Goal: Task Accomplishment & Management: Manage account settings

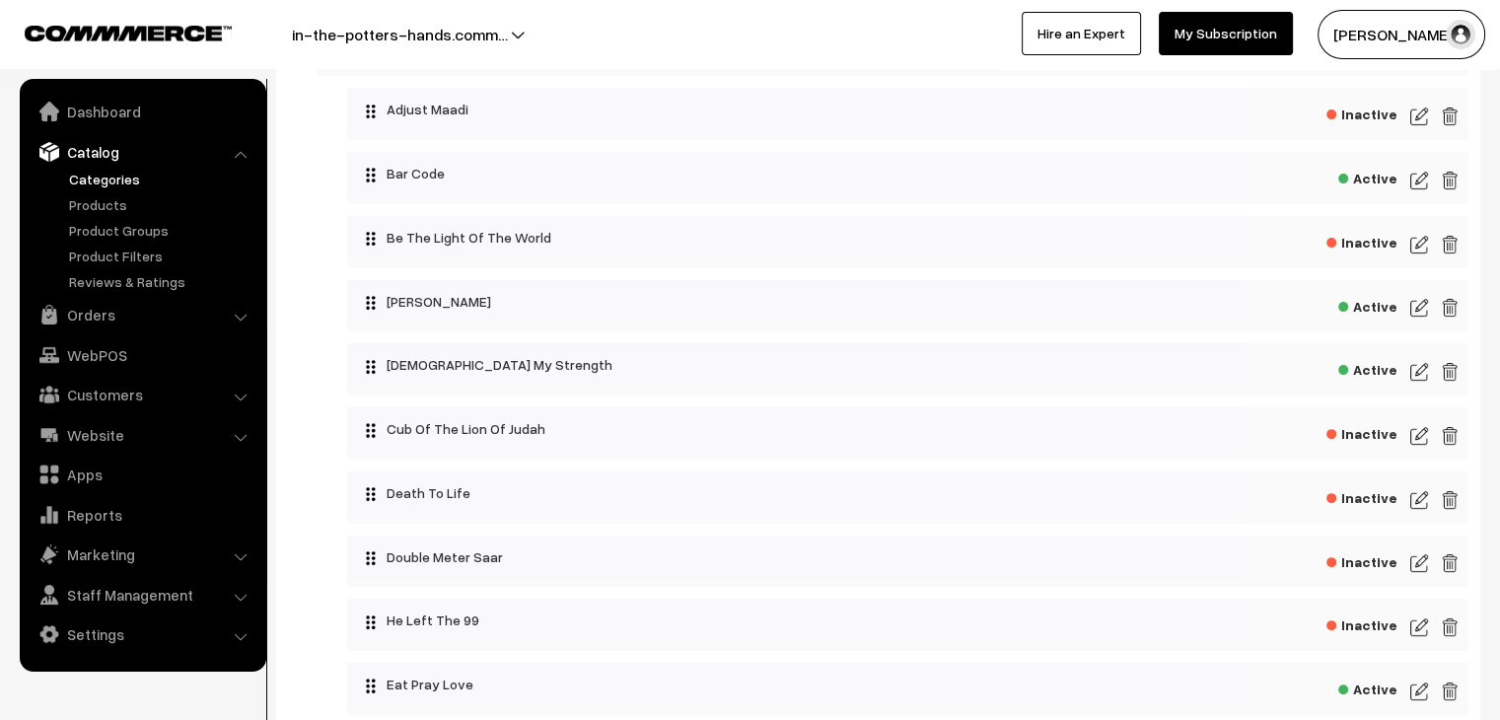
scroll to position [560, 0]
click at [1420, 176] on img at bounding box center [1419, 180] width 18 height 24
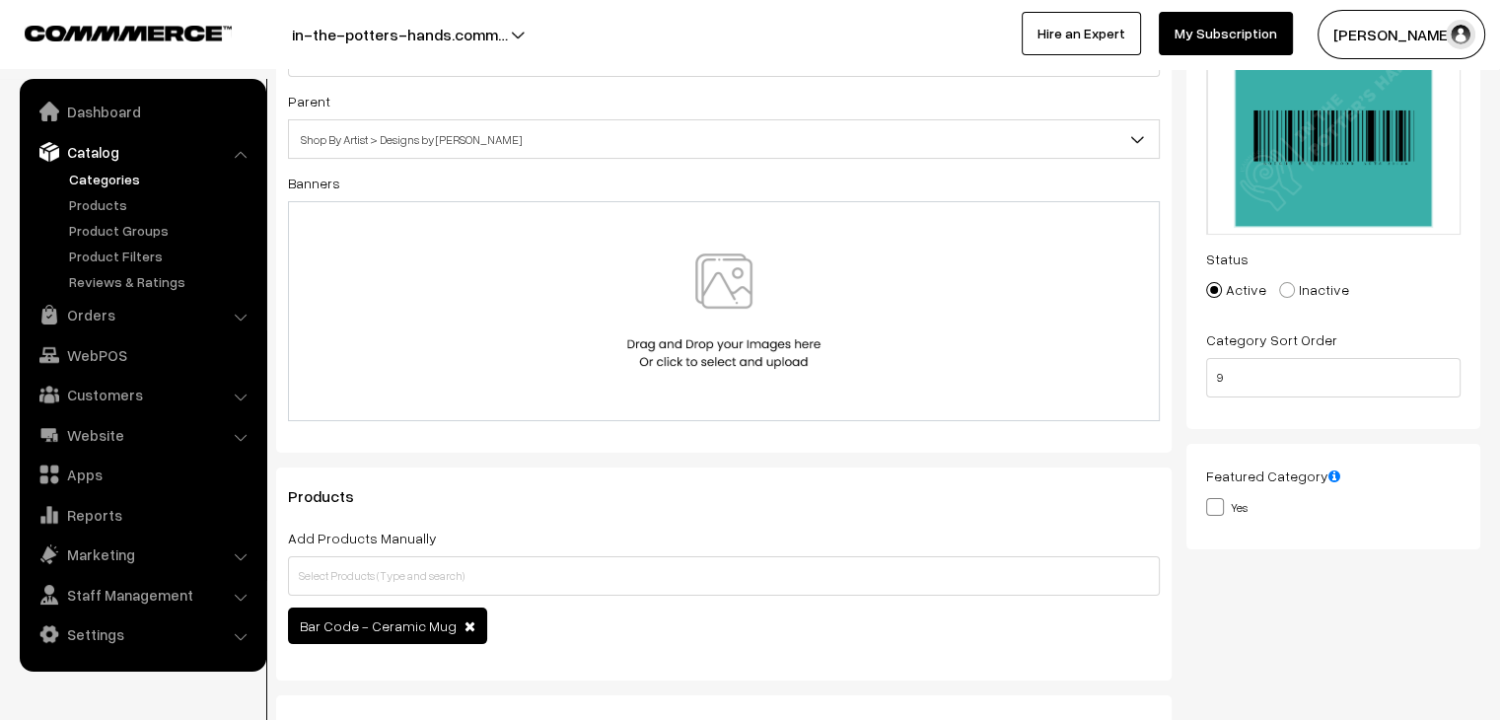
scroll to position [193, 0]
click at [617, 573] on input "text" at bounding box center [724, 575] width 872 height 39
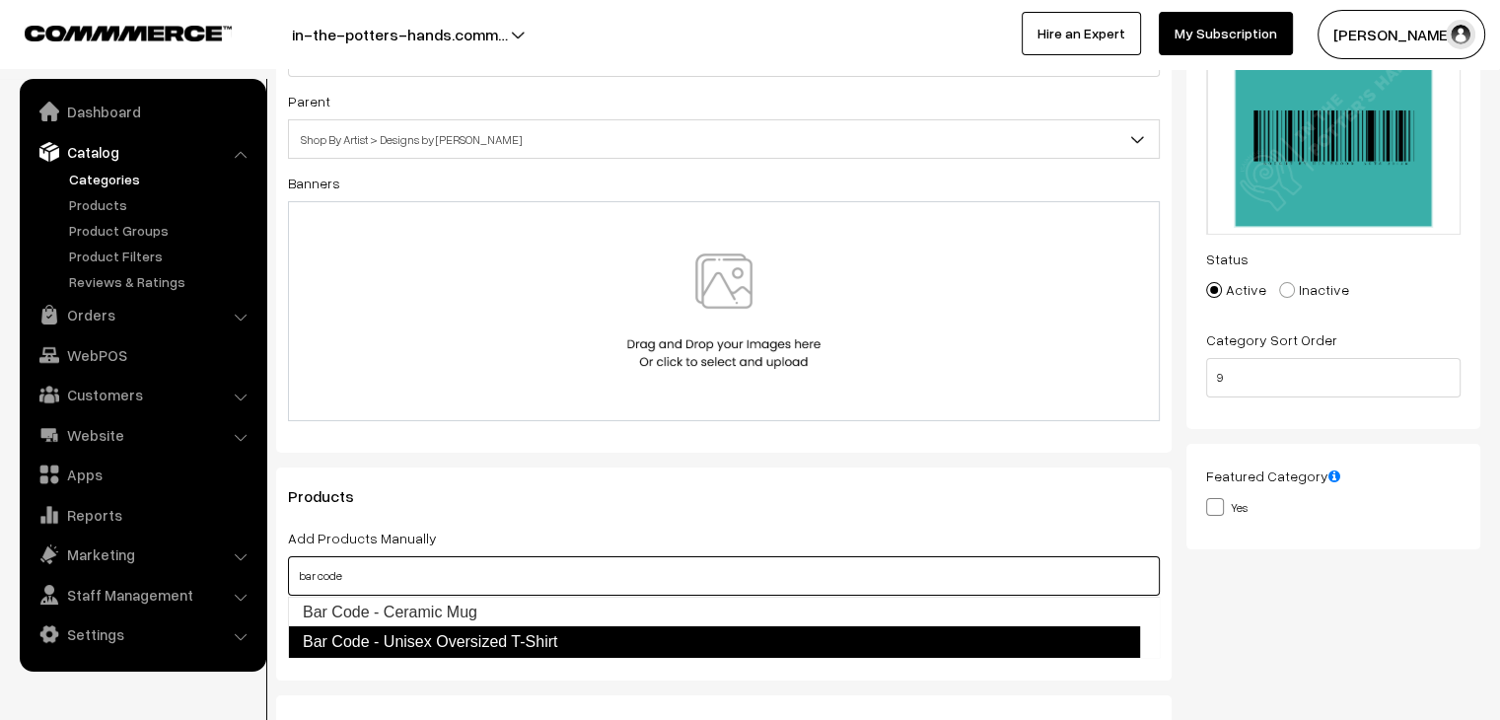
click at [552, 635] on link "Bar Code - Unisex Oversized T-Shirt" at bounding box center [714, 642] width 852 height 32
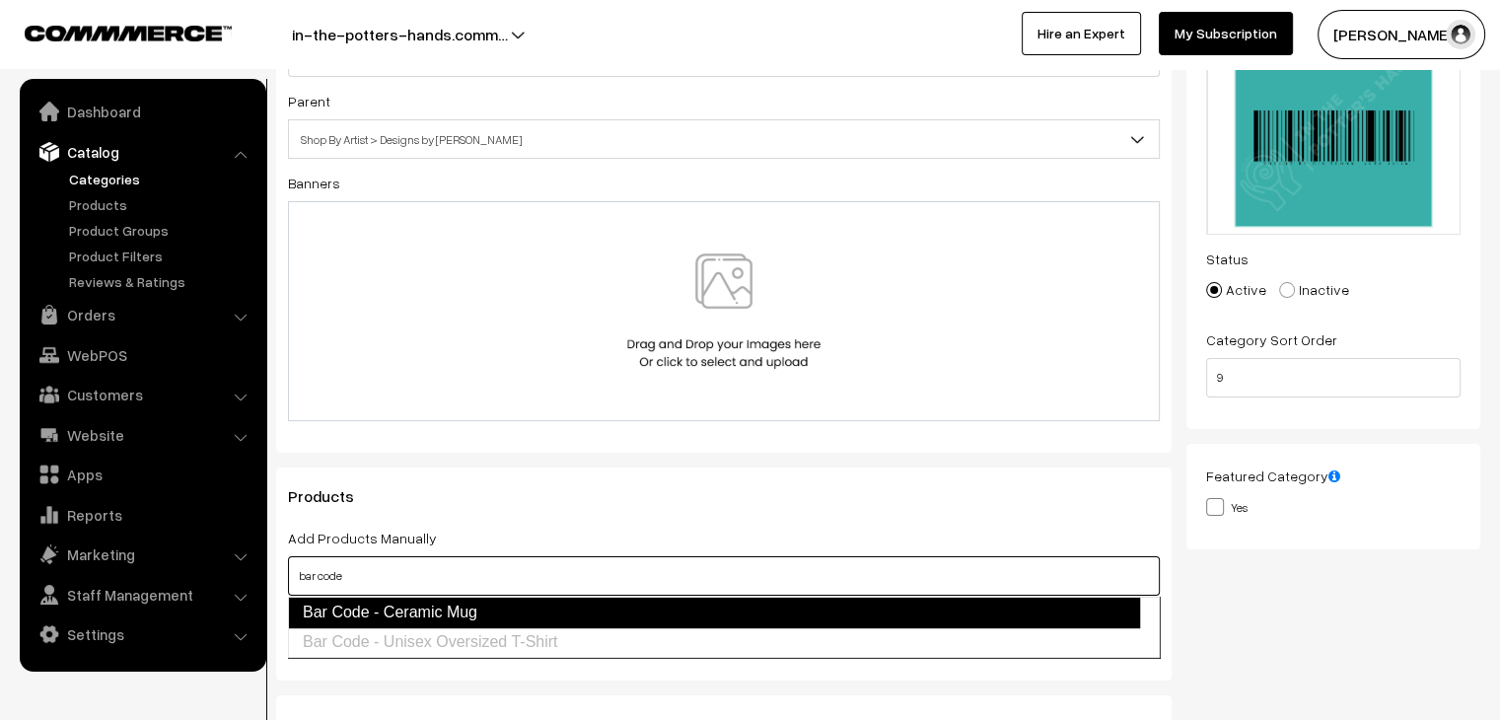
type input "bar code"
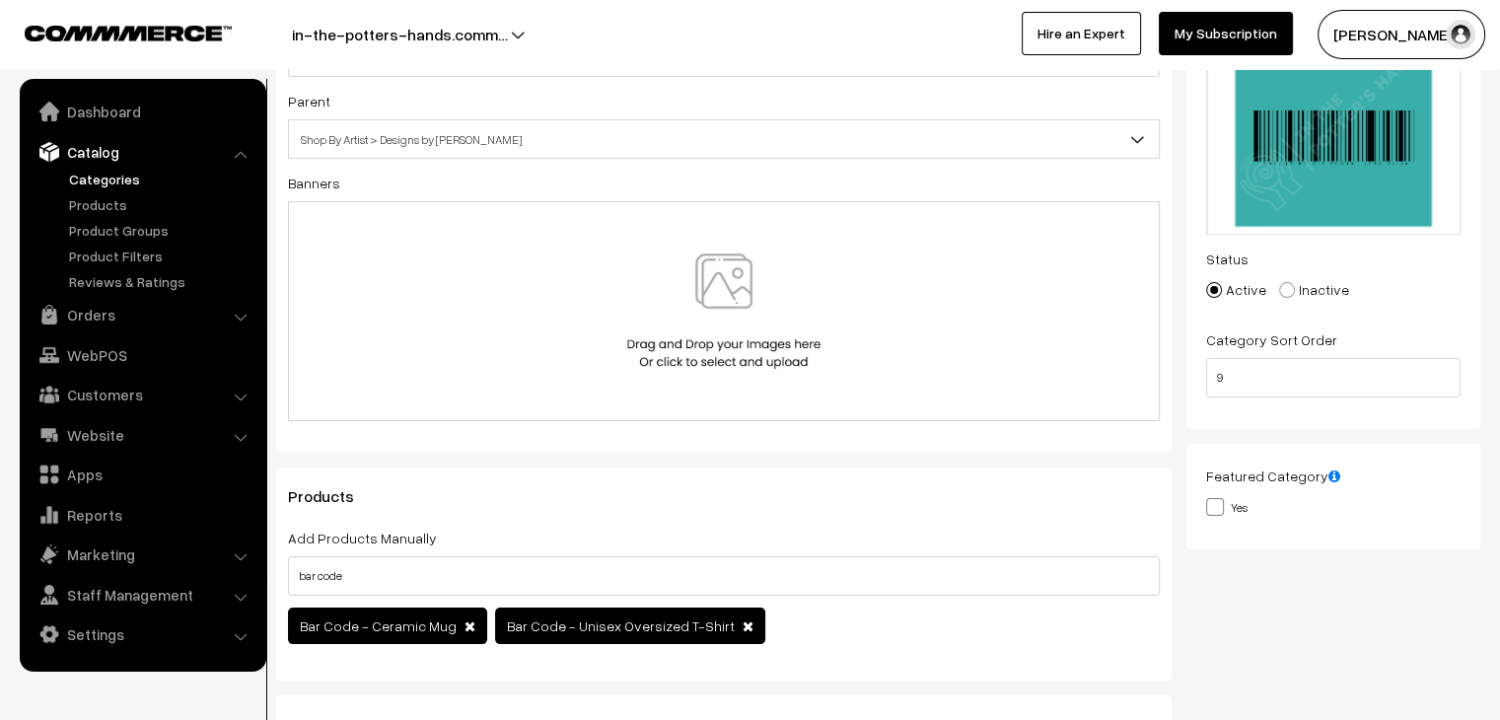
click at [740, 541] on div "Add Products Manually bar code Bar Code - Ceramic Mug Bar Code - Unisex Oversiz…" at bounding box center [724, 587] width 872 height 123
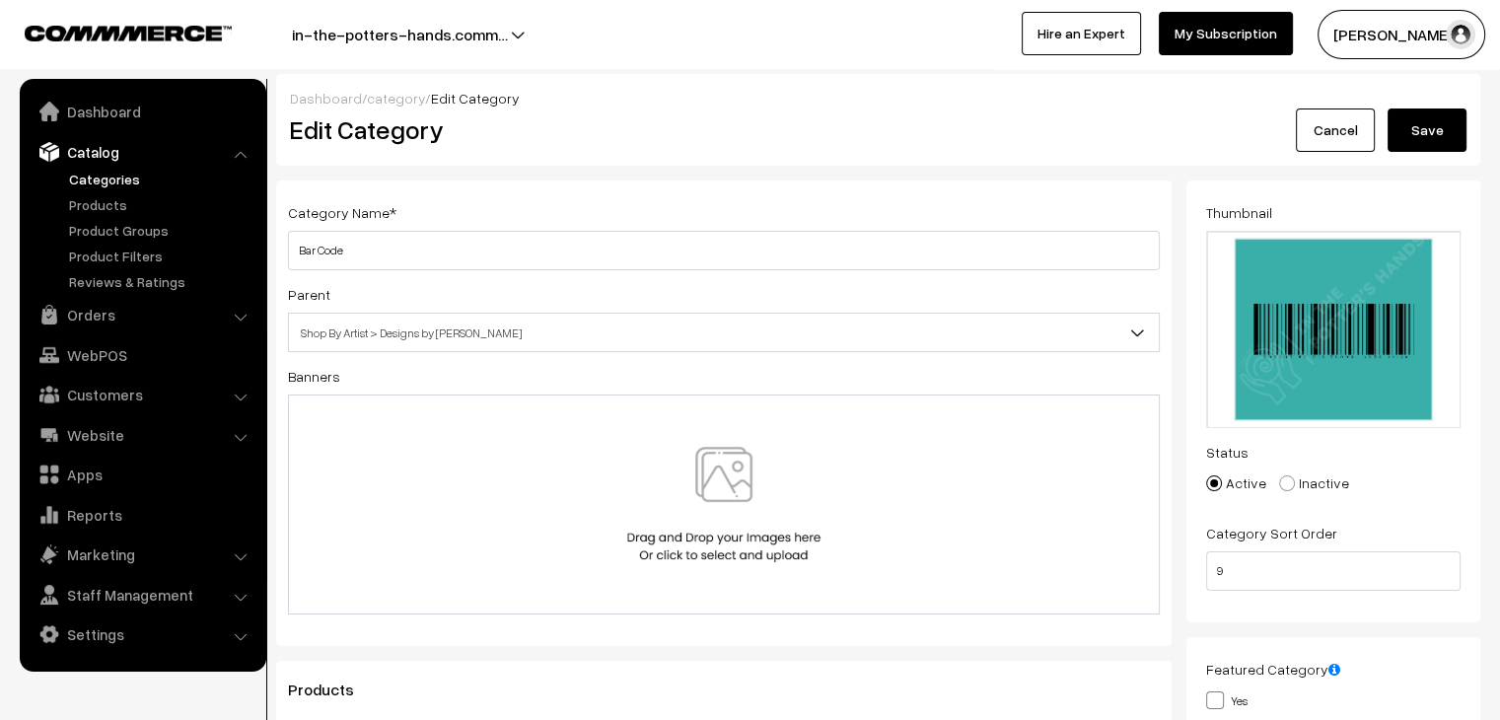
click at [1436, 149] on button "Save" at bounding box center [1426, 129] width 79 height 43
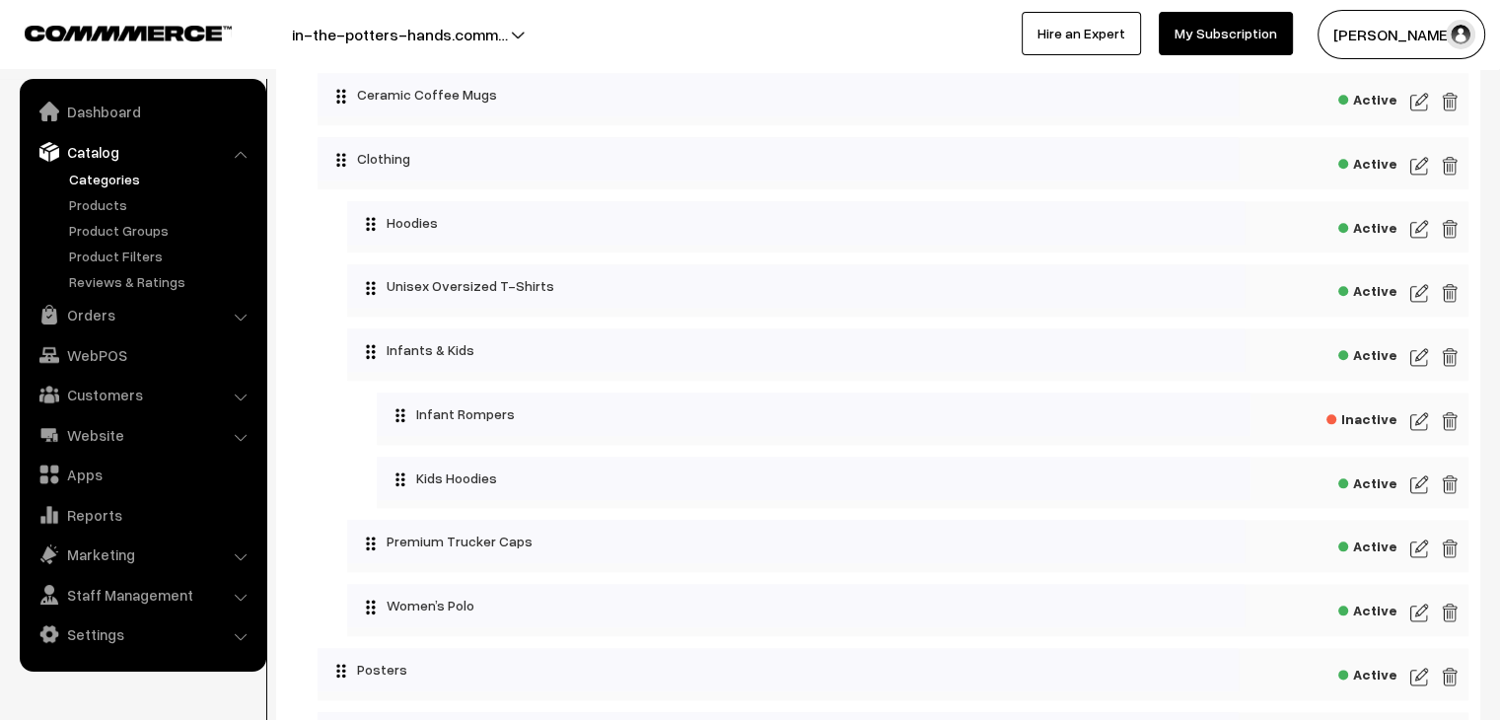
scroll to position [2168, 0]
click at [1422, 296] on img at bounding box center [1419, 295] width 18 height 24
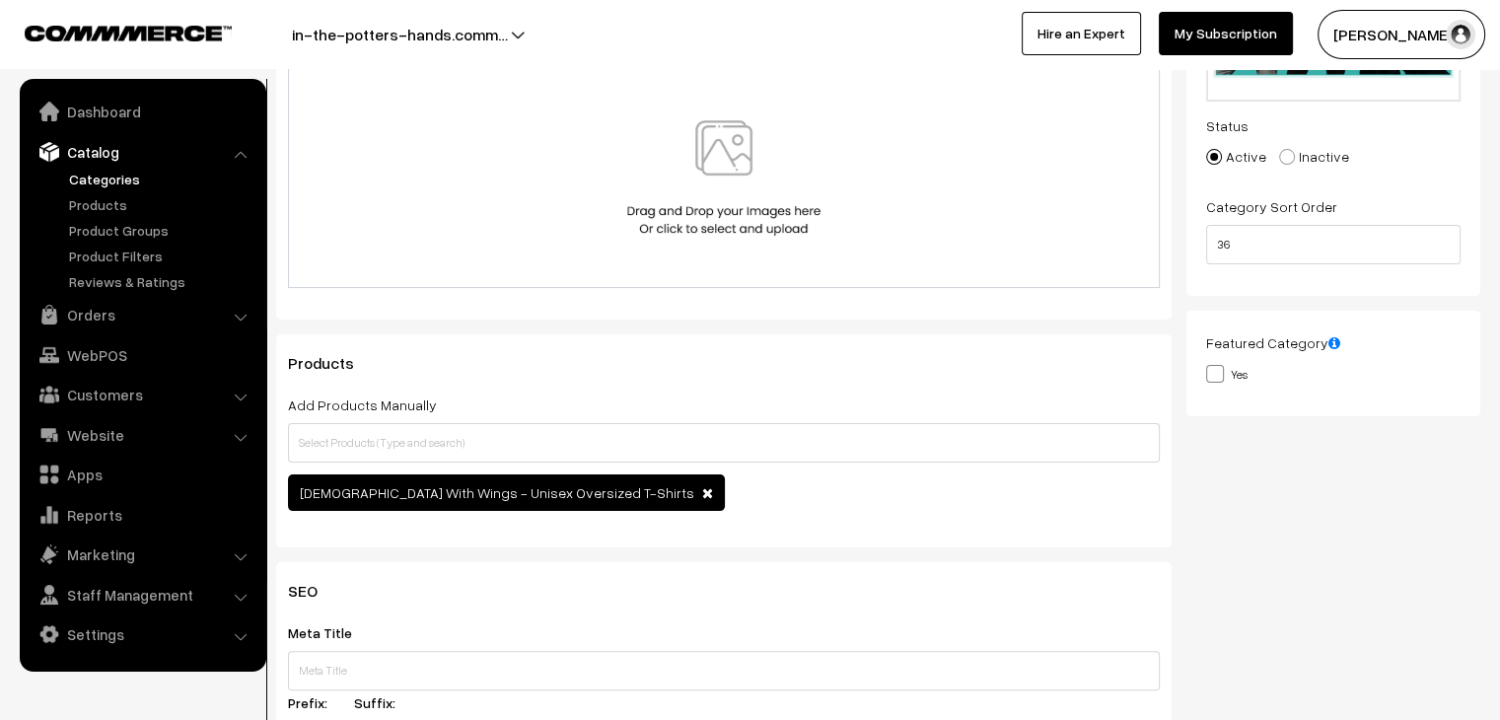
scroll to position [327, 0]
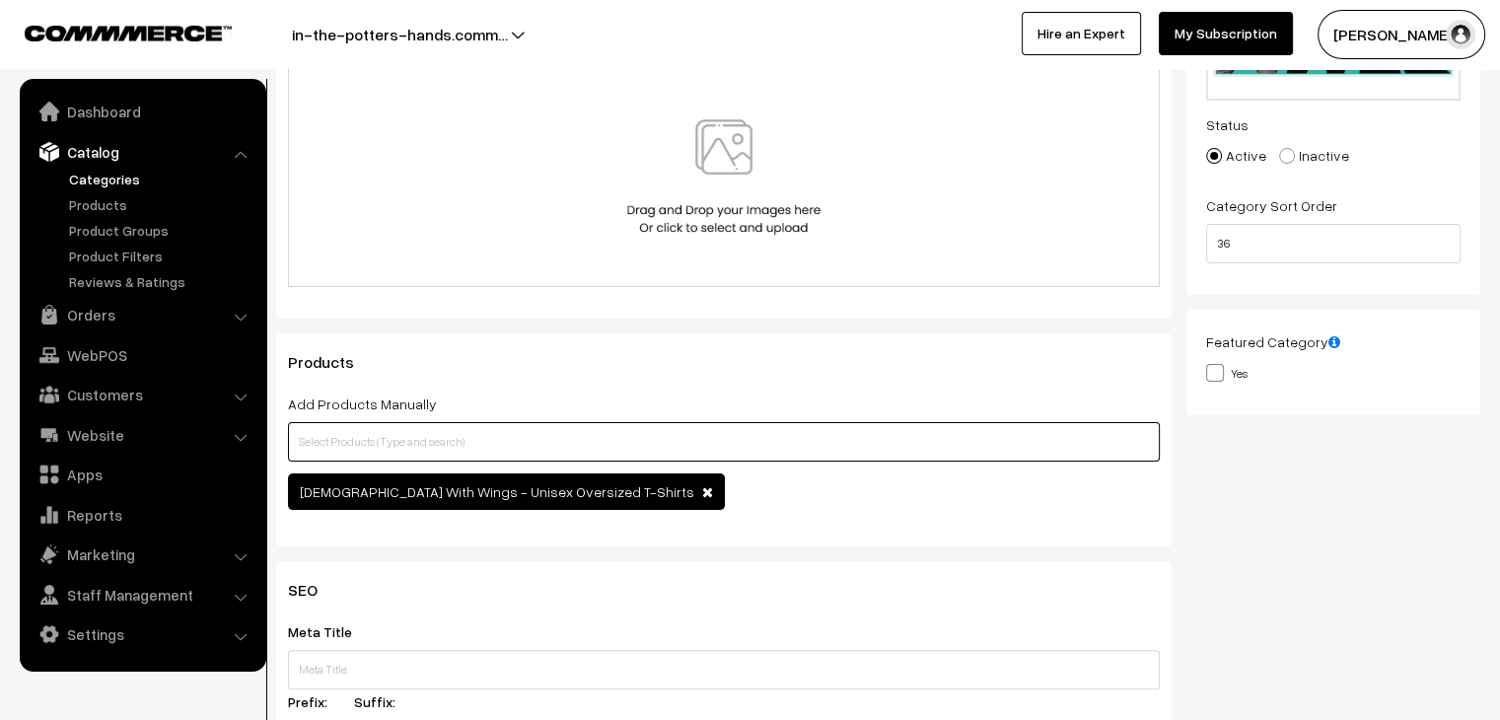
click at [603, 437] on input "text" at bounding box center [724, 441] width 872 height 39
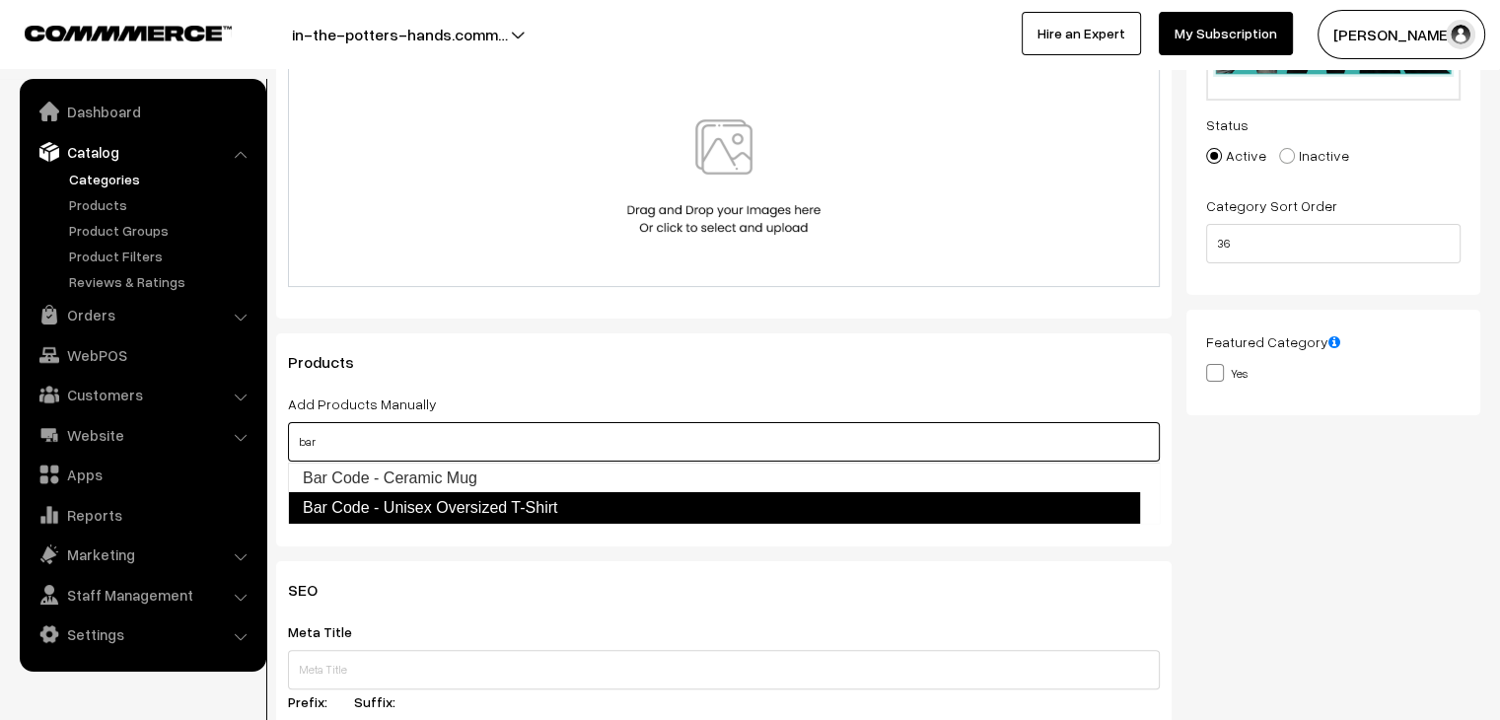
click at [513, 502] on link "Bar Code - Unisex Oversized T-Shirt" at bounding box center [714, 508] width 852 height 32
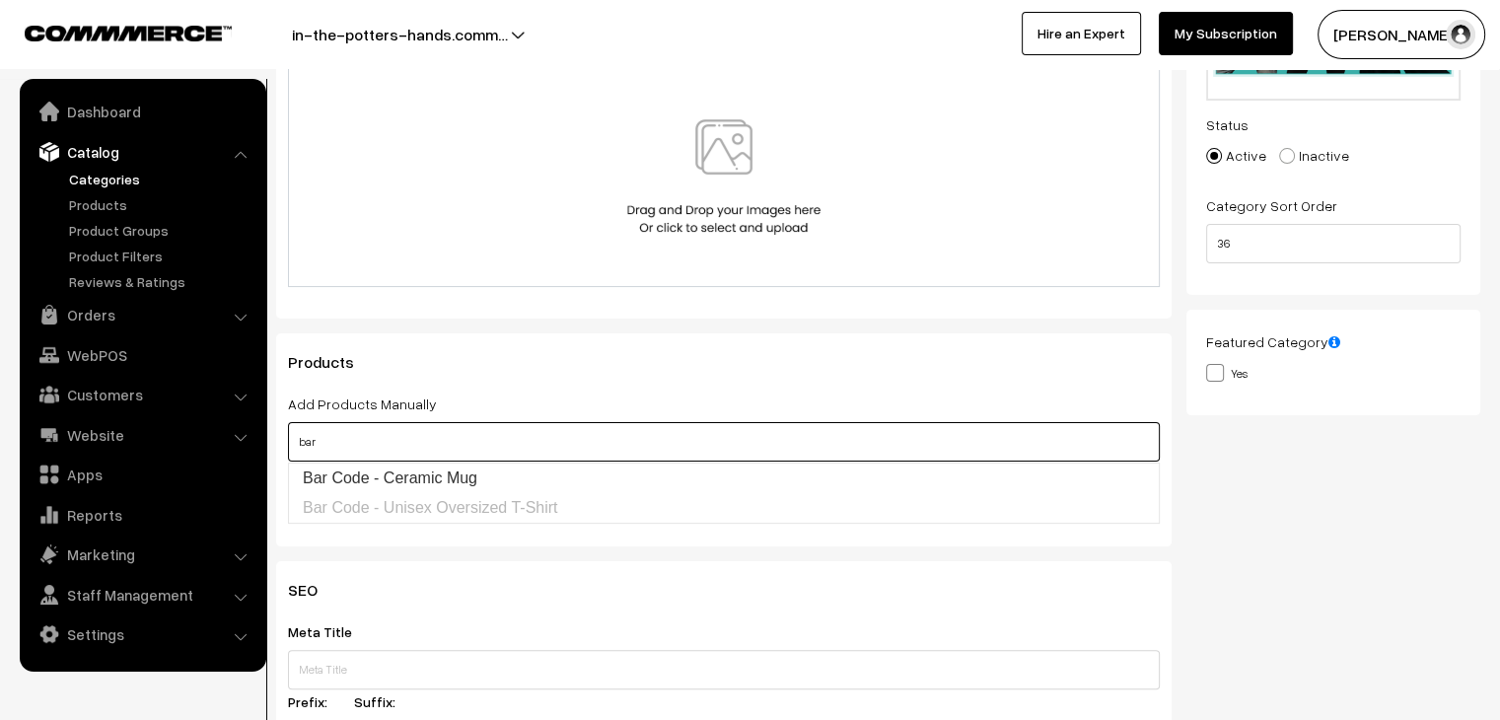
type input "bar"
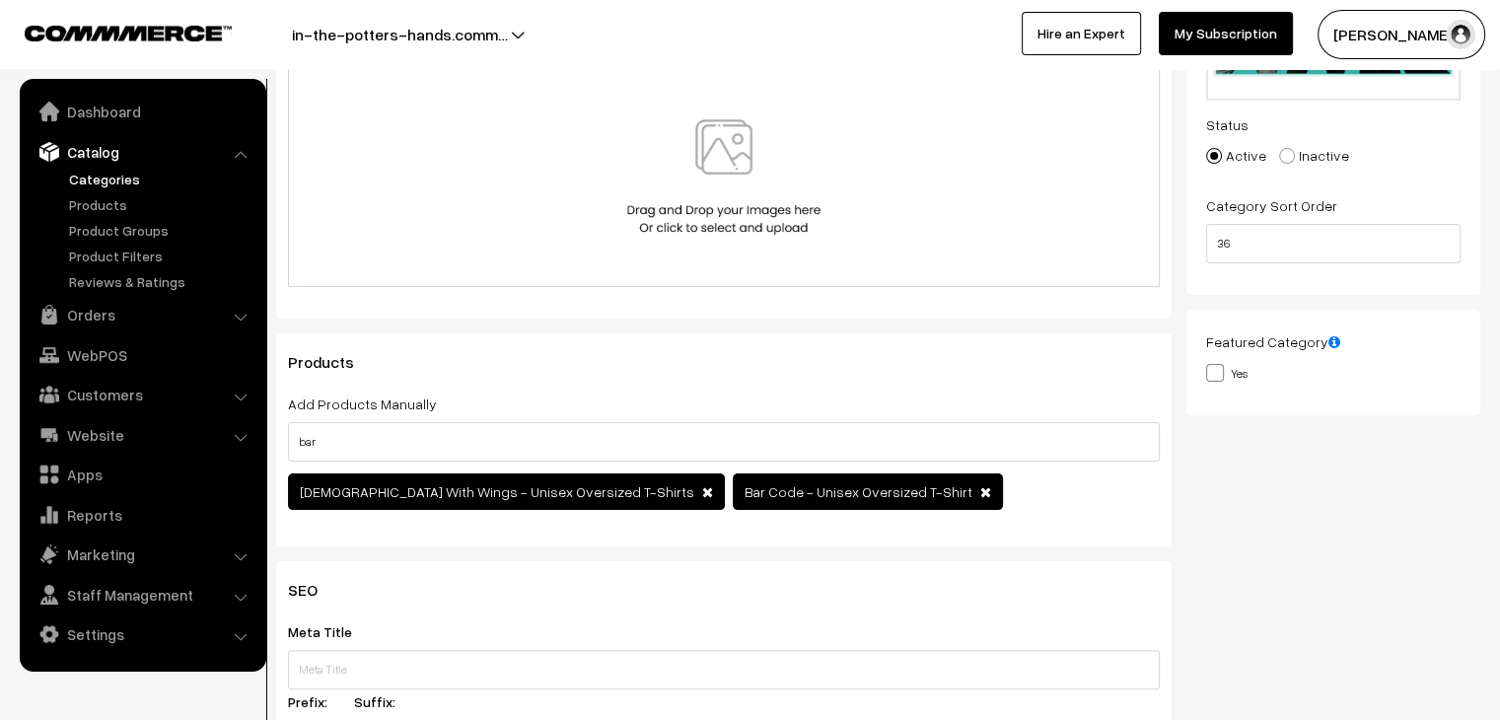
click at [781, 348] on div "Products Add Products Manually bar Yahweh With Wings - Unisex Oversized T-Shirts" at bounding box center [723, 439] width 895 height 213
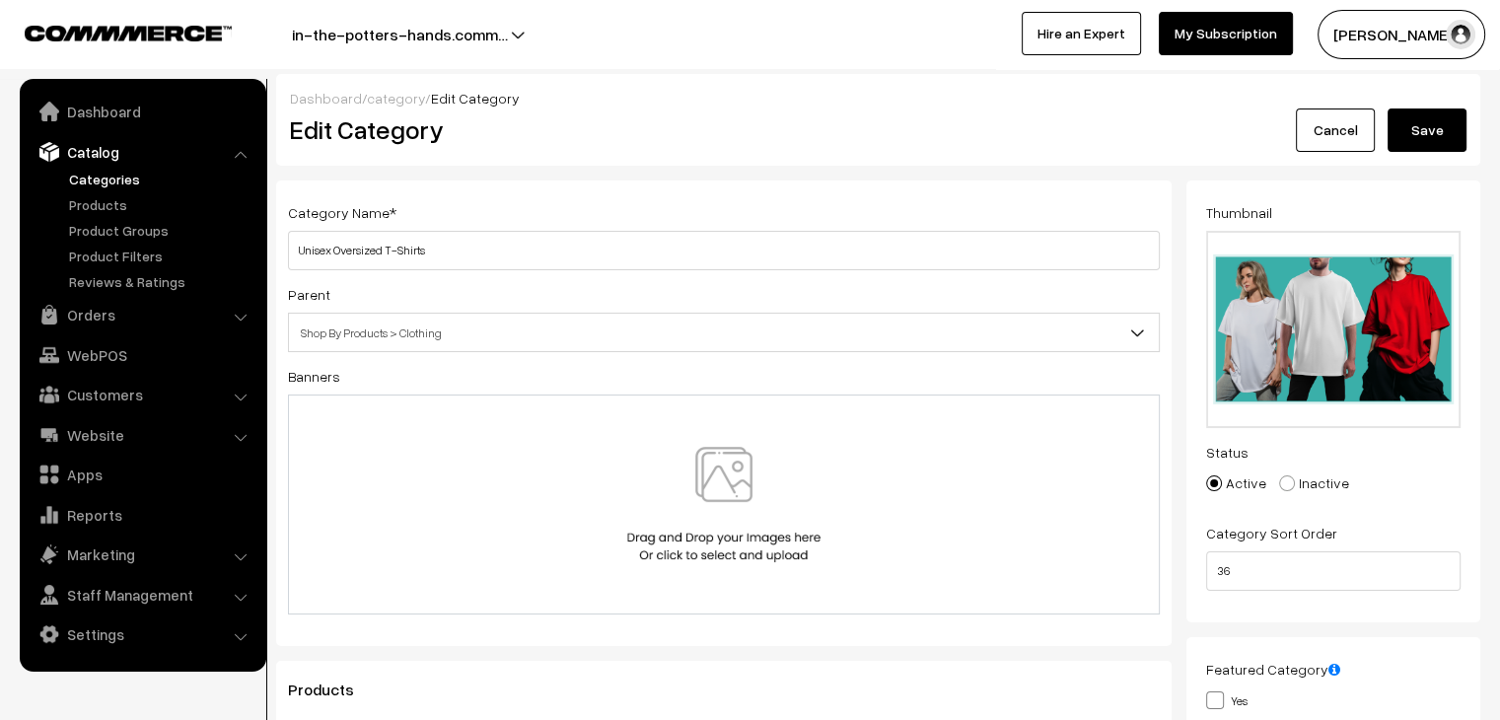
click at [1443, 123] on button "Save" at bounding box center [1426, 129] width 79 height 43
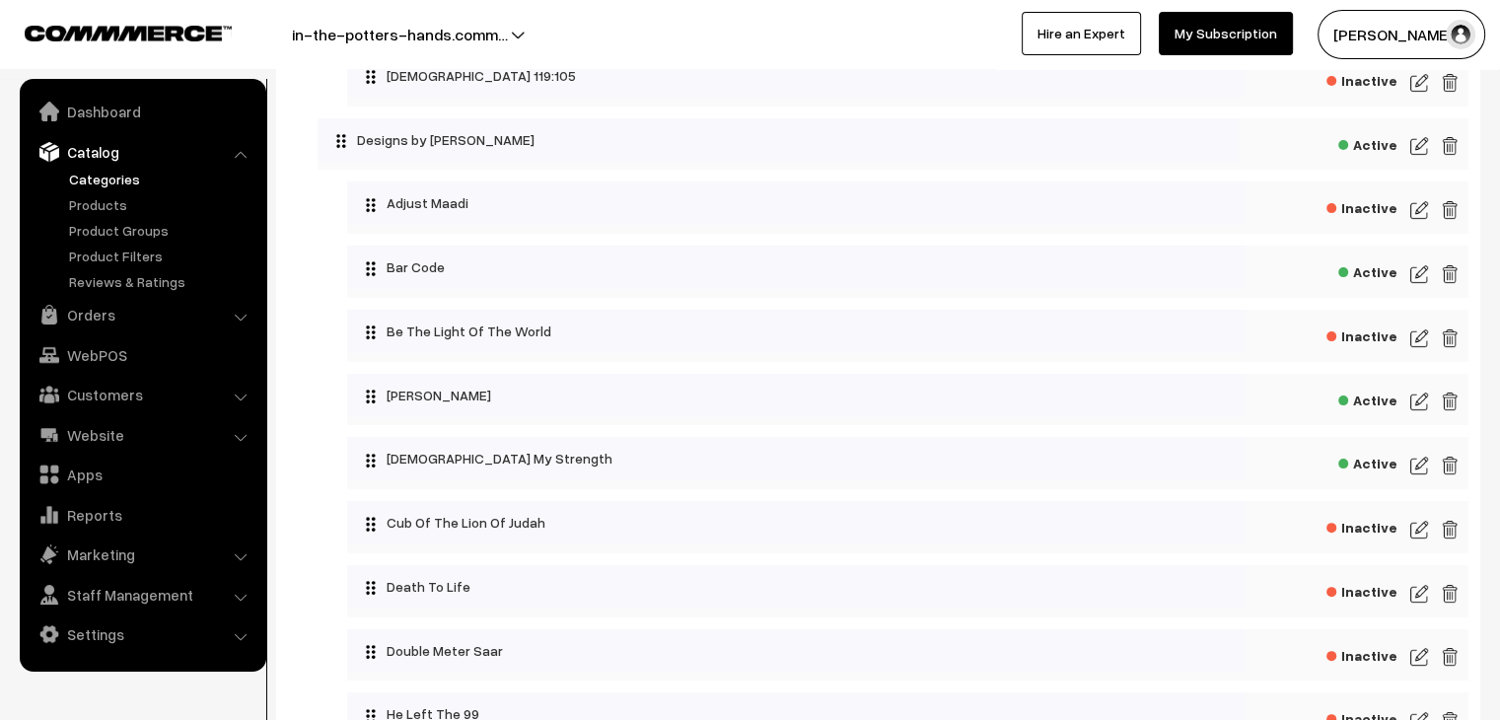
scroll to position [467, 0]
click at [1411, 463] on img at bounding box center [1419, 464] width 18 height 24
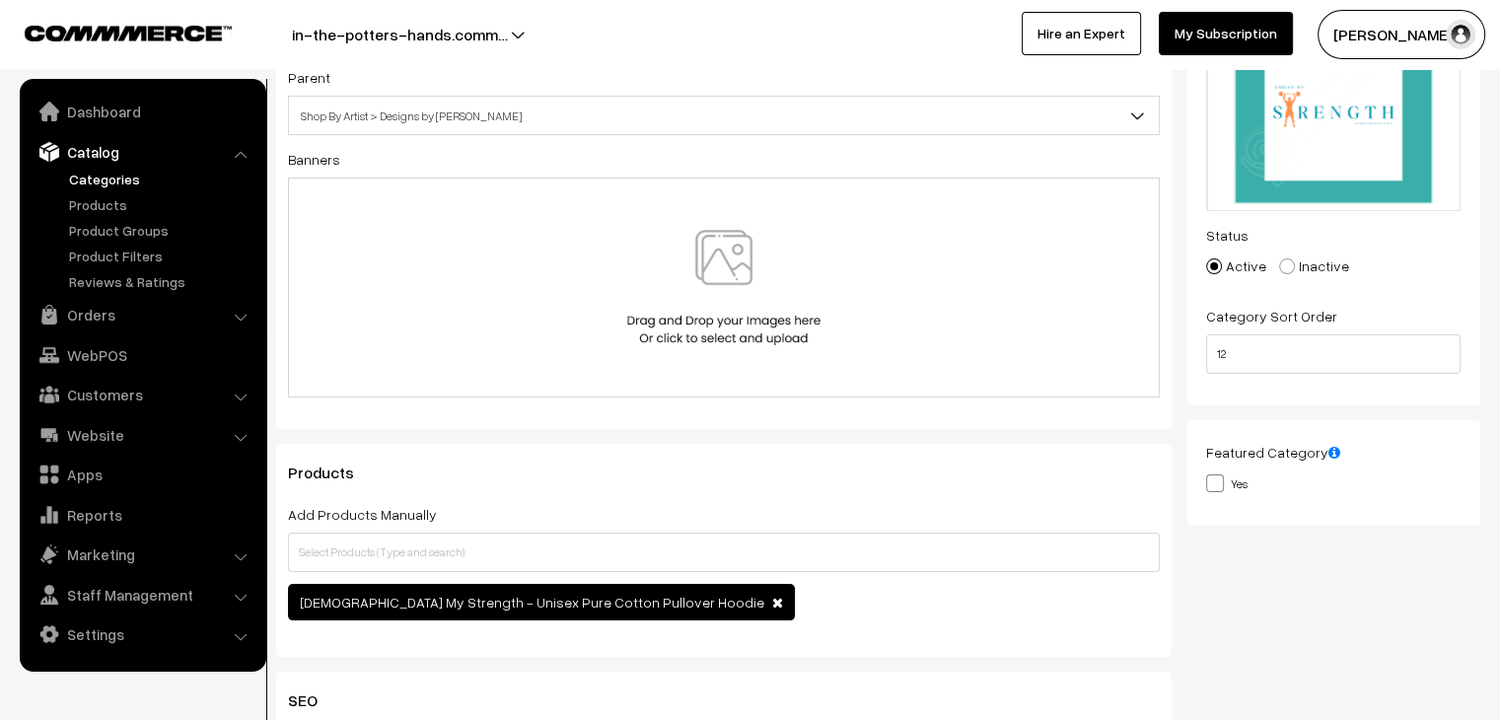
scroll to position [217, 0]
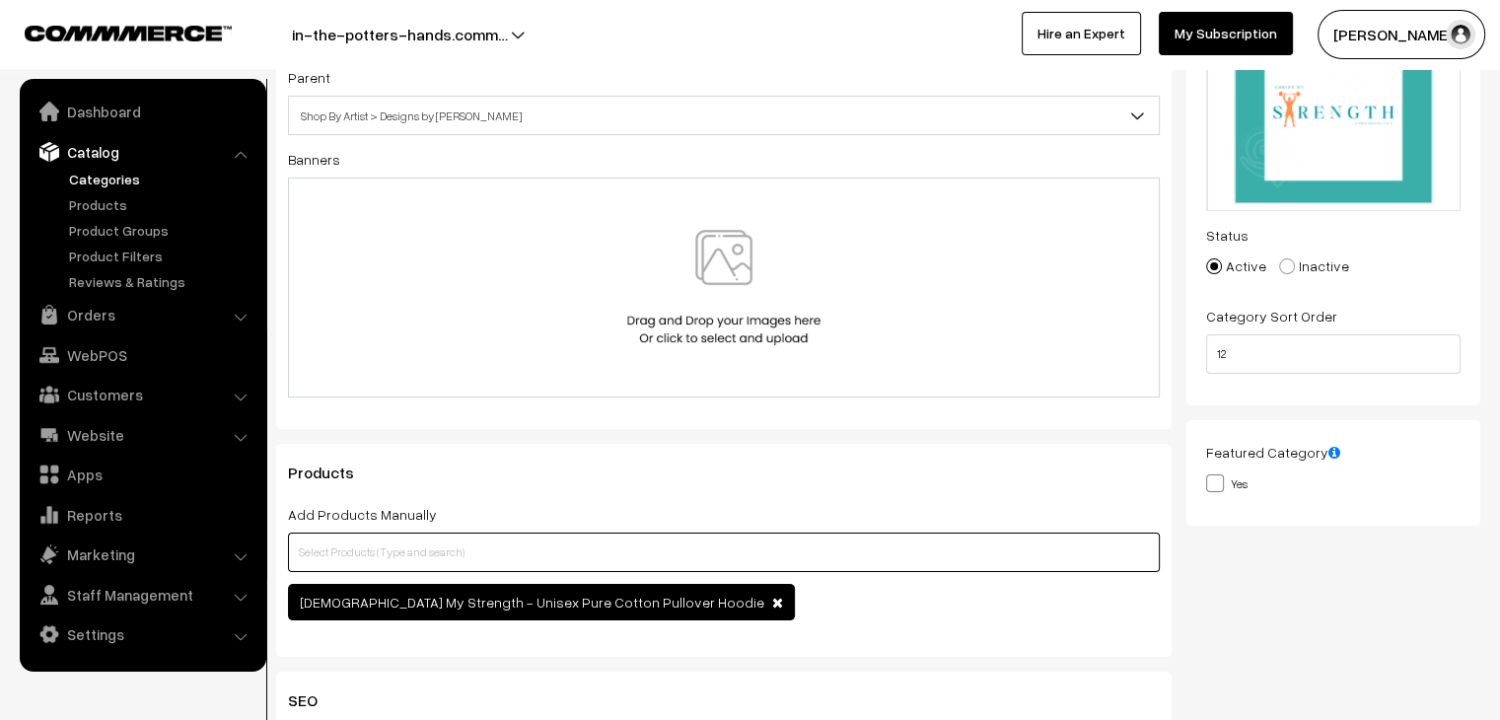
paste input "r"
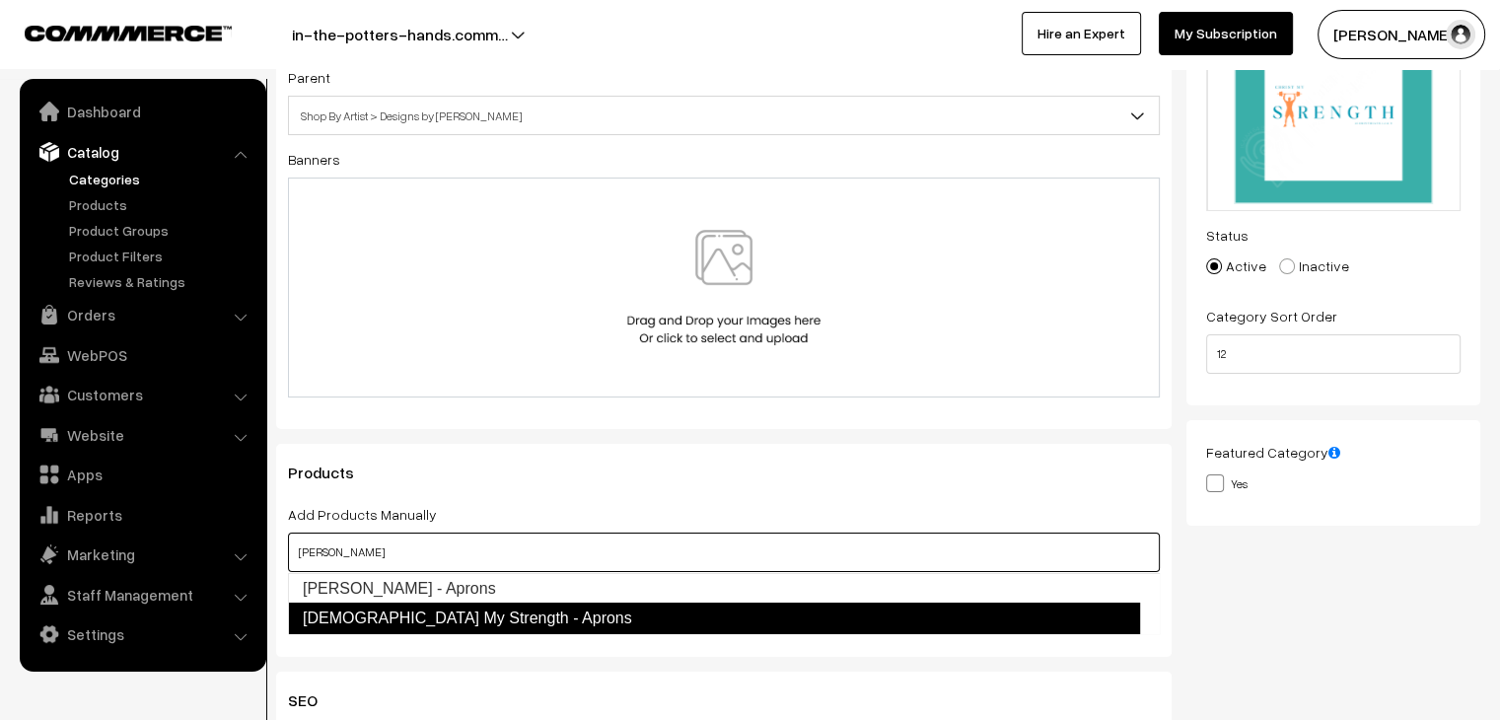
click at [541, 622] on link "[DEMOGRAPHIC_DATA] My Strength - Aprons" at bounding box center [714, 618] width 852 height 32
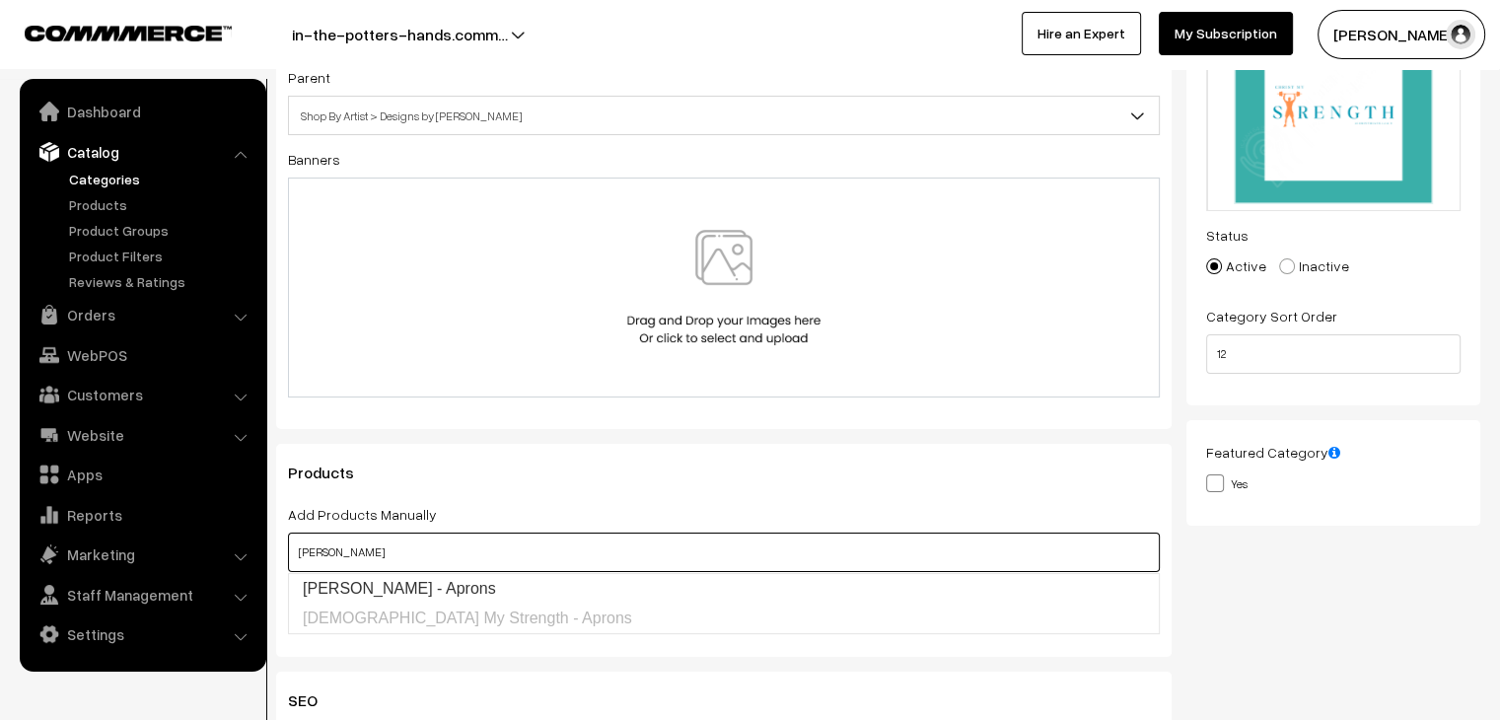
type input "[PERSON_NAME]"
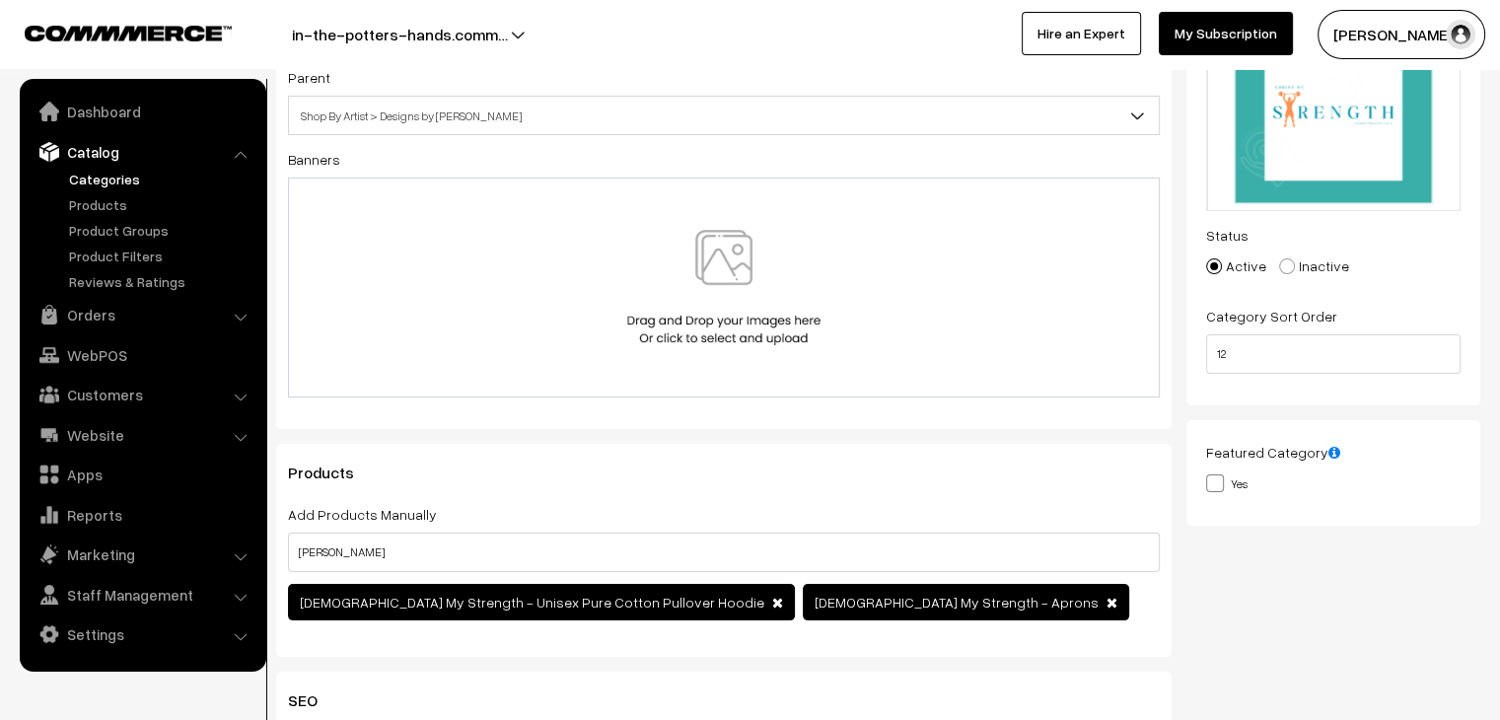
click at [904, 307] on div at bounding box center [724, 287] width 830 height 115
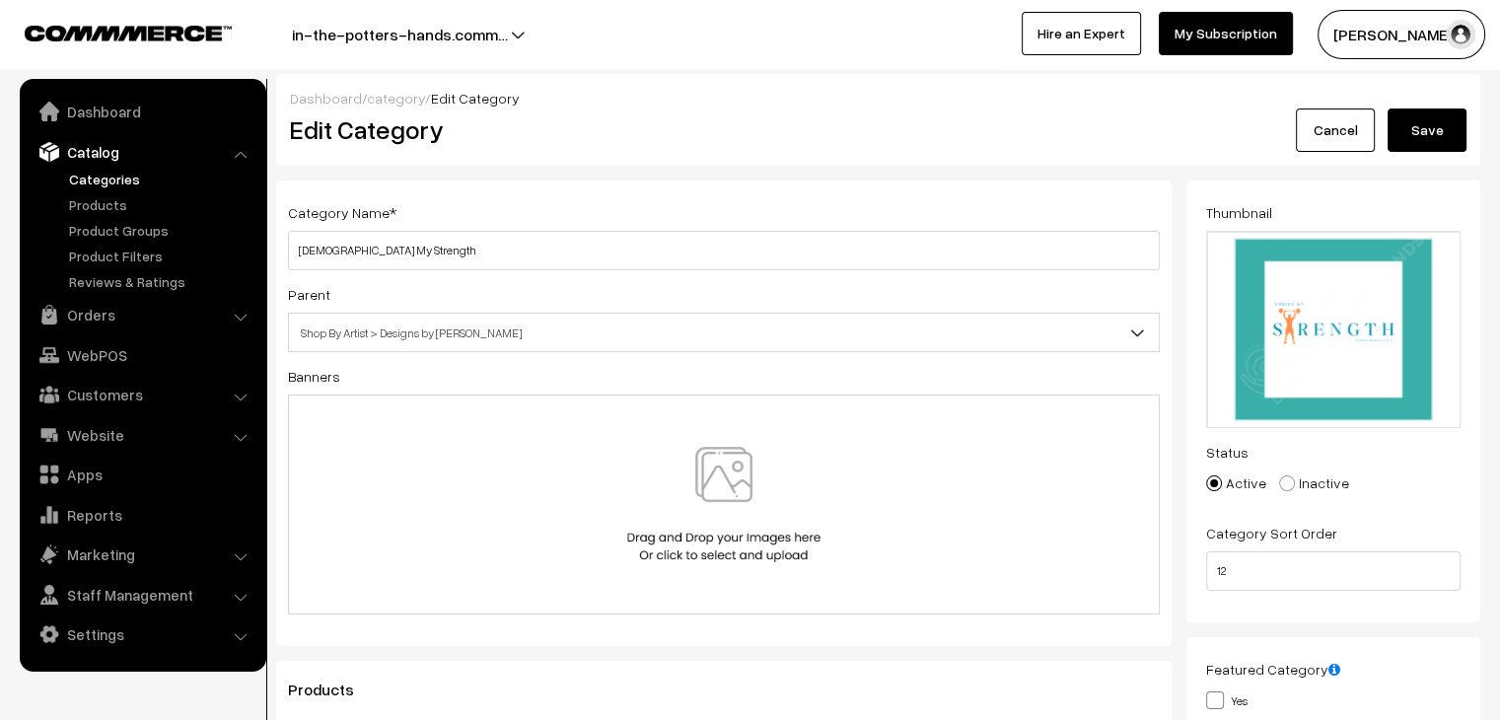
click at [1438, 140] on button "Save" at bounding box center [1426, 129] width 79 height 43
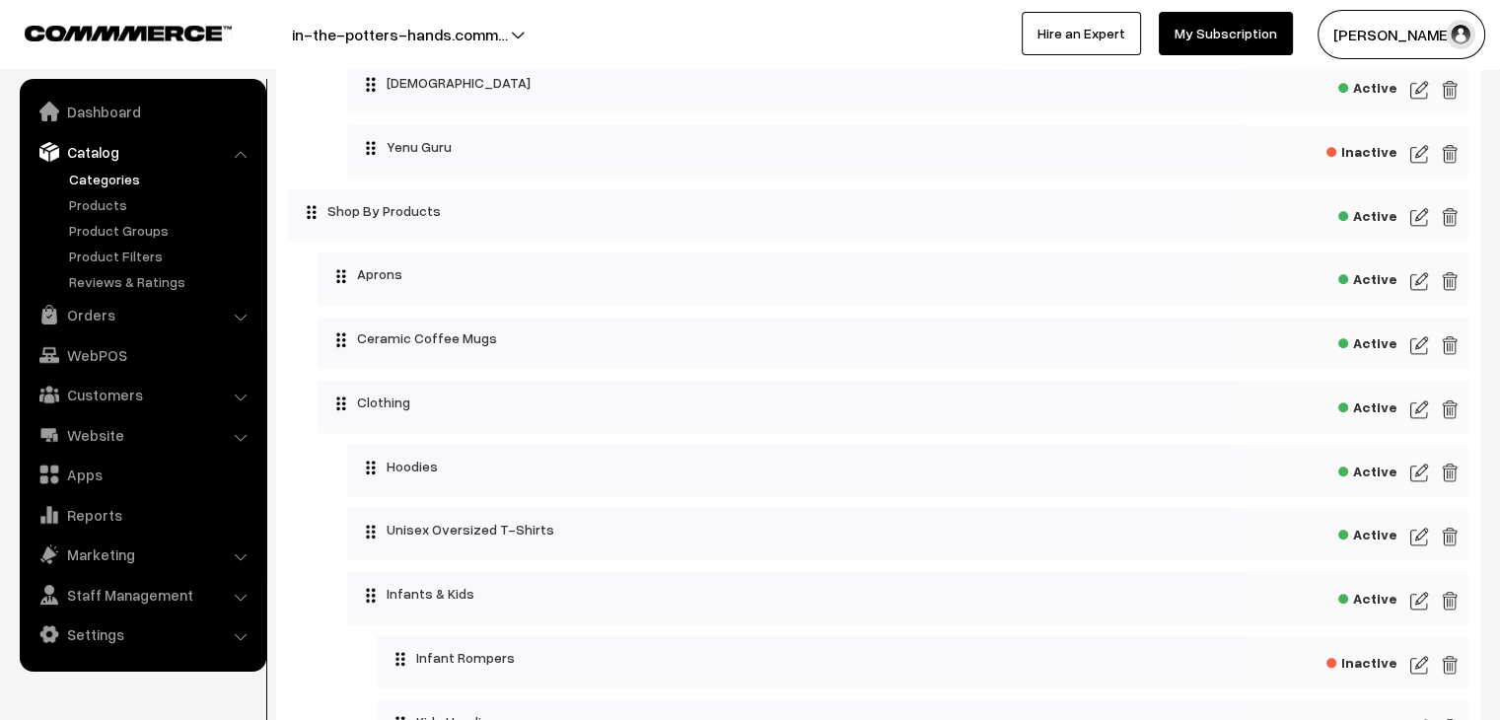
scroll to position [1925, 0]
click at [1415, 293] on img at bounding box center [1419, 283] width 18 height 24
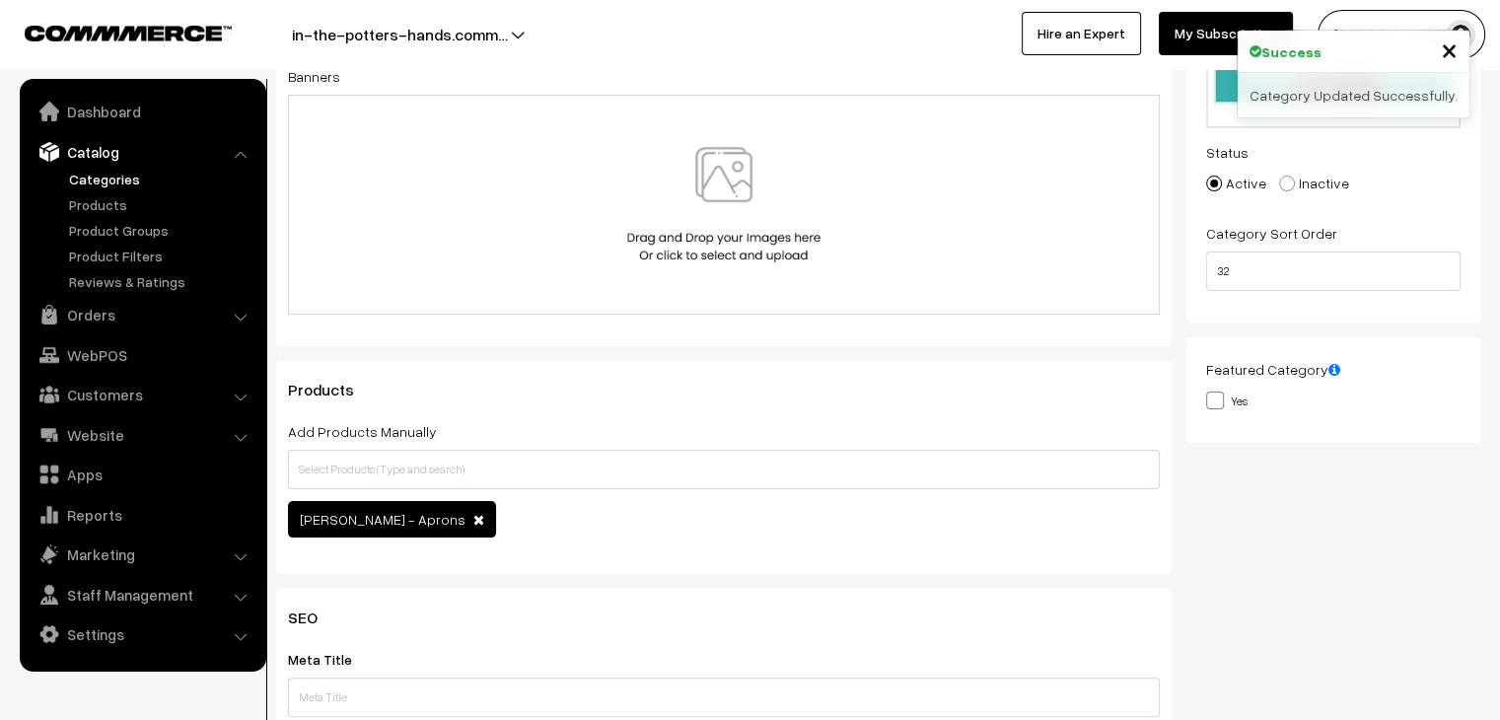
scroll to position [302, 0]
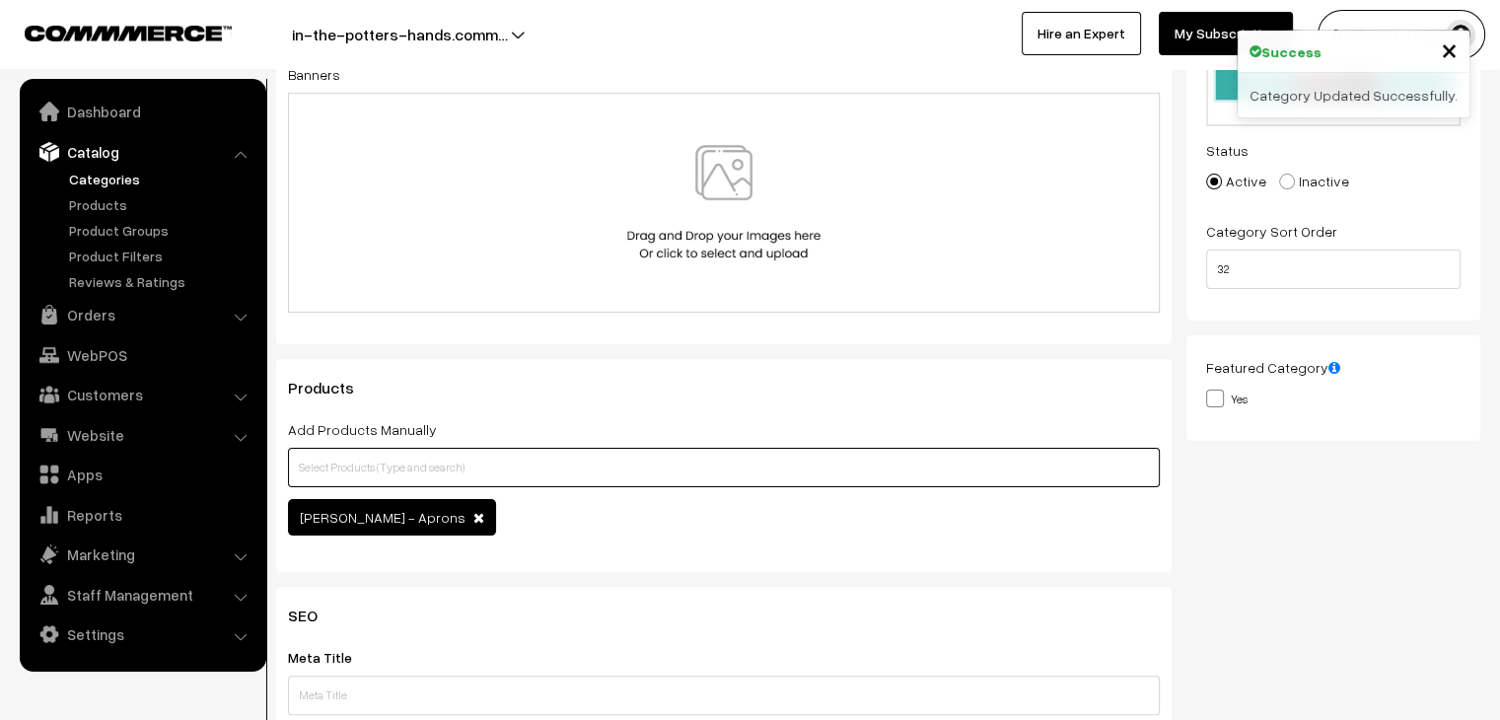
click at [601, 455] on input "text" at bounding box center [724, 467] width 872 height 39
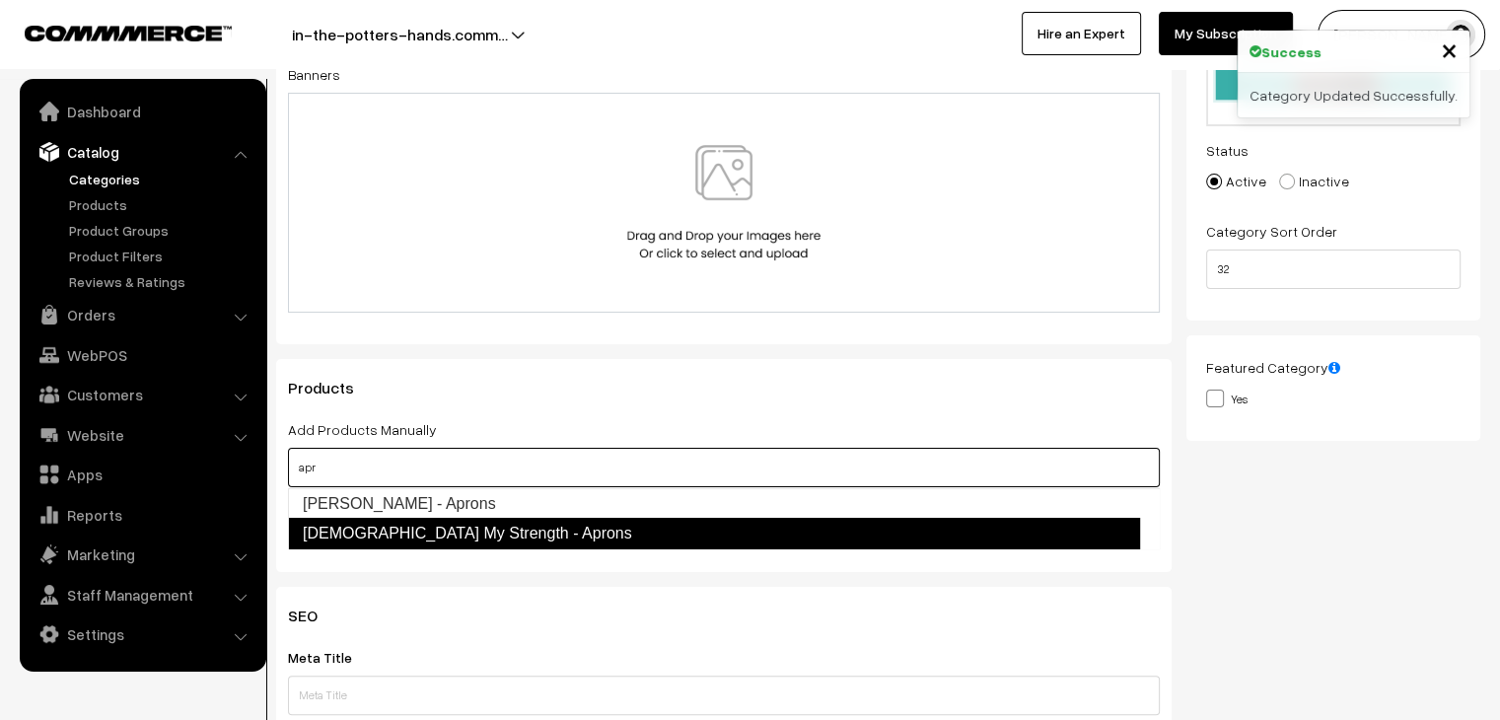
click at [547, 526] on link "Christ My Strength - Aprons" at bounding box center [714, 534] width 852 height 32
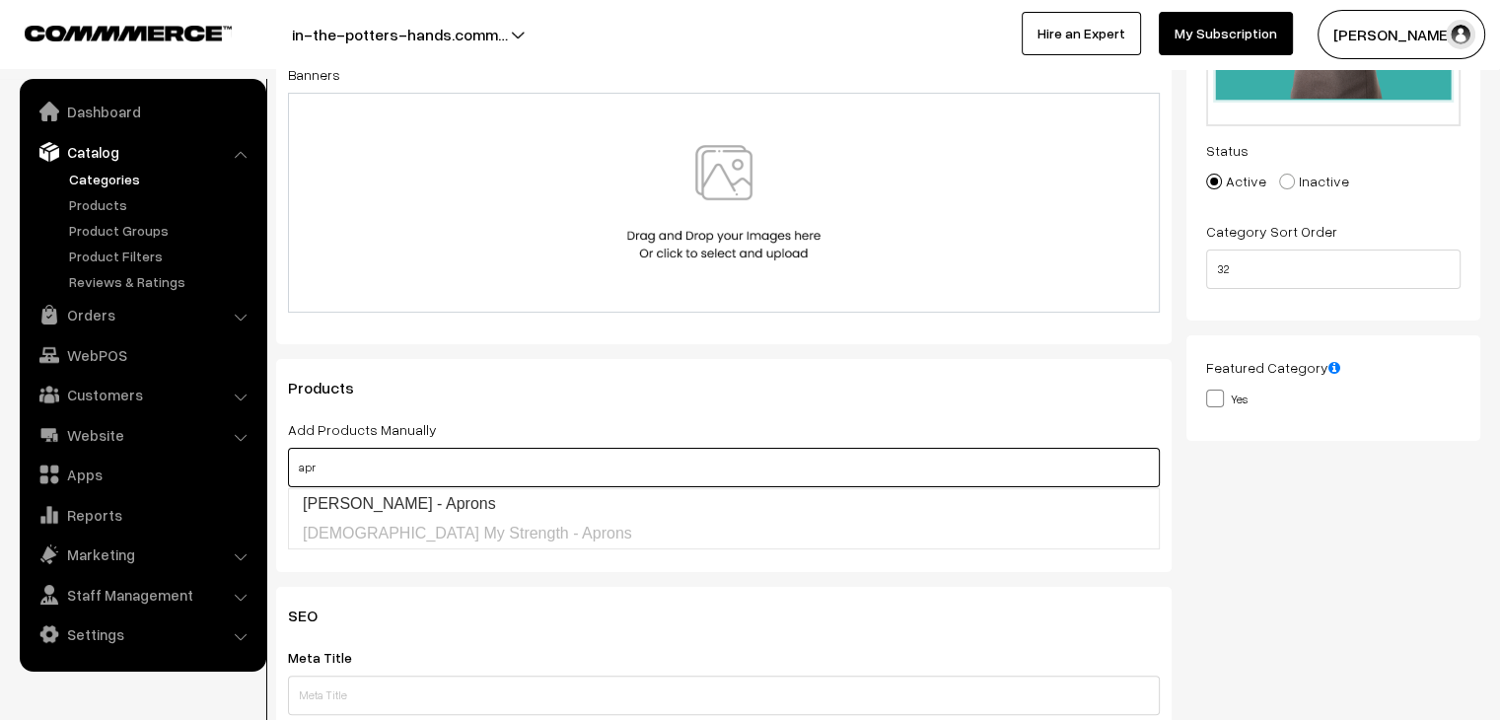
type input "apr"
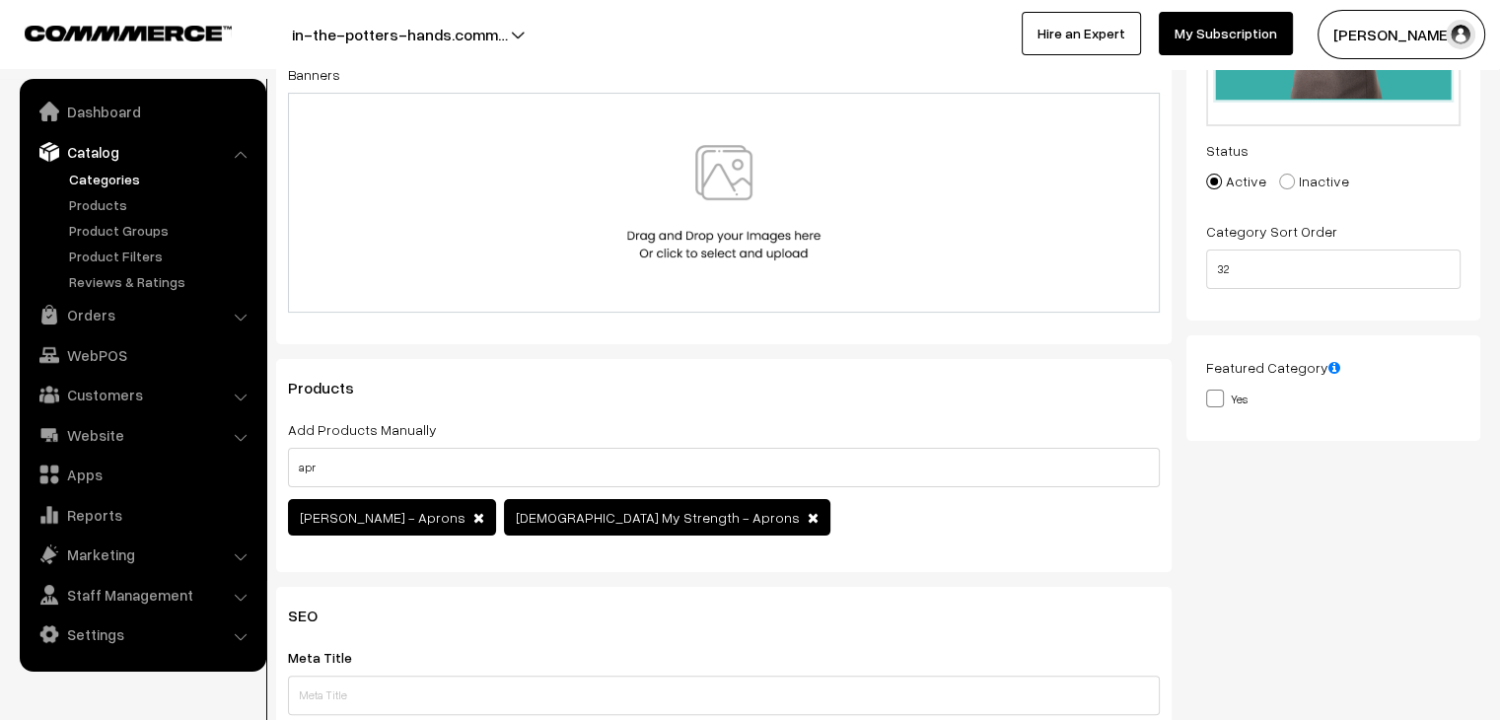
click at [831, 372] on div "Products Add Products Manually apr Chill Maadi - Aprons Christ My Strength - Ap…" at bounding box center [723, 465] width 895 height 213
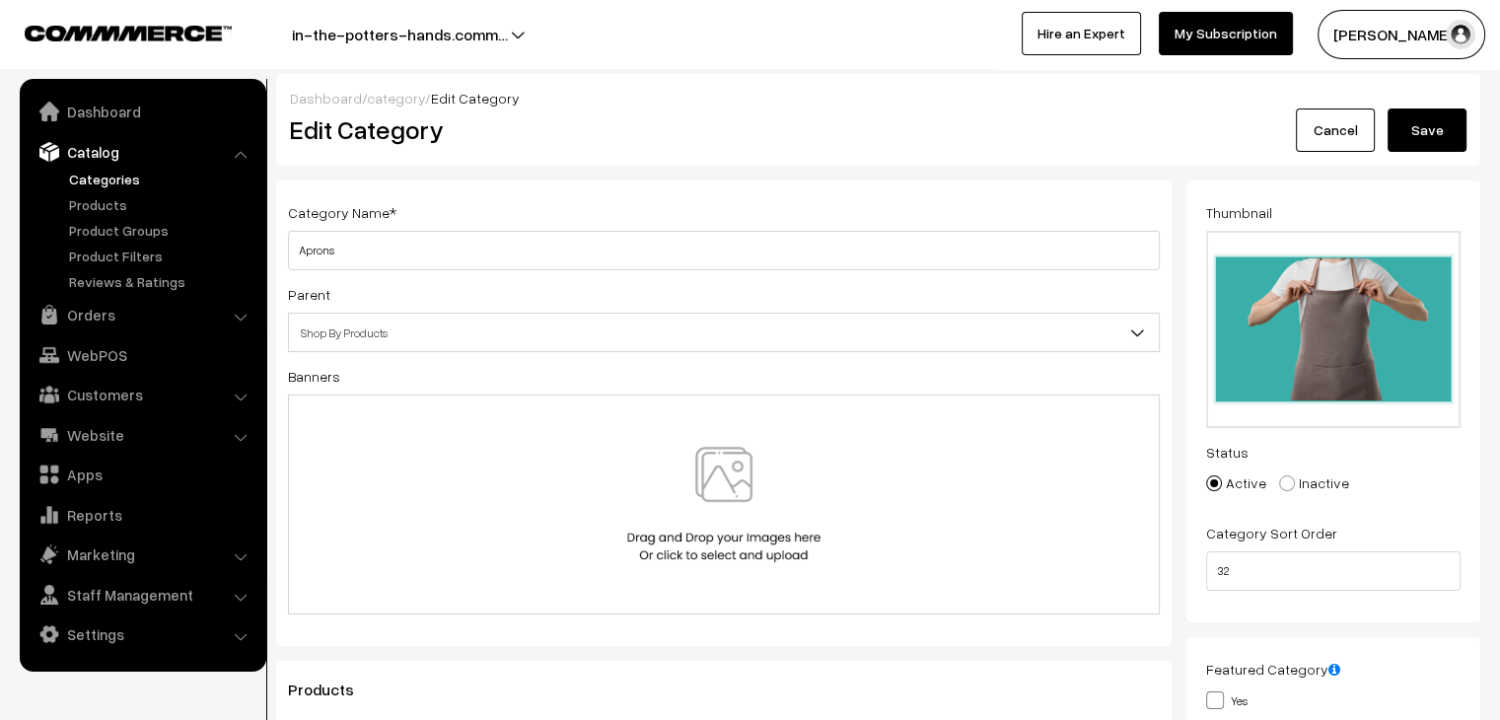
click at [1426, 138] on button "Save" at bounding box center [1426, 129] width 79 height 43
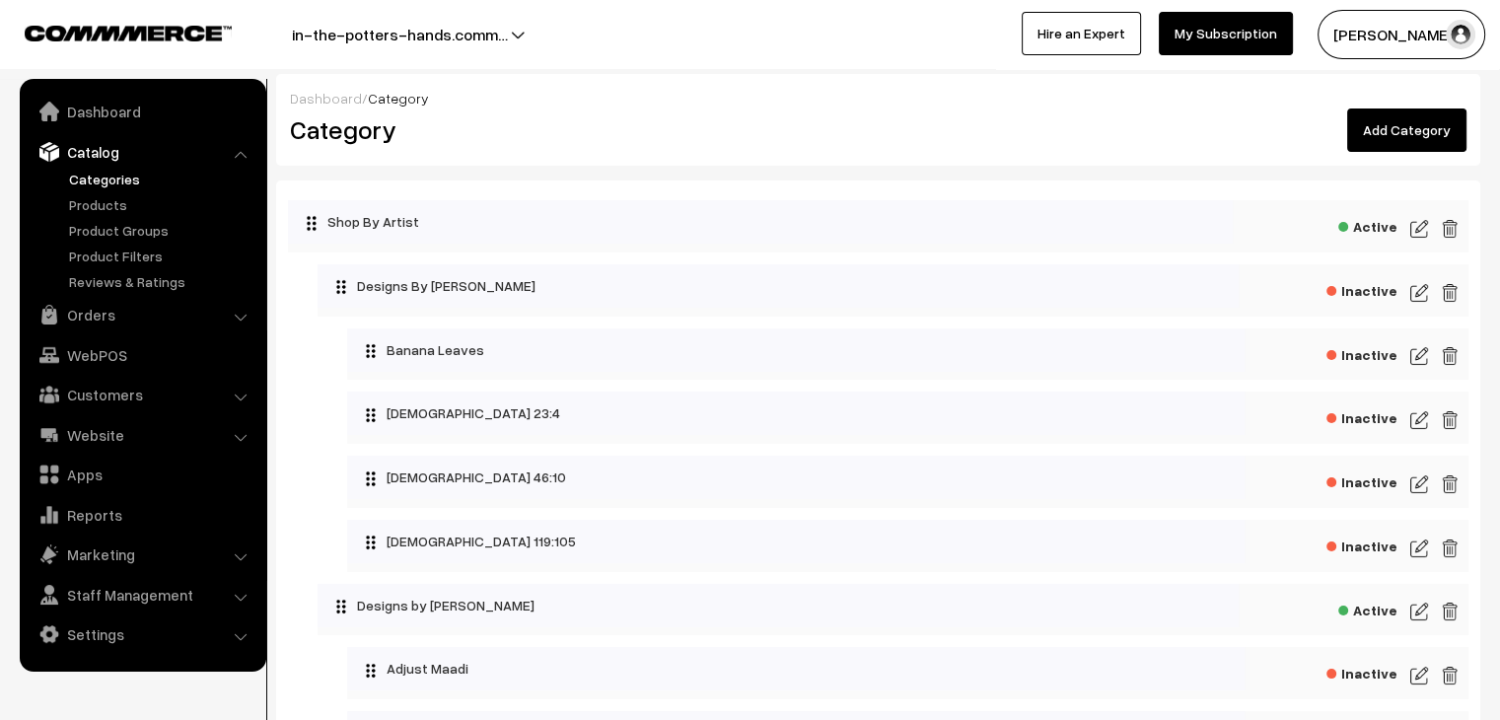
click at [1416, 132] on link "Add Category" at bounding box center [1406, 129] width 119 height 43
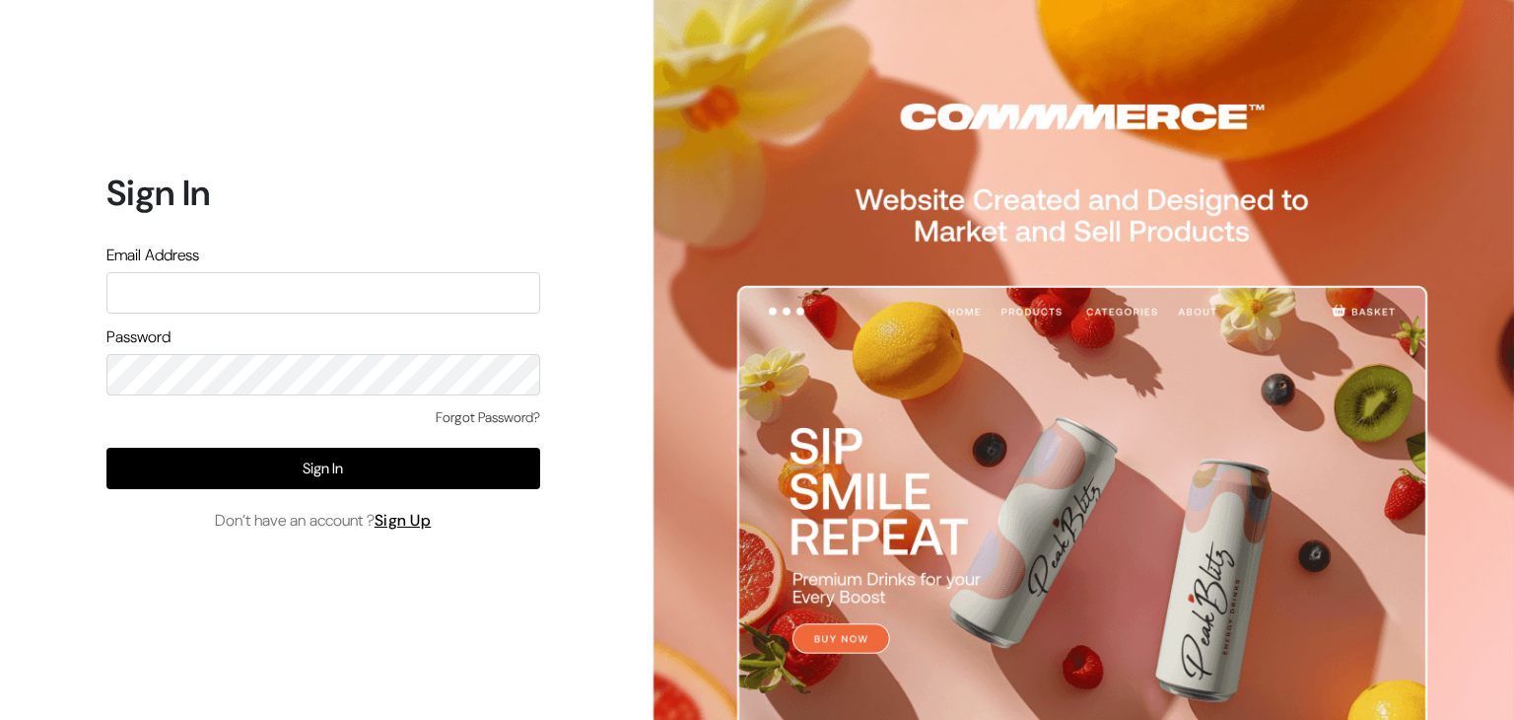
click at [398, 302] on input "text" at bounding box center [323, 292] width 434 height 41
type input "inthepottershands.com@gmail.com"
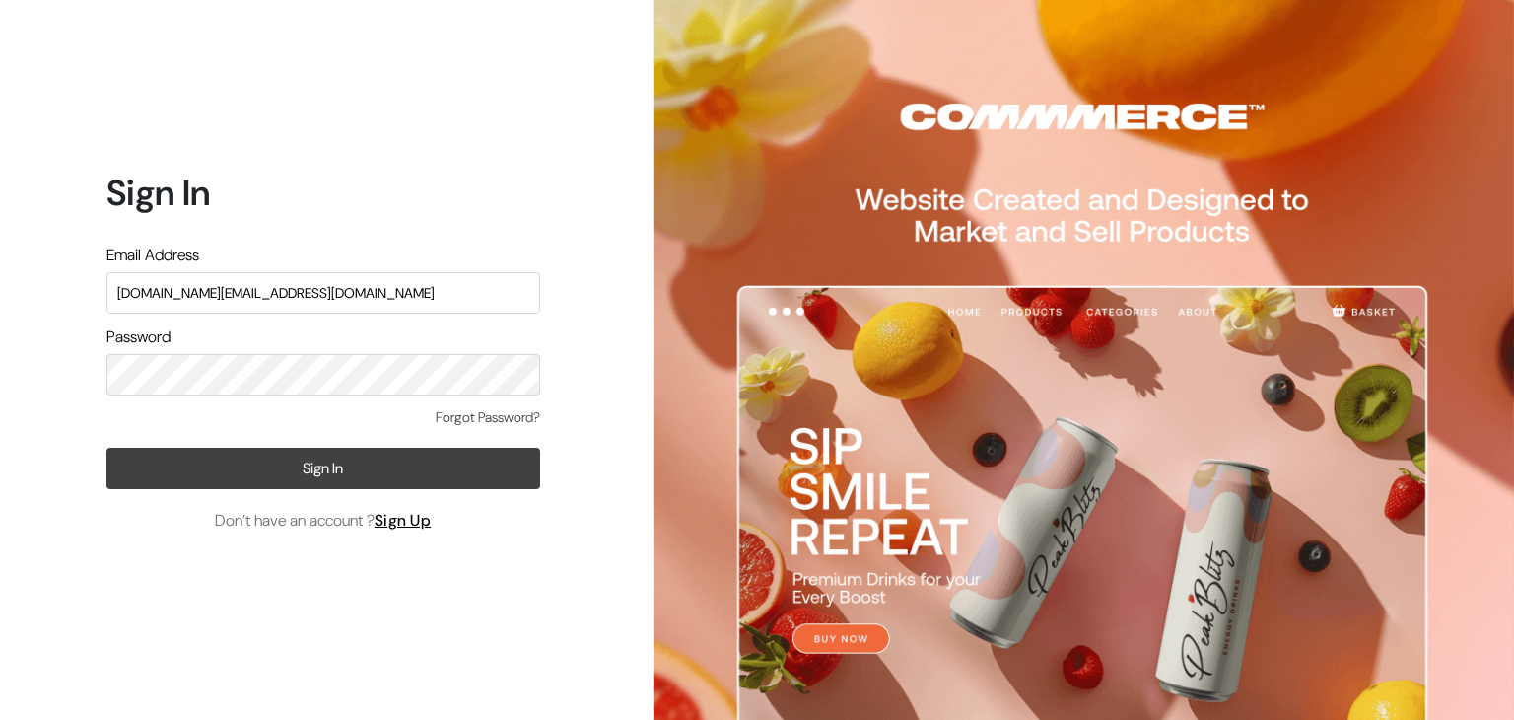
click at [380, 459] on button "Sign In" at bounding box center [323, 468] width 434 height 41
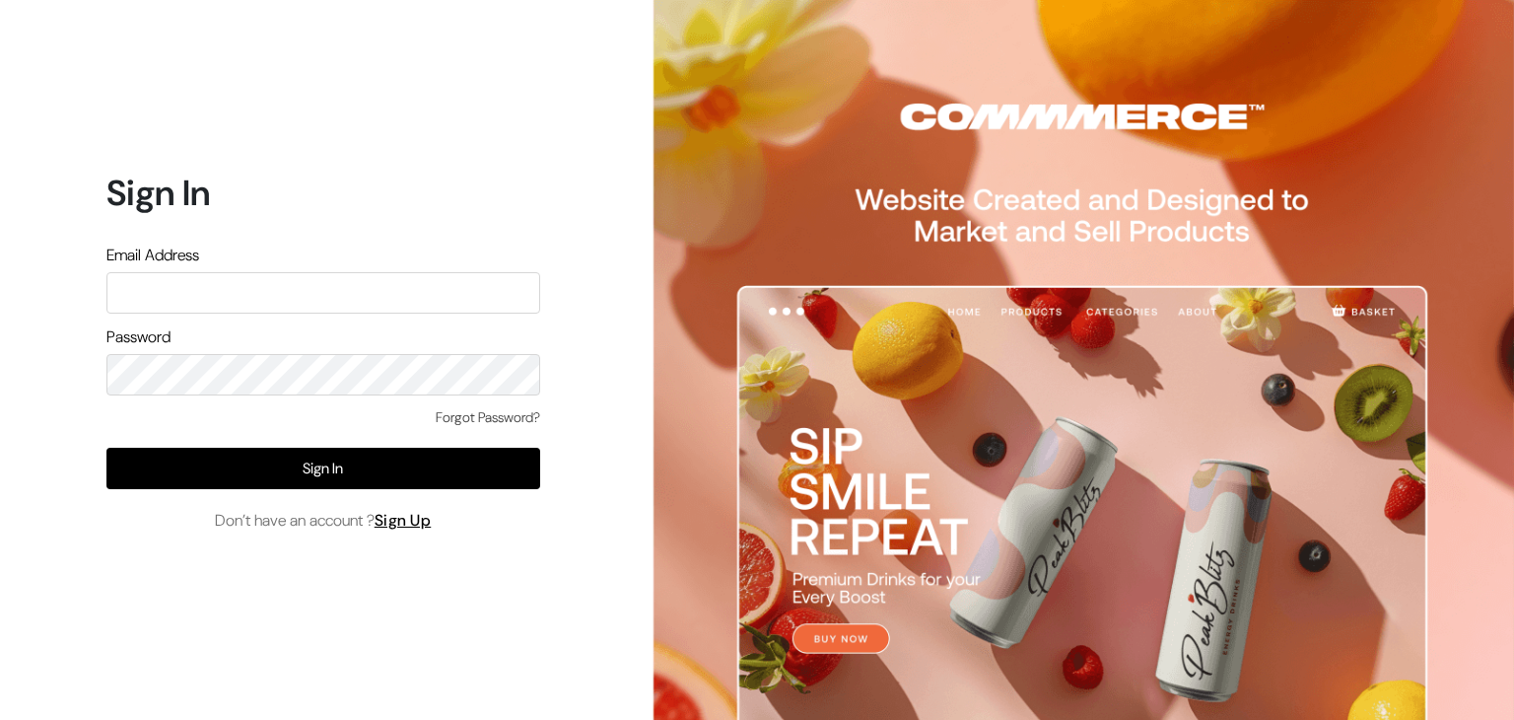
click at [332, 280] on input "text" at bounding box center [323, 292] width 434 height 41
type input "[DOMAIN_NAME][EMAIL_ADDRESS][DOMAIN_NAME]"
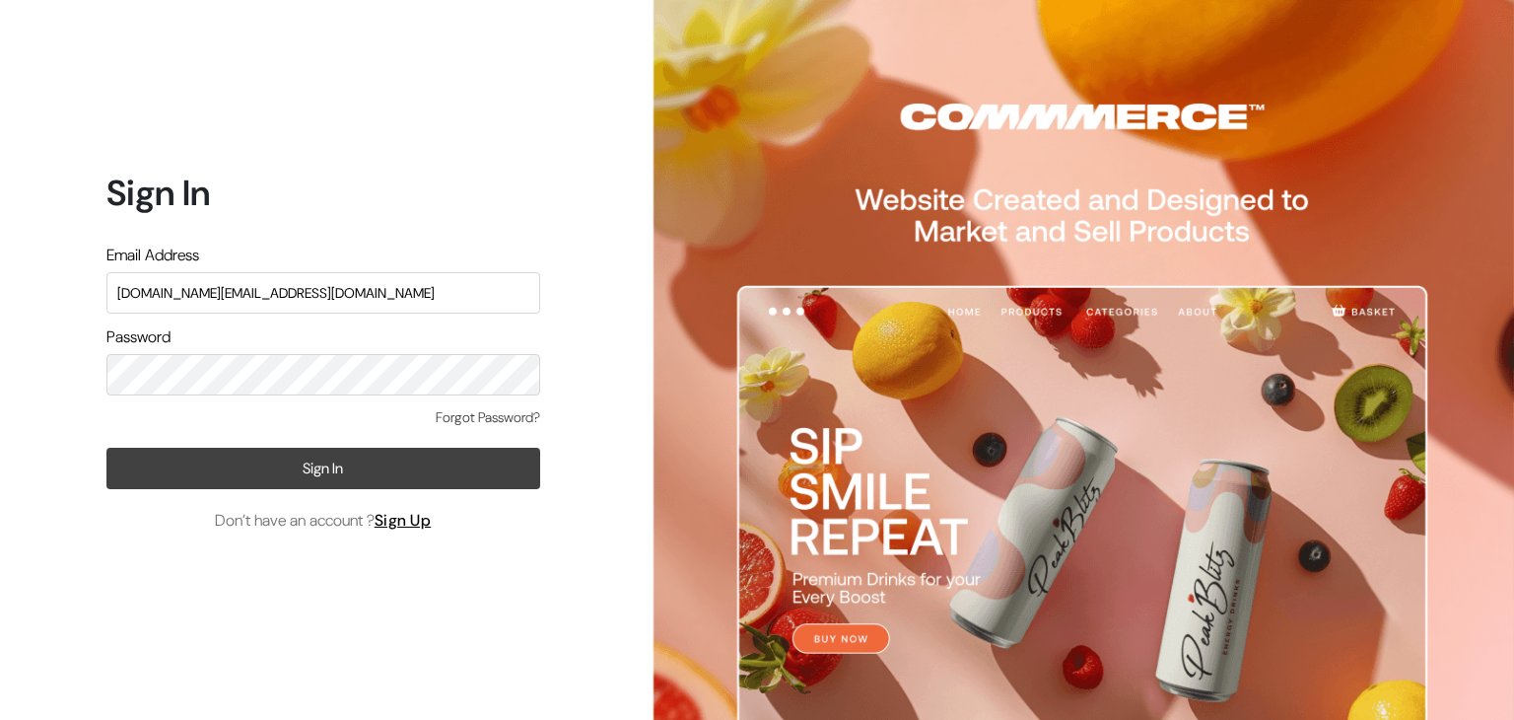
click at [353, 471] on button "Sign In" at bounding box center [323, 468] width 434 height 41
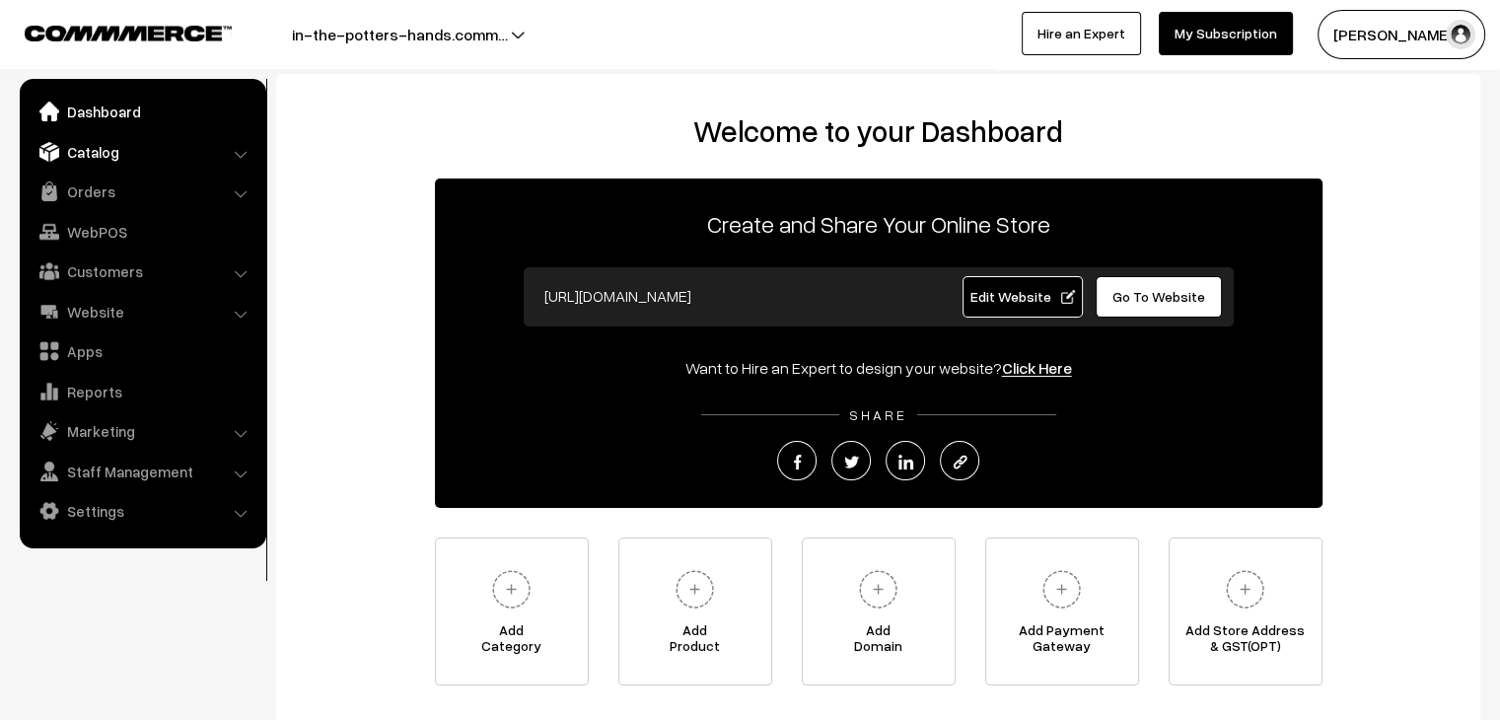
click at [129, 152] on link "Catalog" at bounding box center [142, 151] width 235 height 35
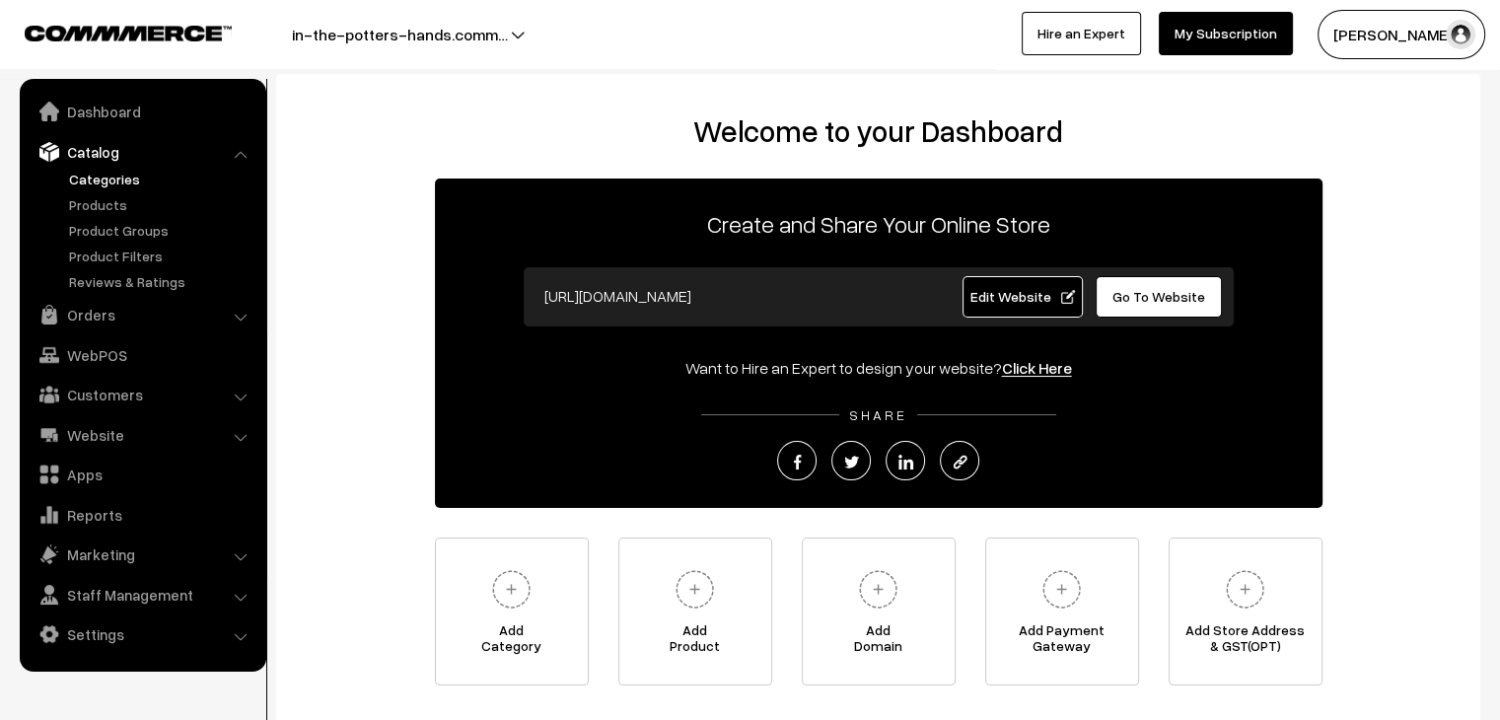
click at [122, 185] on link "Categories" at bounding box center [161, 179] width 195 height 21
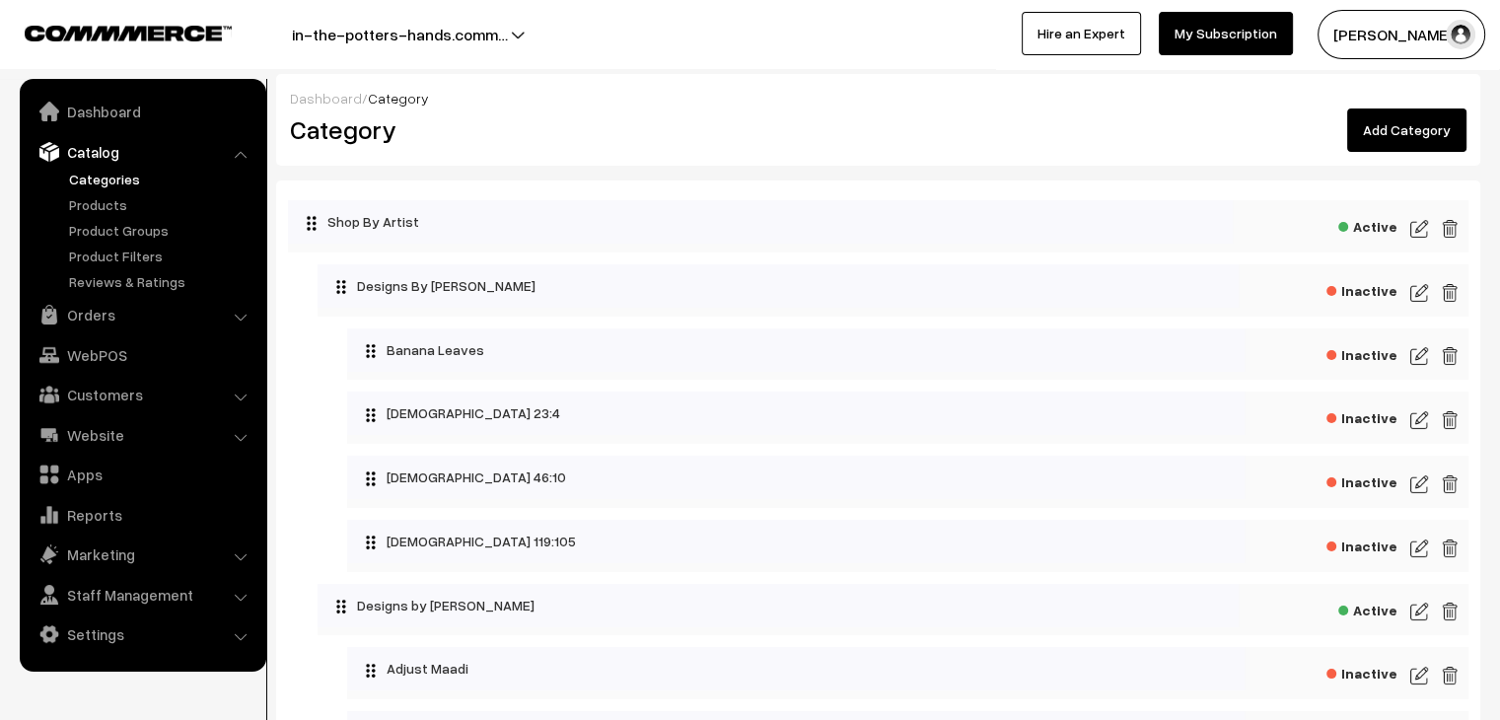
click at [1372, 133] on link "Add Category" at bounding box center [1406, 129] width 119 height 43
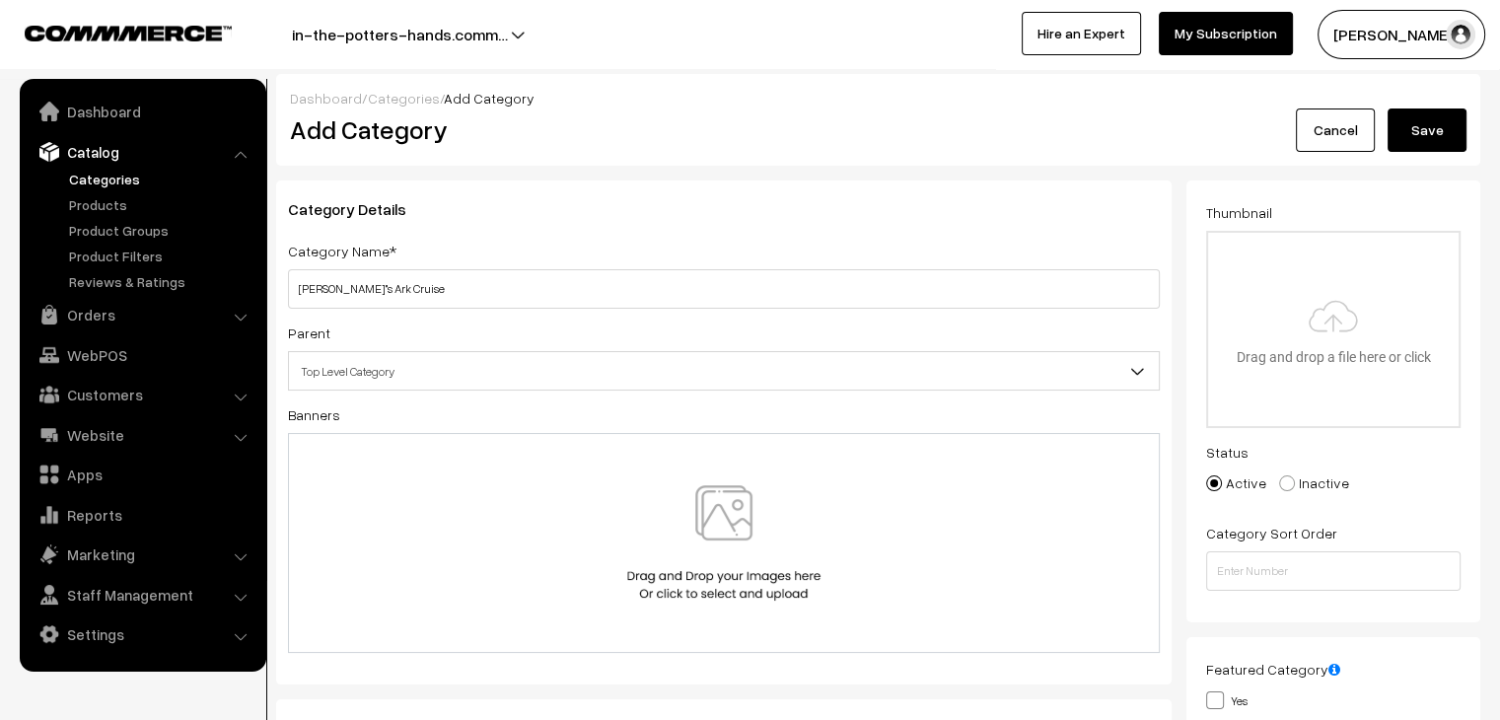
type input "[PERSON_NAME]"s Ark Cruise"
click at [1268, 344] on input "file" at bounding box center [1333, 329] width 250 height 193
type input "C:\fakepath\Noah's Ark.png"
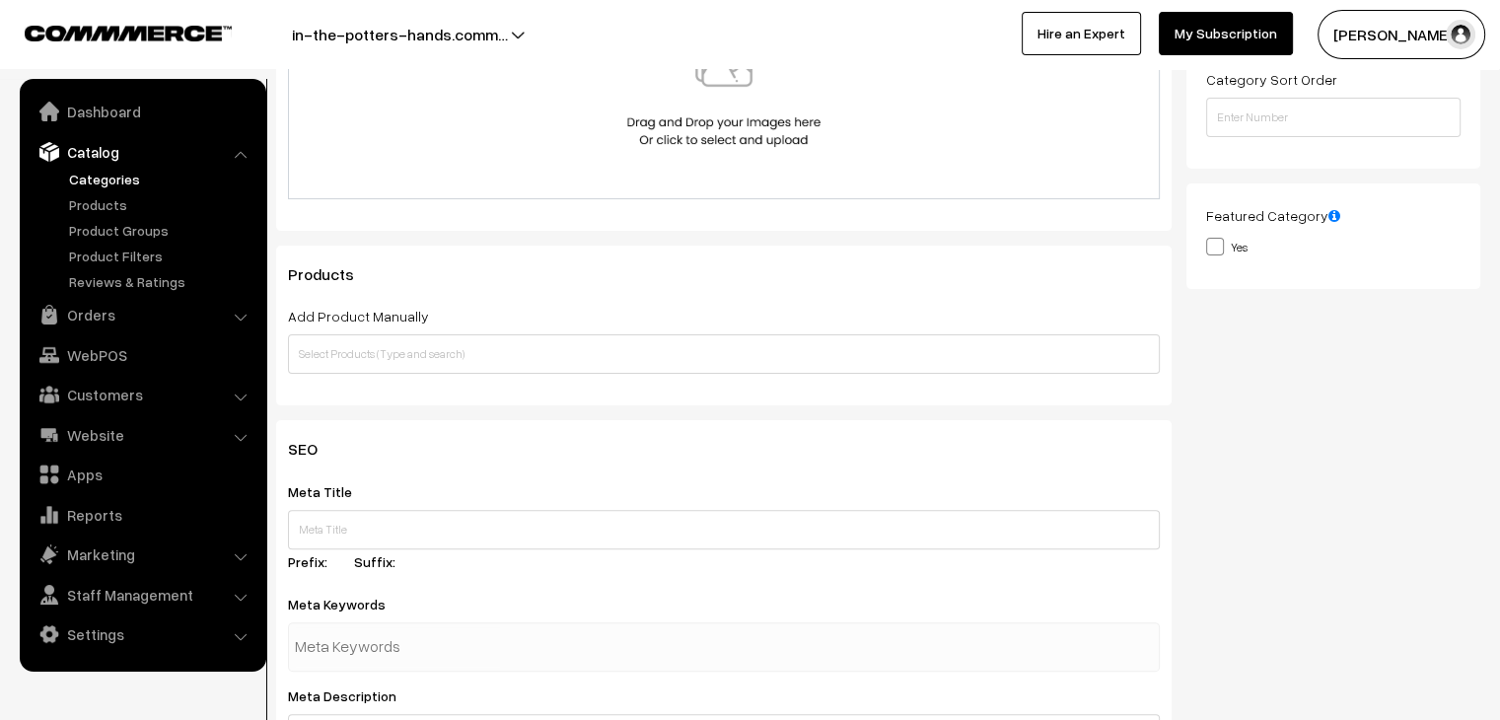
scroll to position [467, 0]
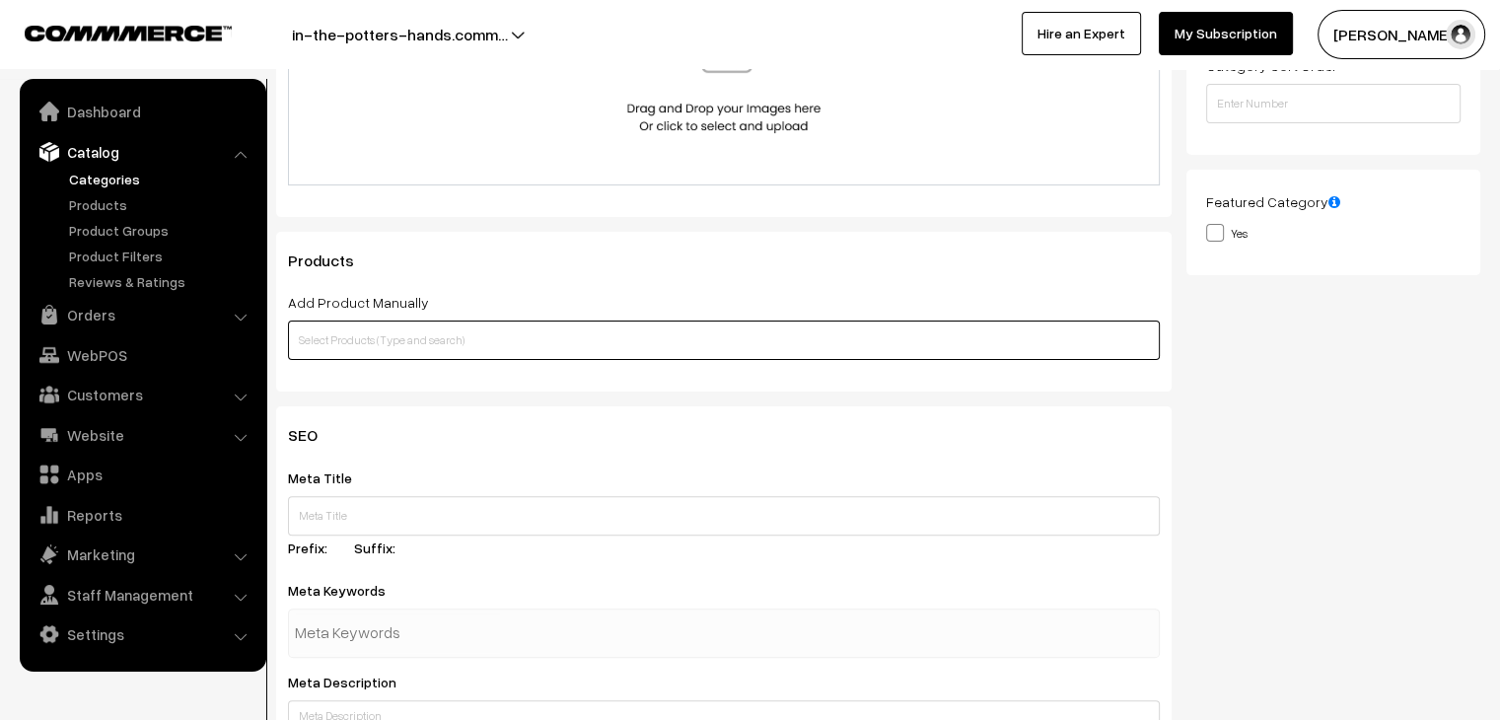
click at [843, 330] on input "text" at bounding box center [724, 339] width 872 height 39
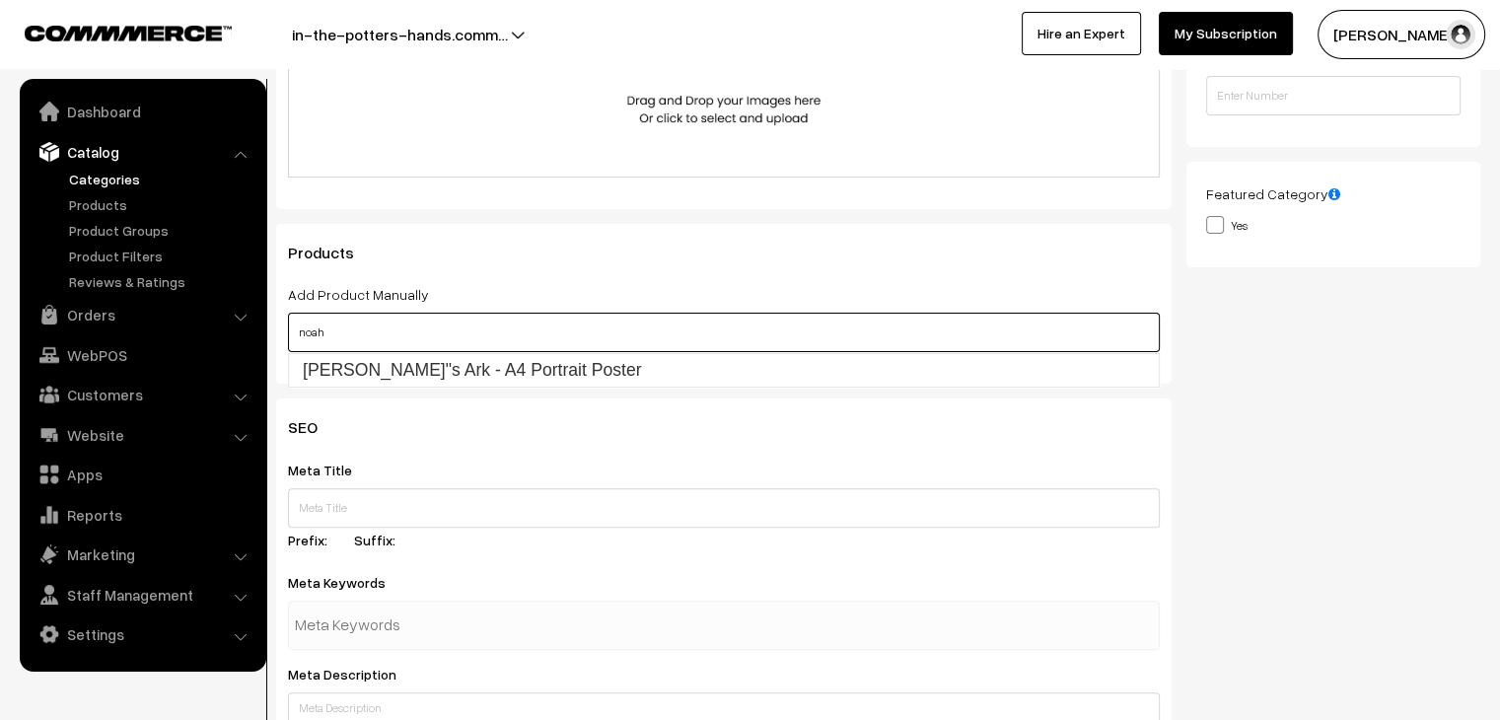
scroll to position [476, 0]
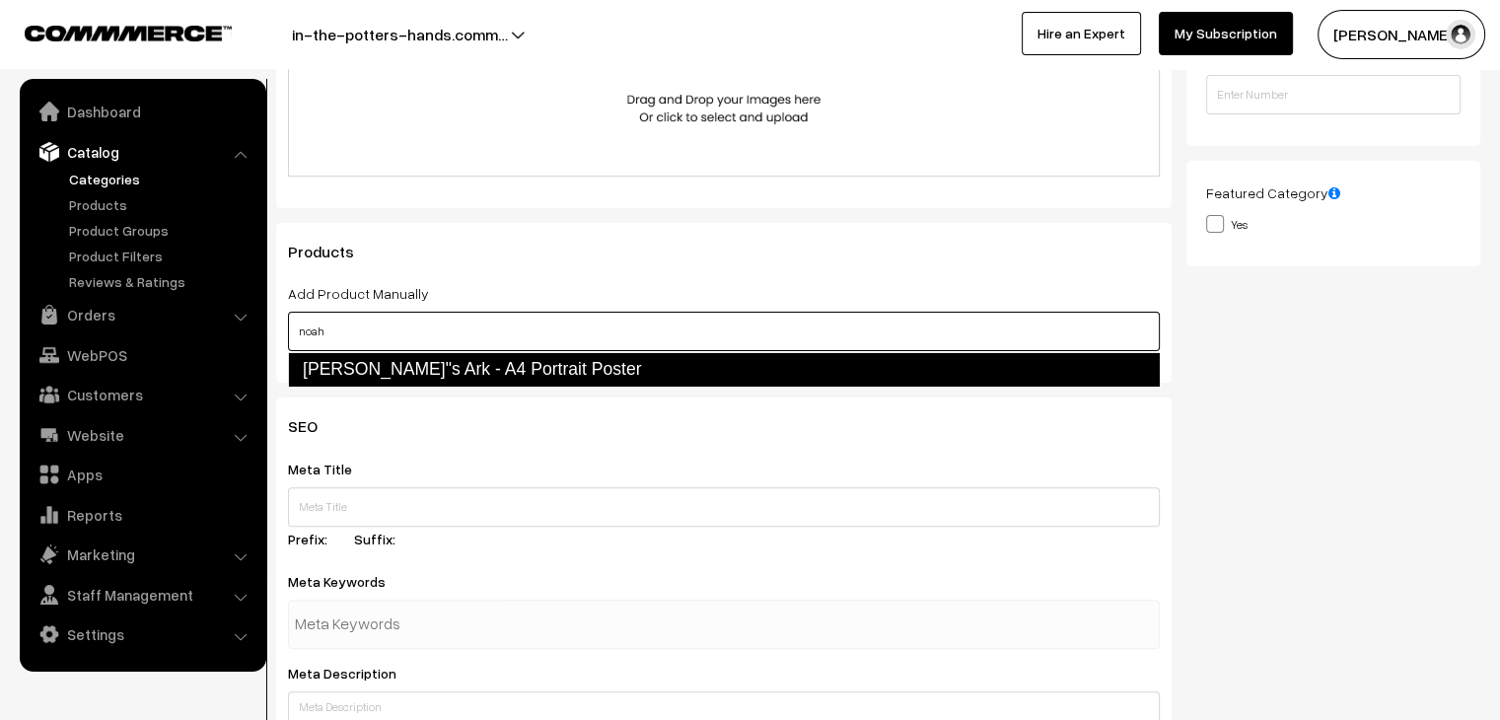
click at [536, 375] on link "[PERSON_NAME]"s Ark - A4 Portrait Poster" at bounding box center [724, 369] width 872 height 34
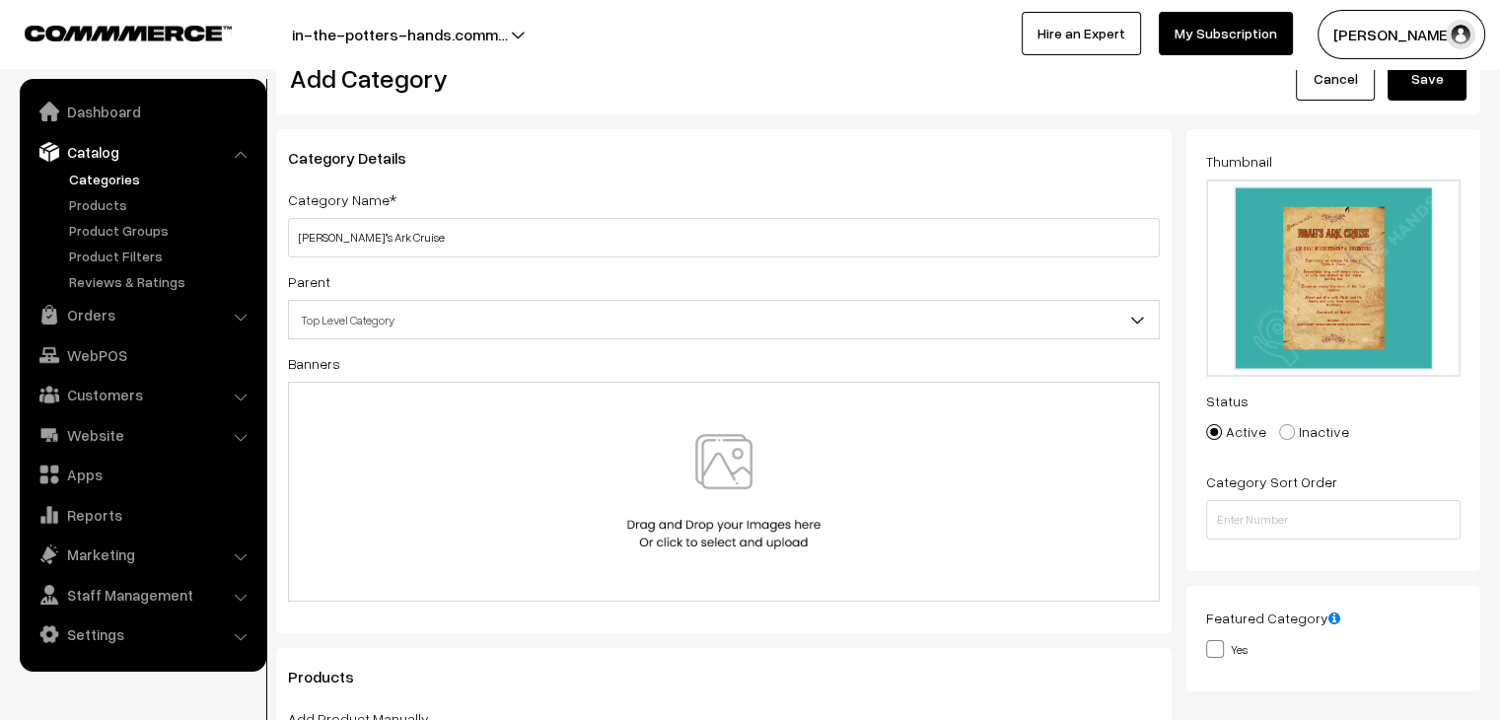
scroll to position [0, 0]
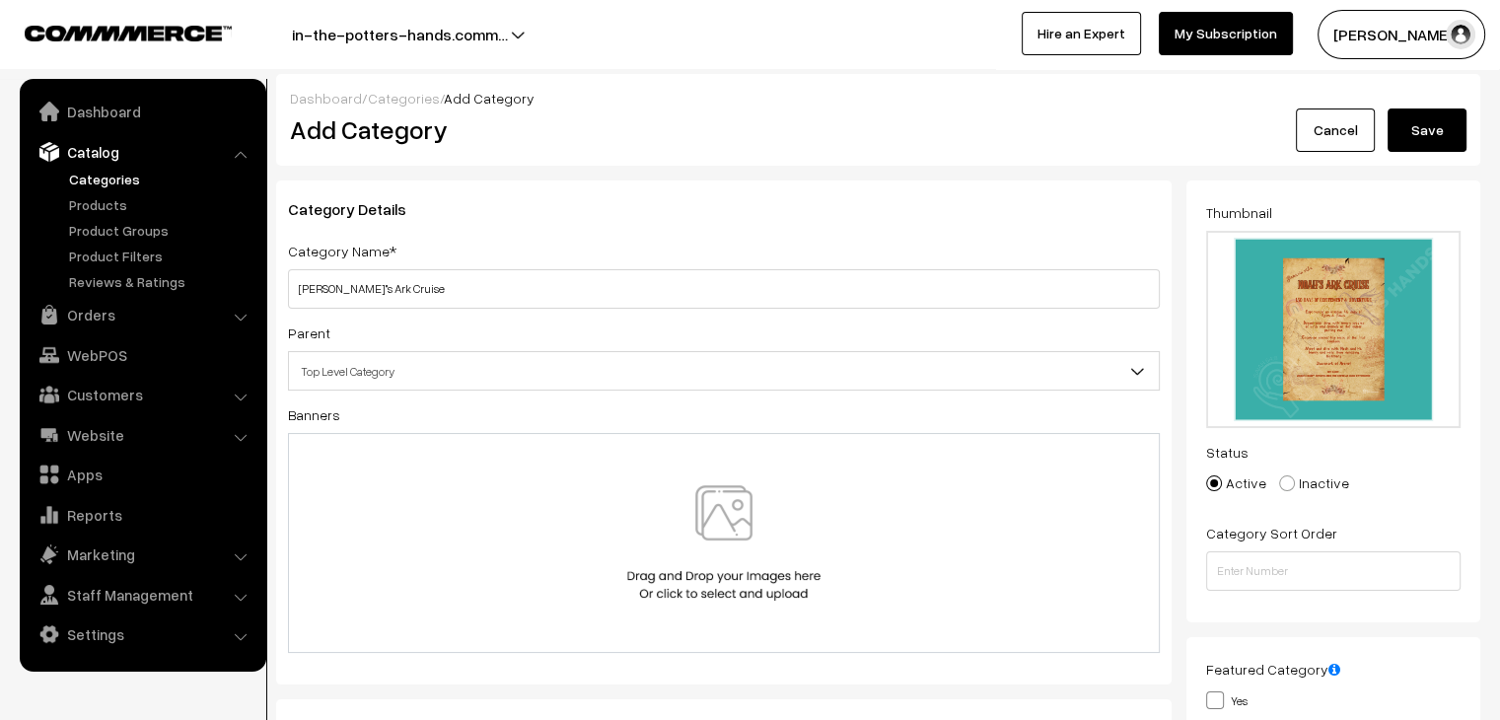
type input "noah"
click at [1429, 135] on button "Save" at bounding box center [1426, 129] width 79 height 43
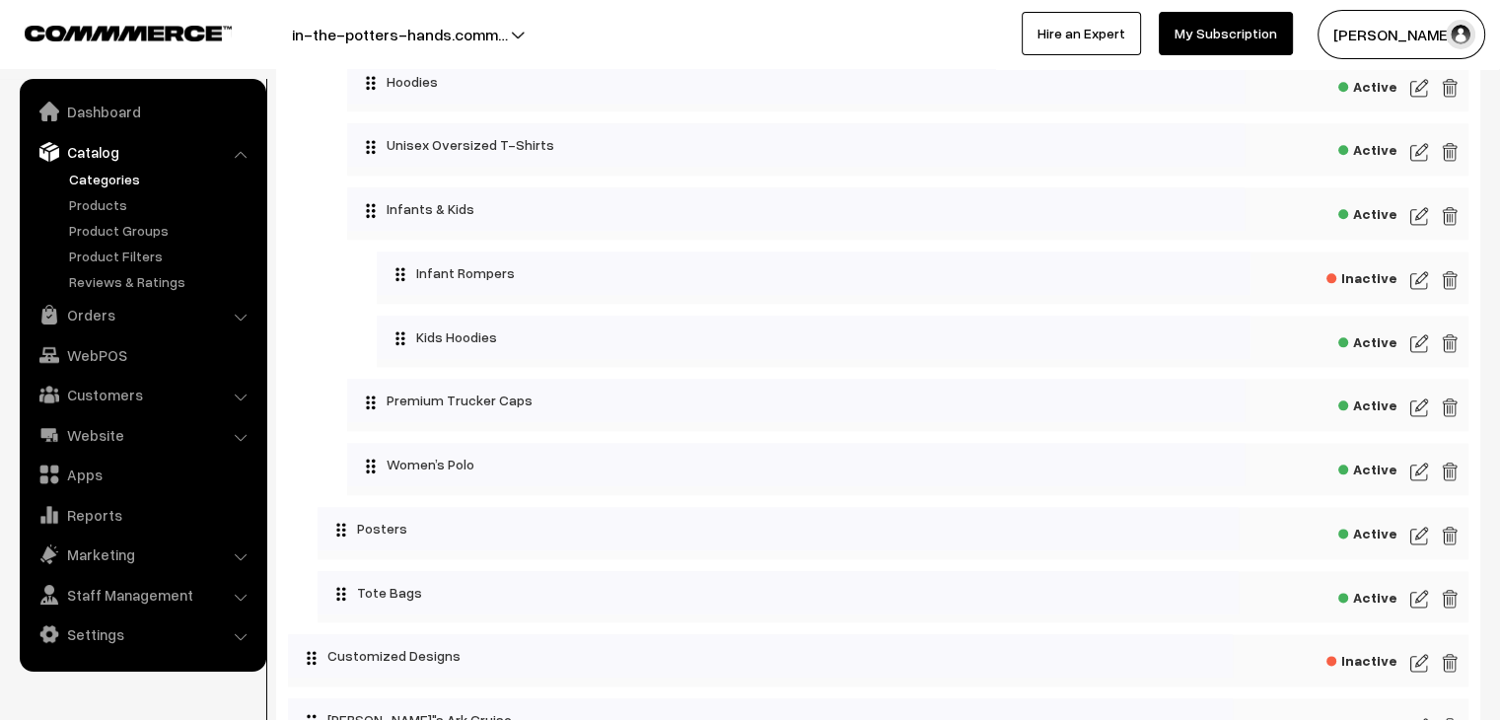
scroll to position [2317, 0]
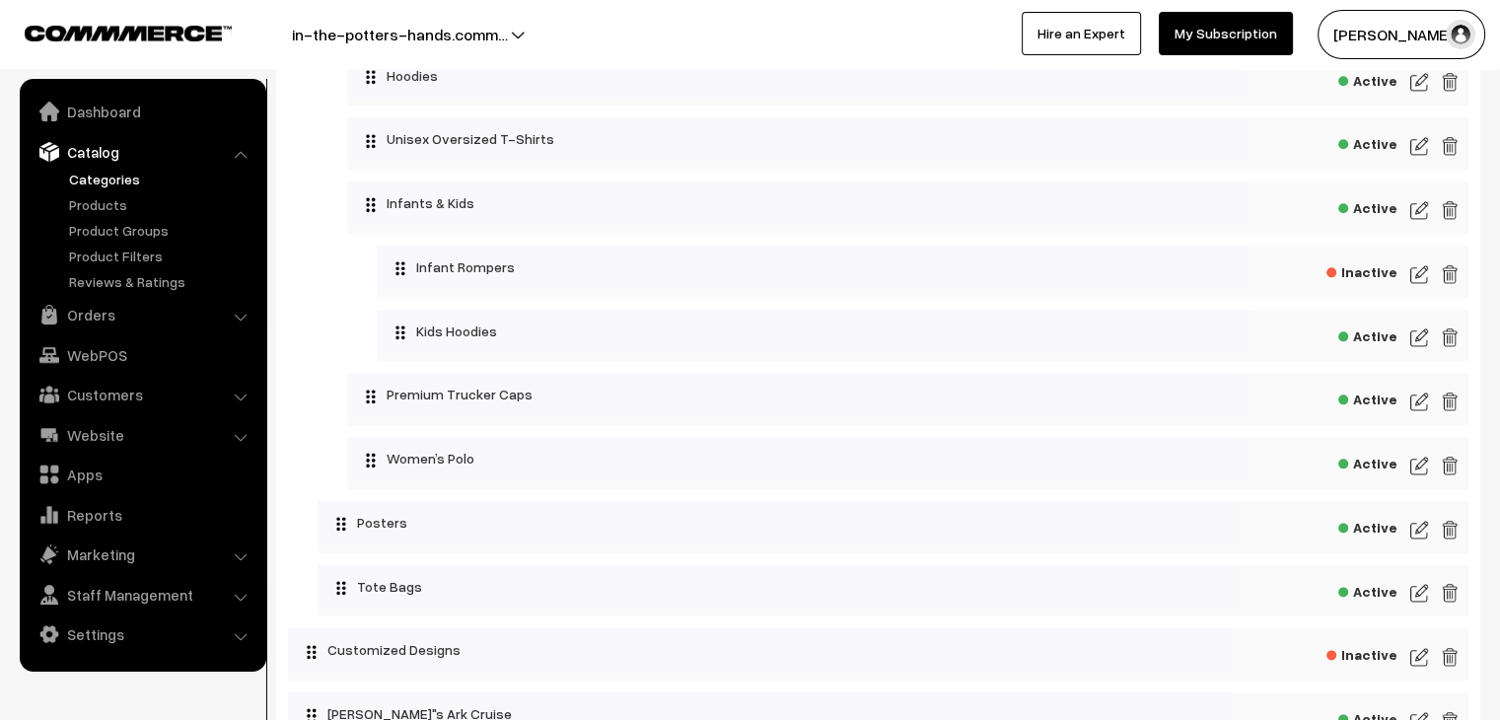
click at [1414, 541] on img at bounding box center [1419, 530] width 18 height 24
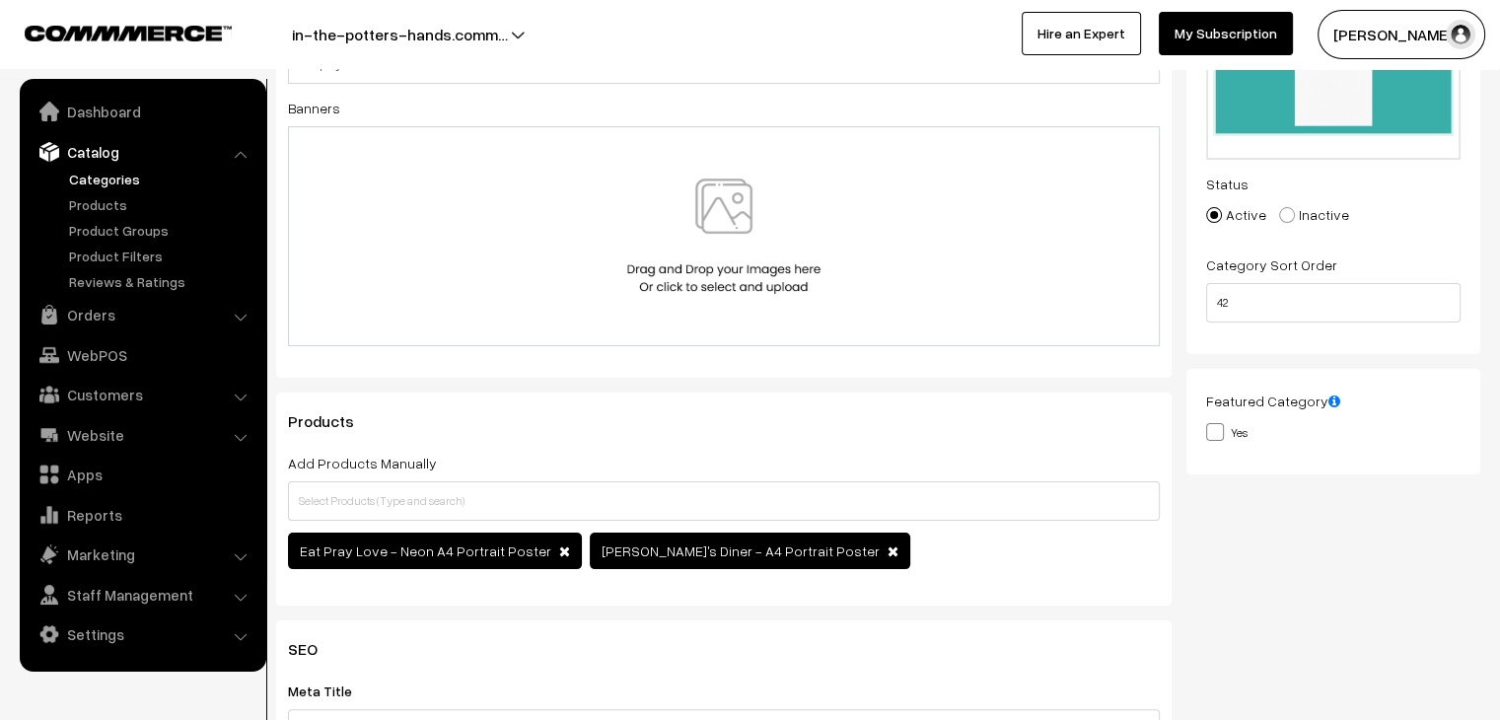
scroll to position [271, 0]
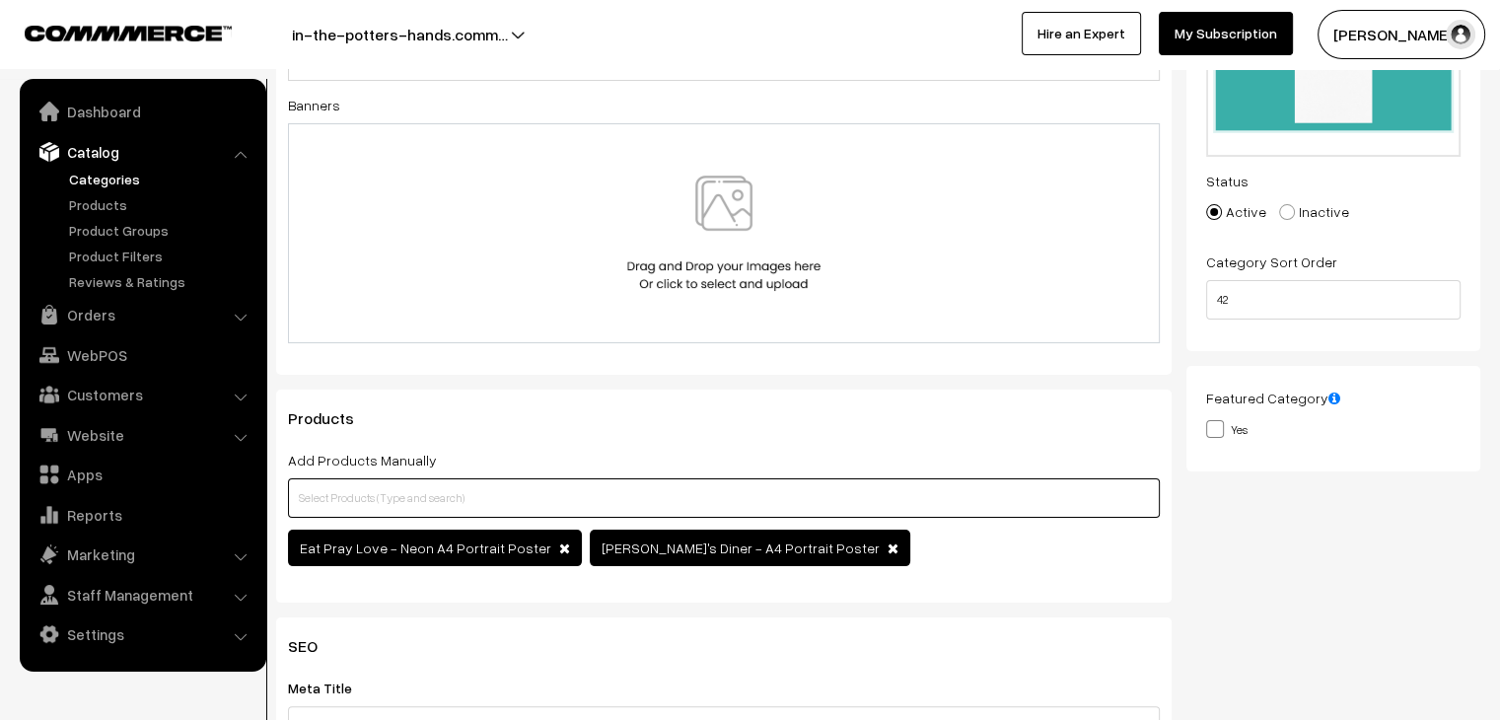
click at [496, 500] on input "text" at bounding box center [724, 497] width 872 height 39
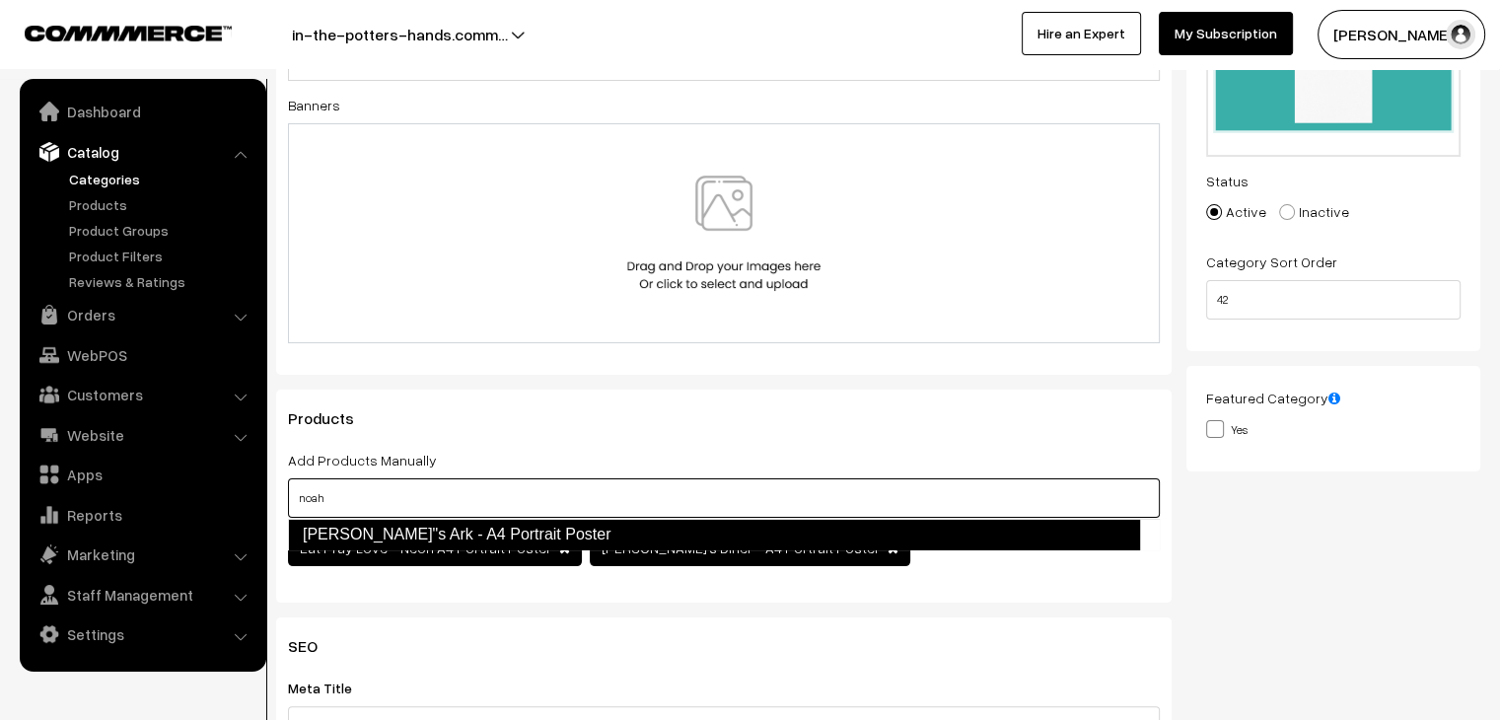
click at [484, 541] on link "Noah"s Ark - A4 Portrait Poster" at bounding box center [714, 535] width 852 height 32
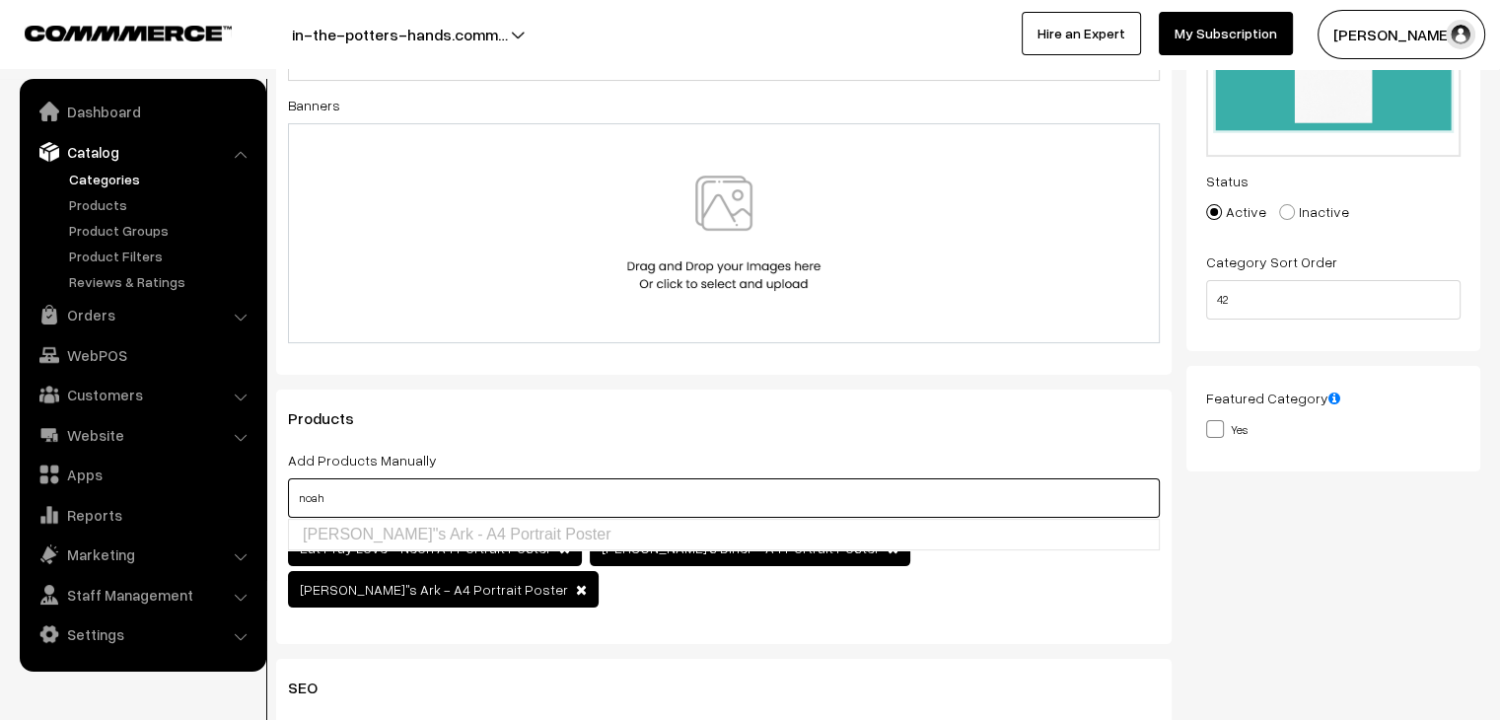
scroll to position [0, 0]
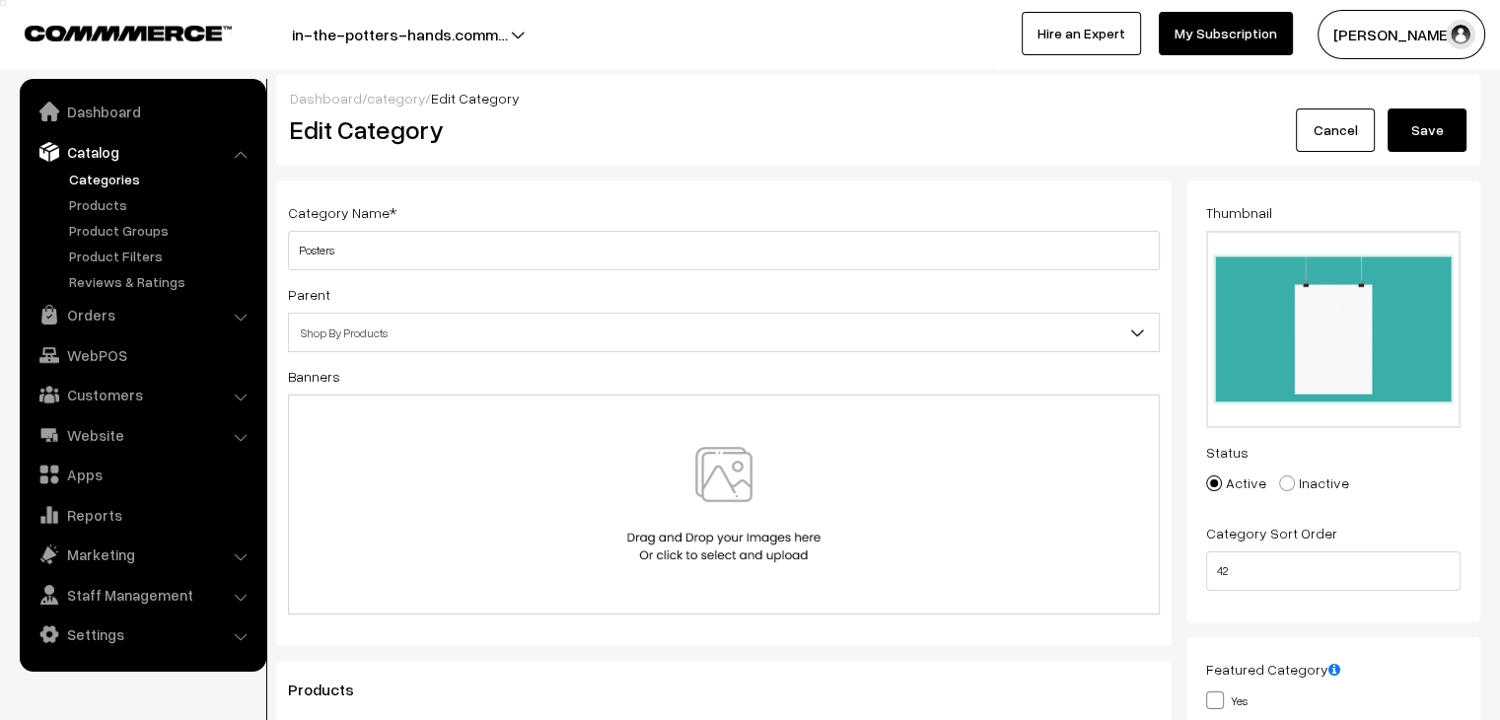
type input "noah"
click at [1441, 140] on button "Save" at bounding box center [1426, 129] width 79 height 43
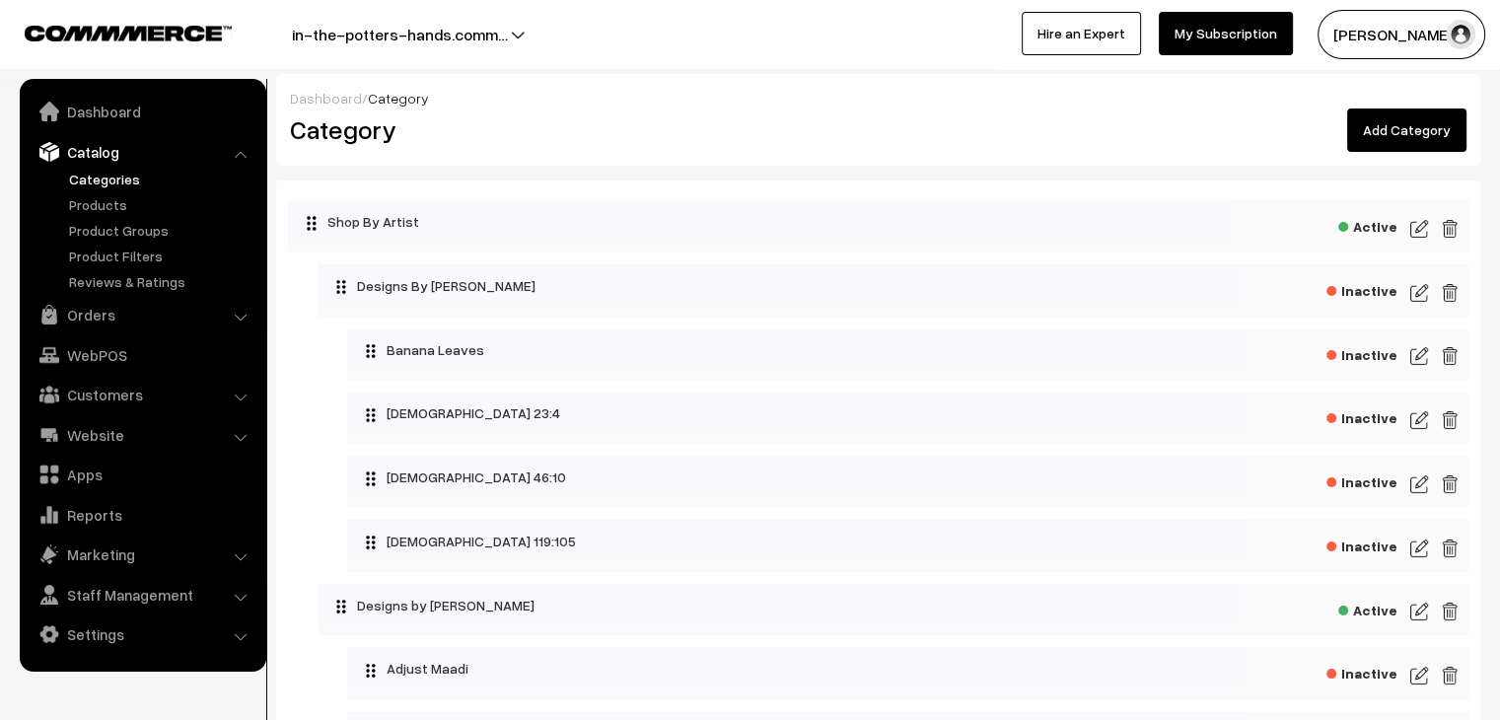
click at [1402, 142] on link "Add Category" at bounding box center [1406, 129] width 119 height 43
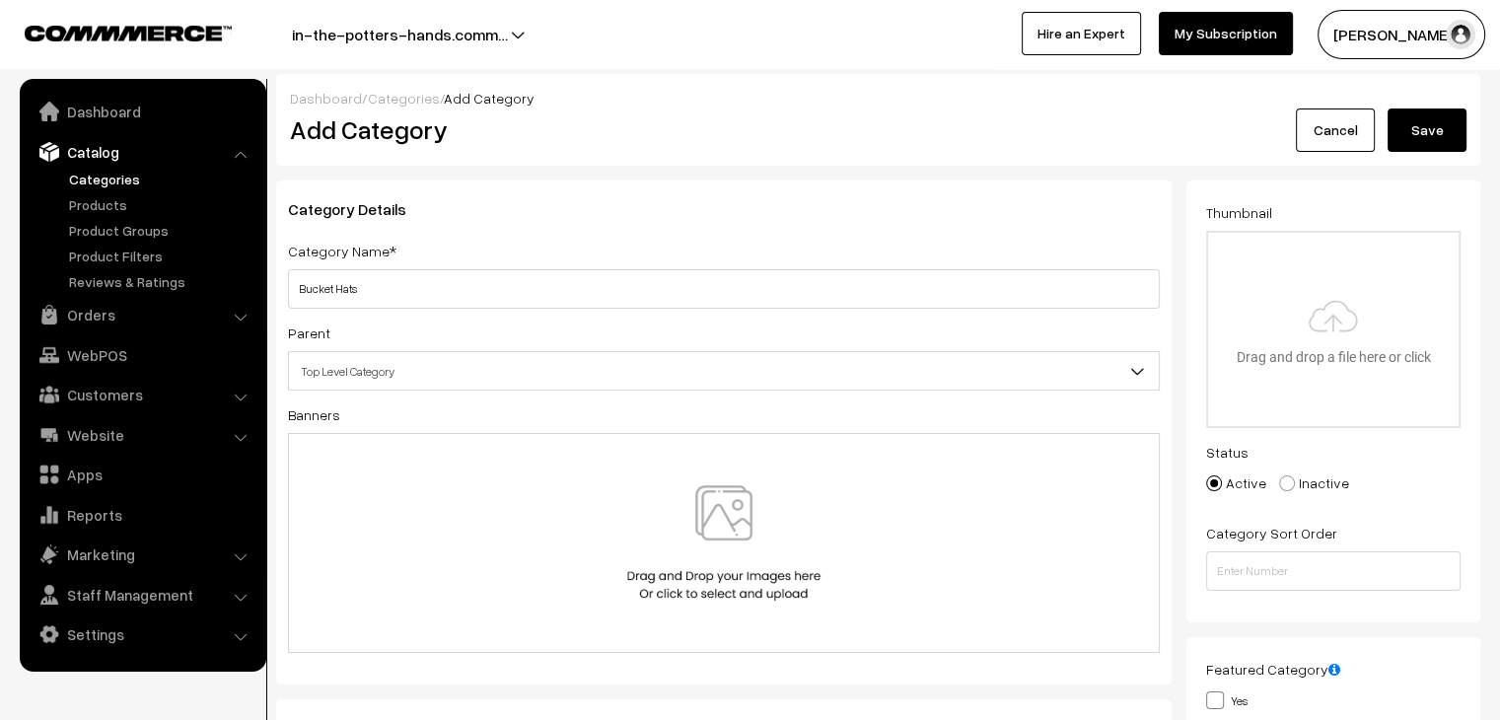
type input "Bucket Hats"
click at [1367, 291] on input "file" at bounding box center [1333, 329] width 250 height 193
type input "C:\fakepath\Product im - trucker cap - 245x260.png"
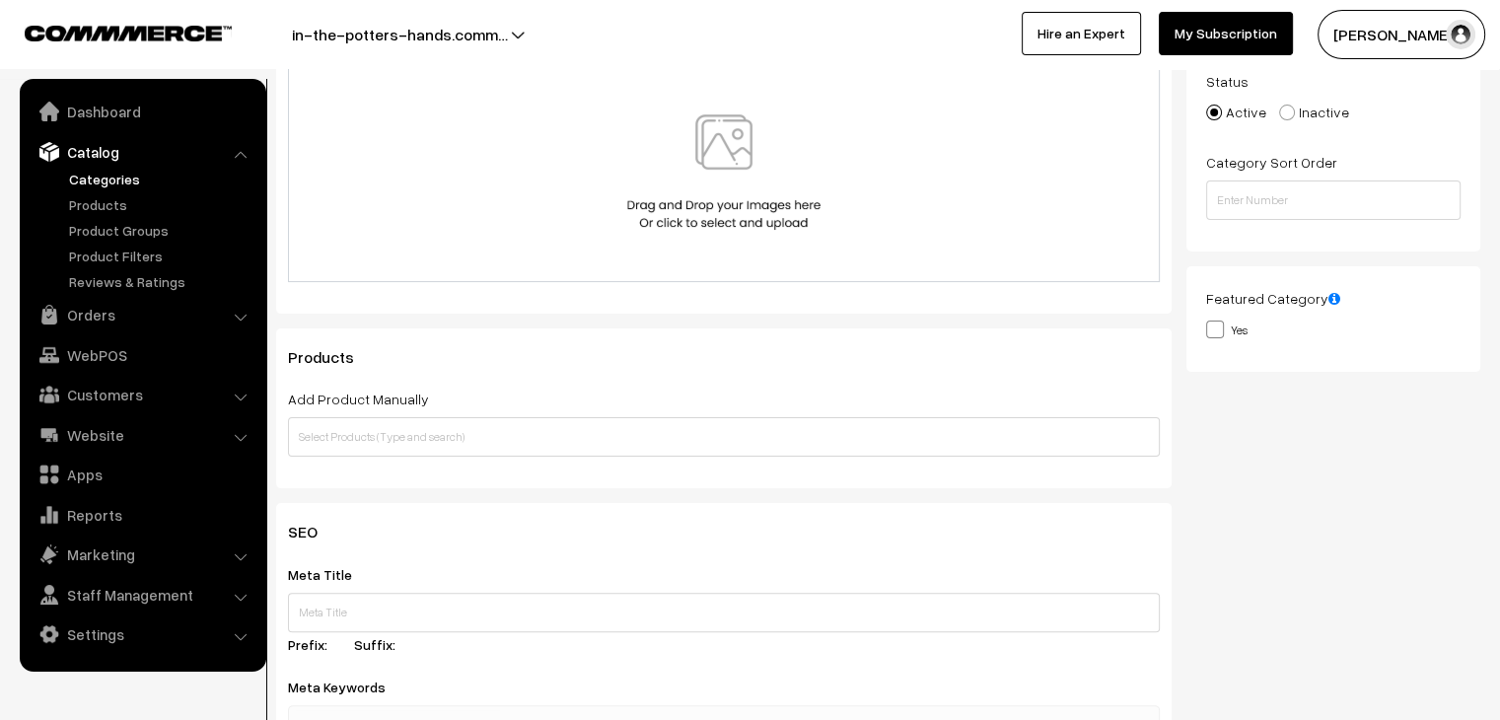
scroll to position [457, 0]
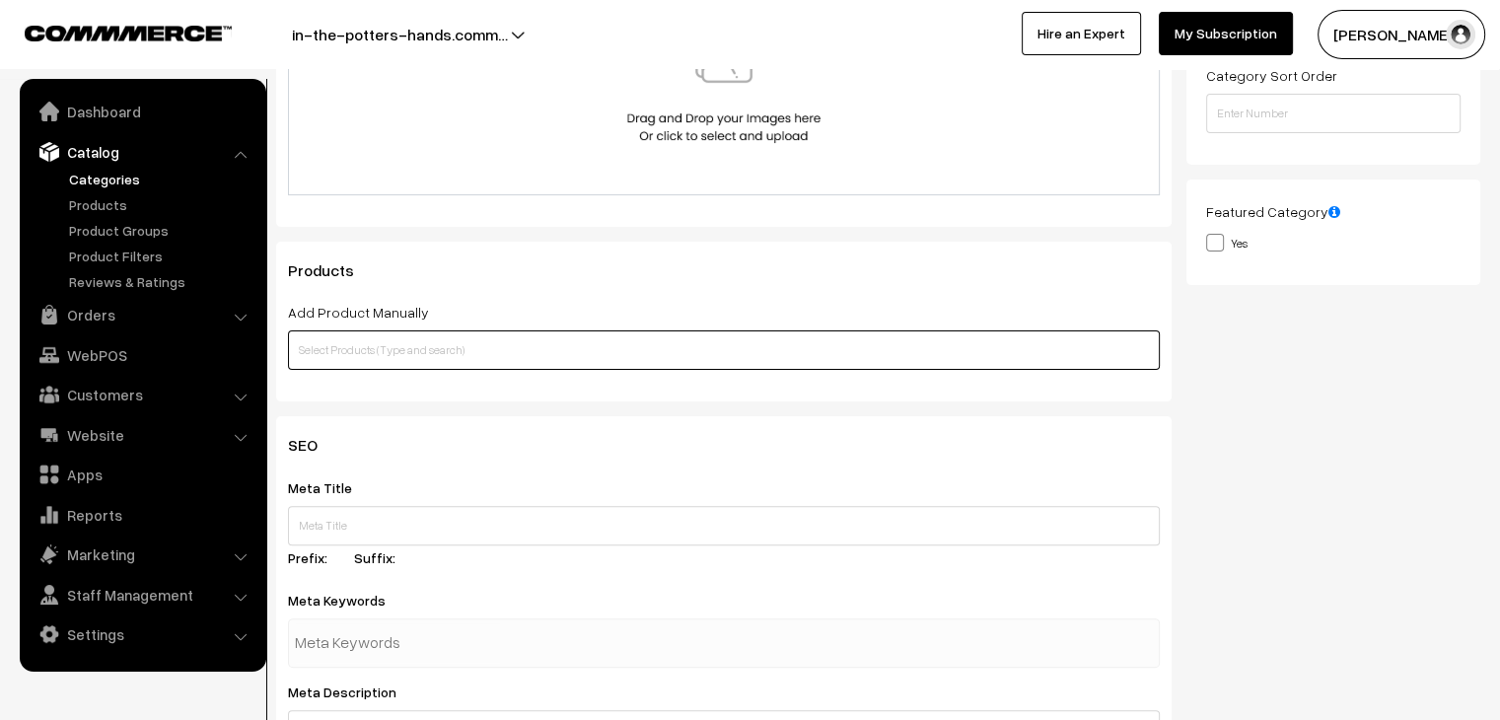
click at [718, 354] on input "text" at bounding box center [724, 349] width 872 height 39
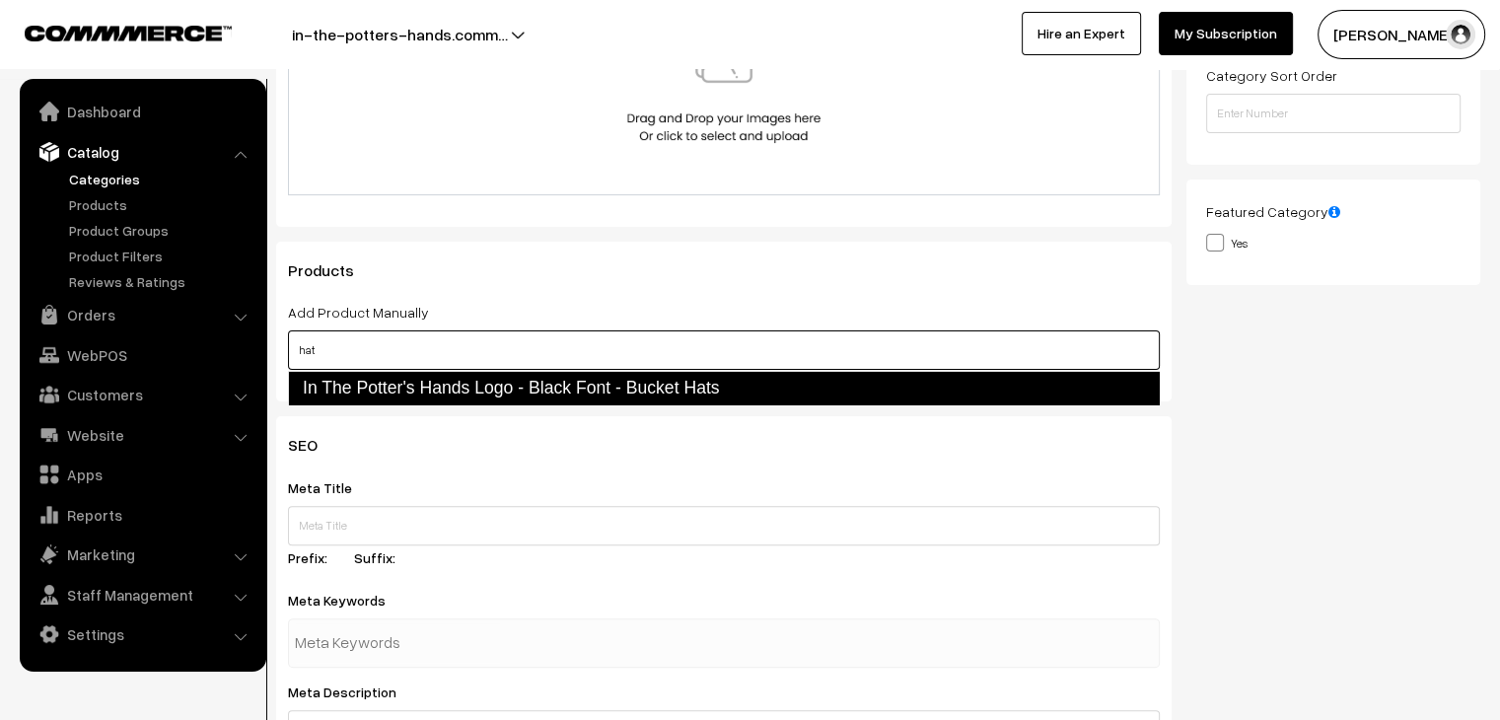
click at [698, 396] on link "In The Potter's Hands Logo - Black Font - Bucket Hats" at bounding box center [724, 388] width 872 height 34
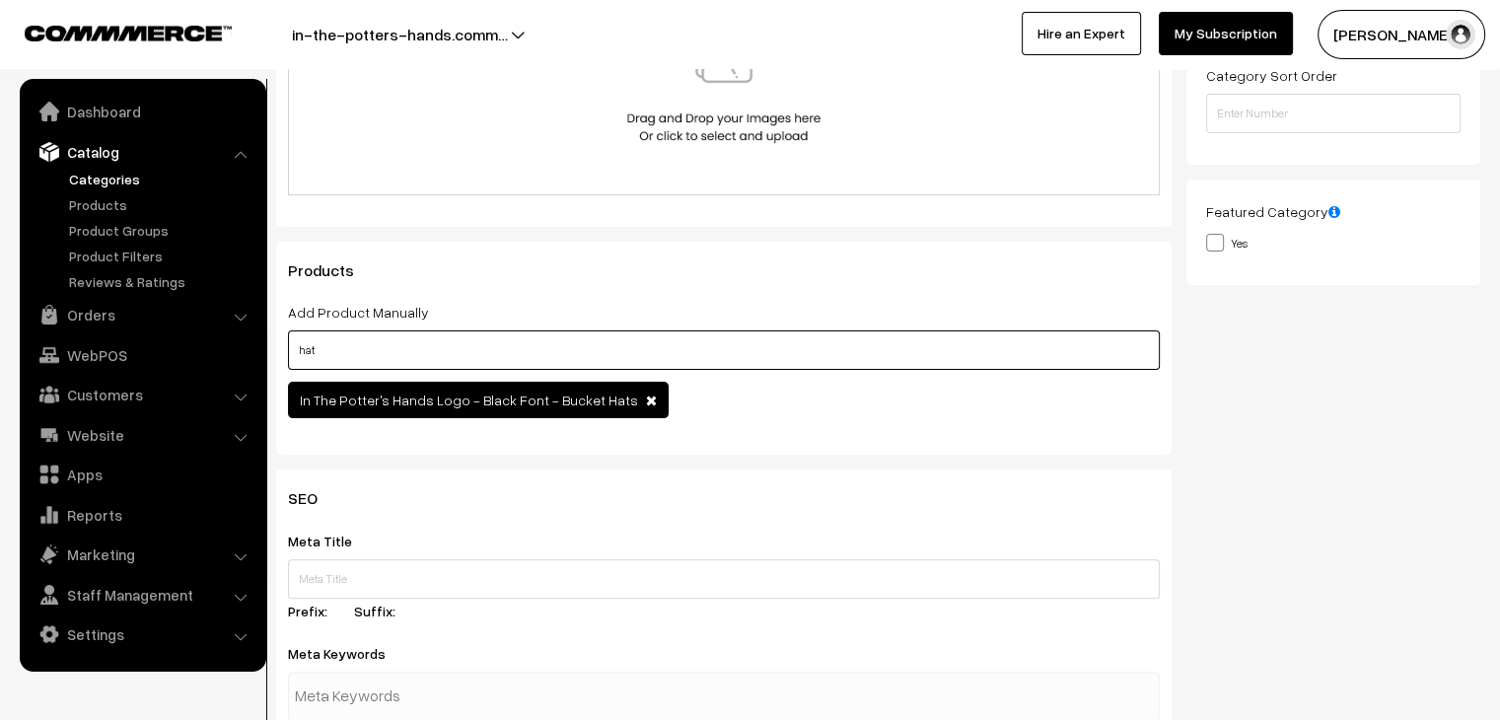
scroll to position [0, 0]
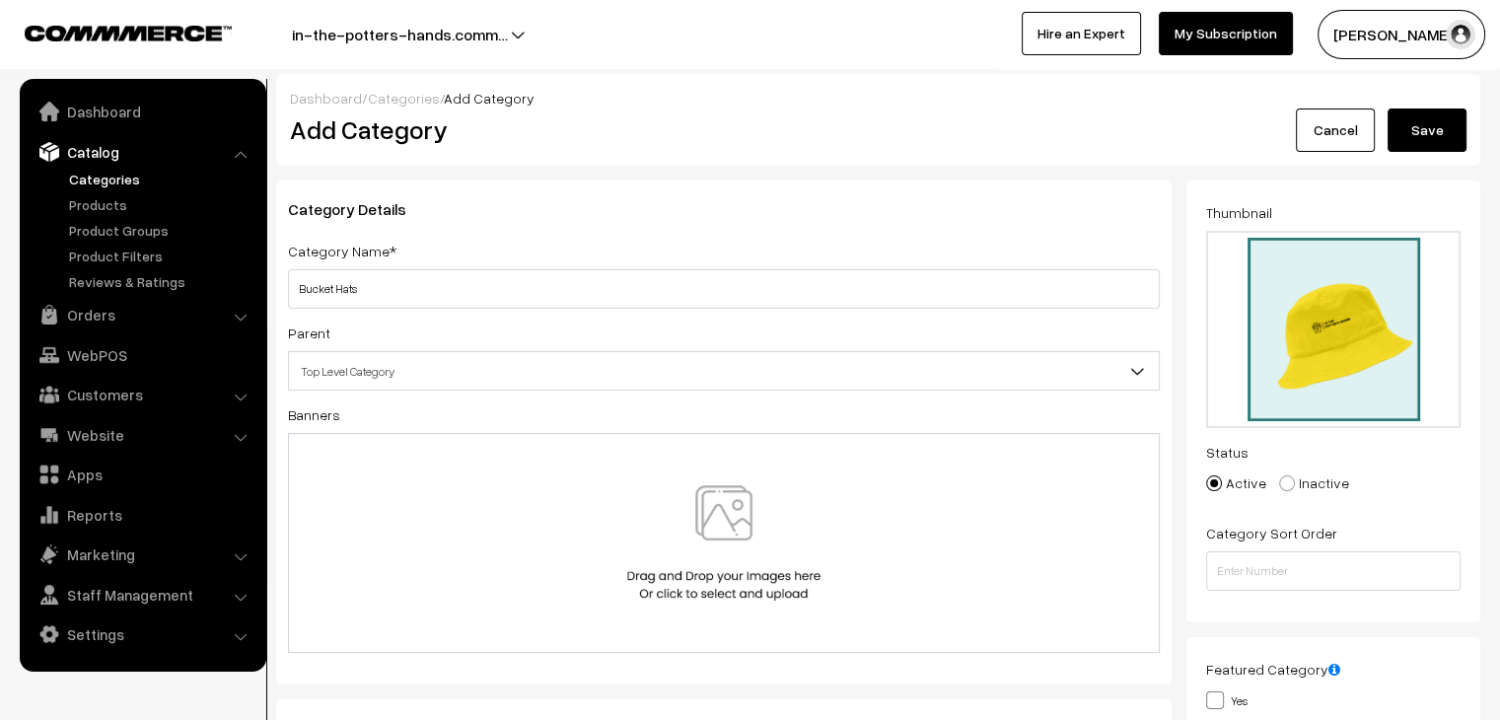
type input "hat"
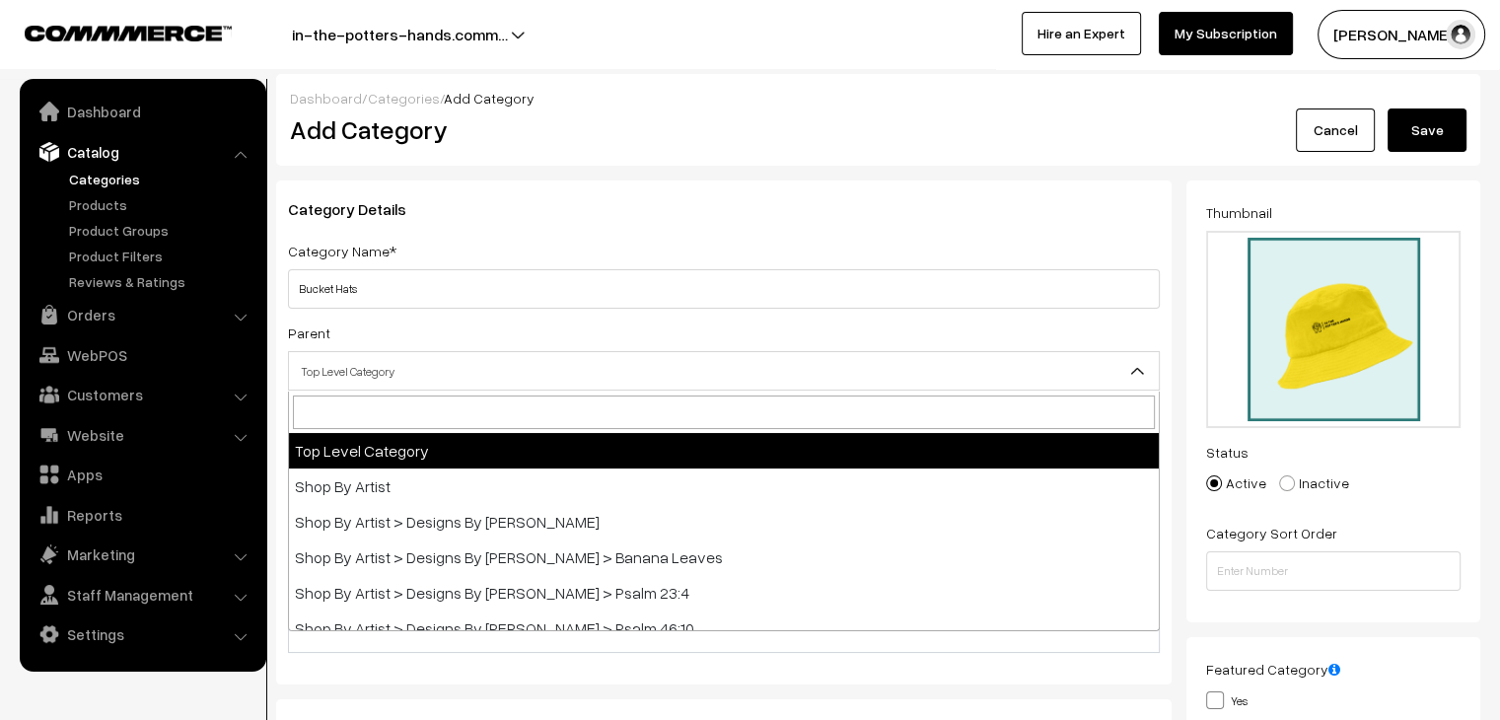
click at [1117, 376] on span "Top Level Category" at bounding box center [724, 371] width 870 height 35
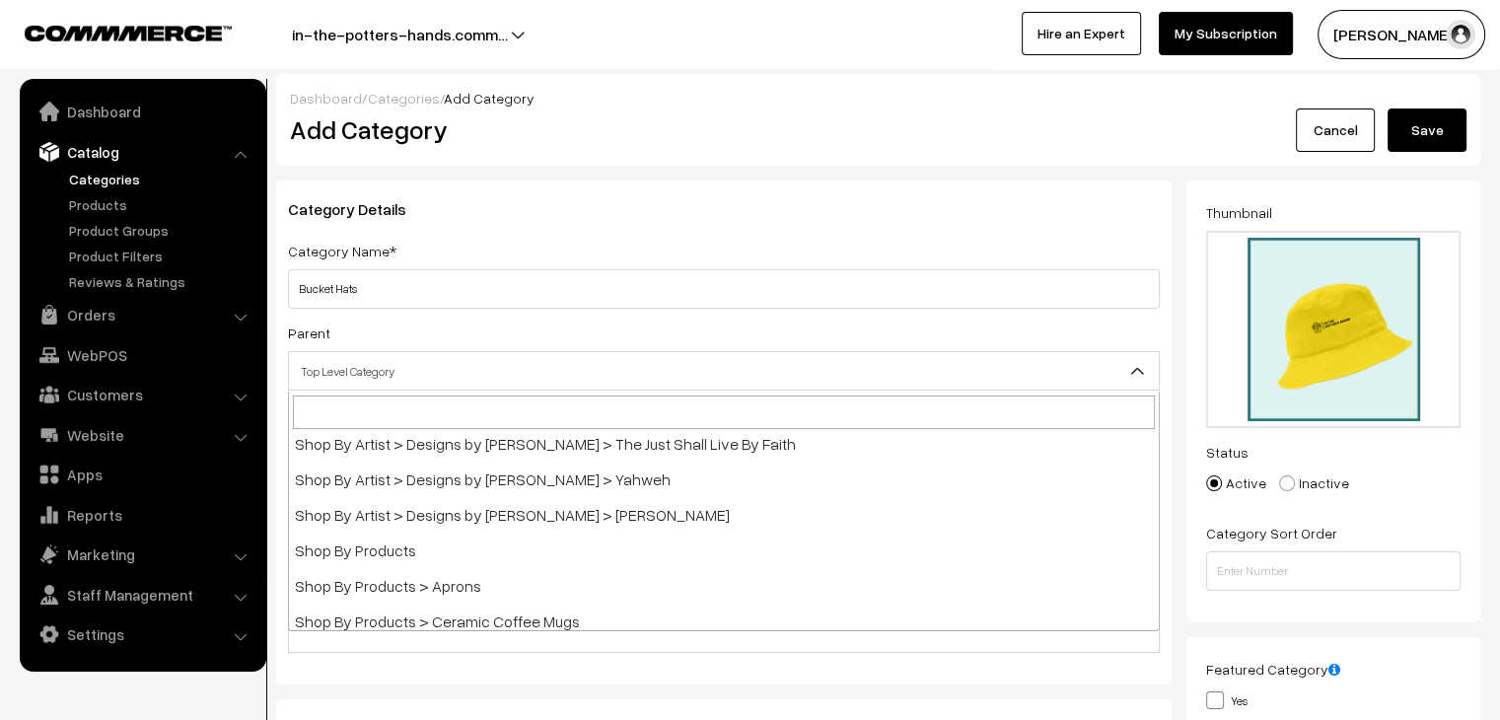
scroll to position [1002, 0]
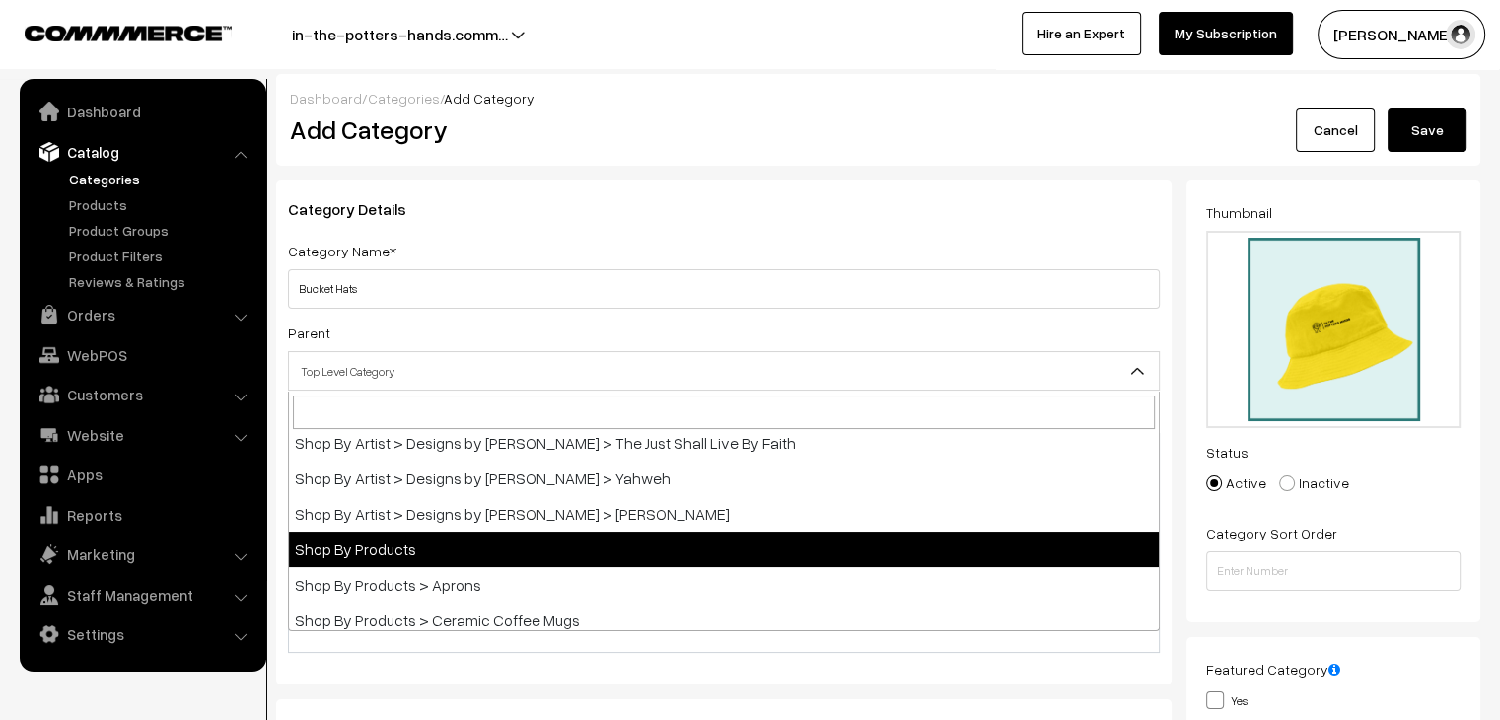
select select "32"
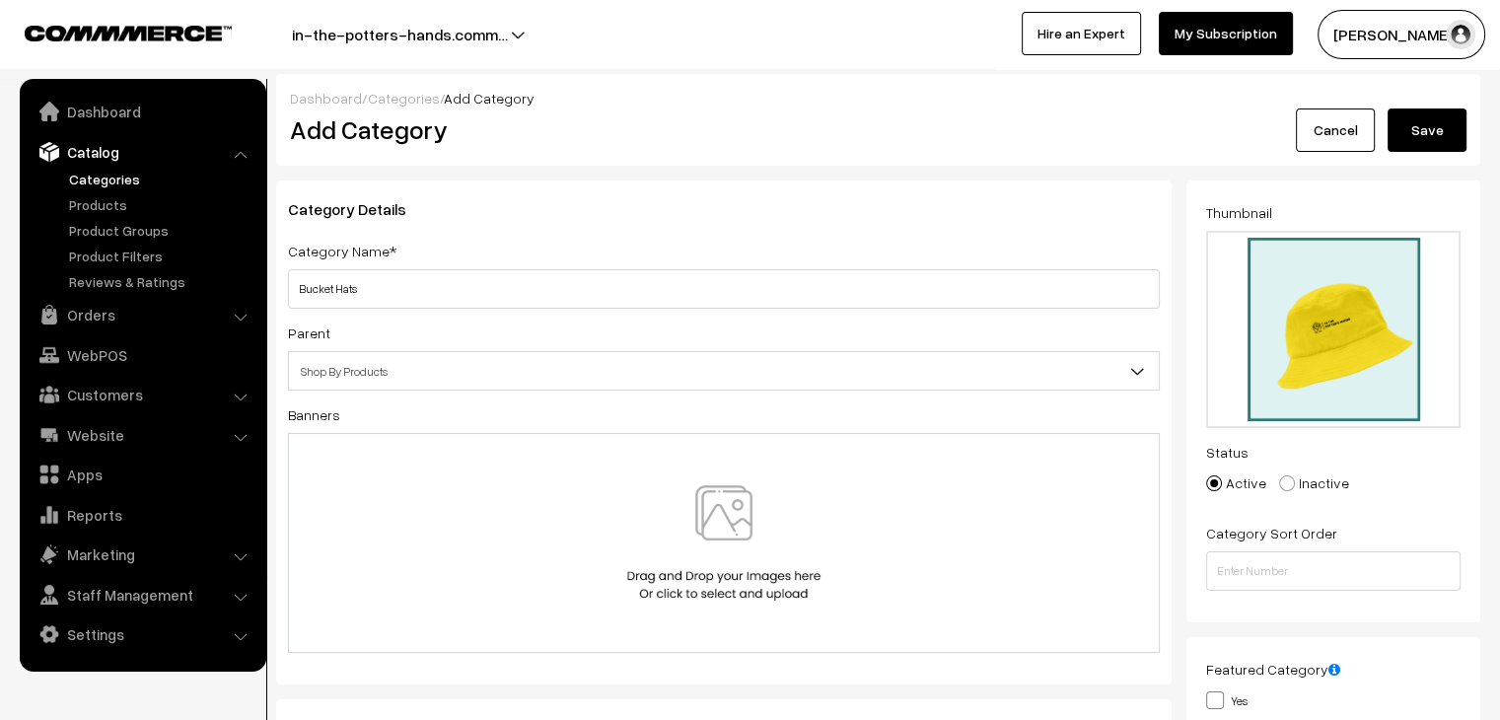
click at [1443, 126] on button "Save" at bounding box center [1426, 129] width 79 height 43
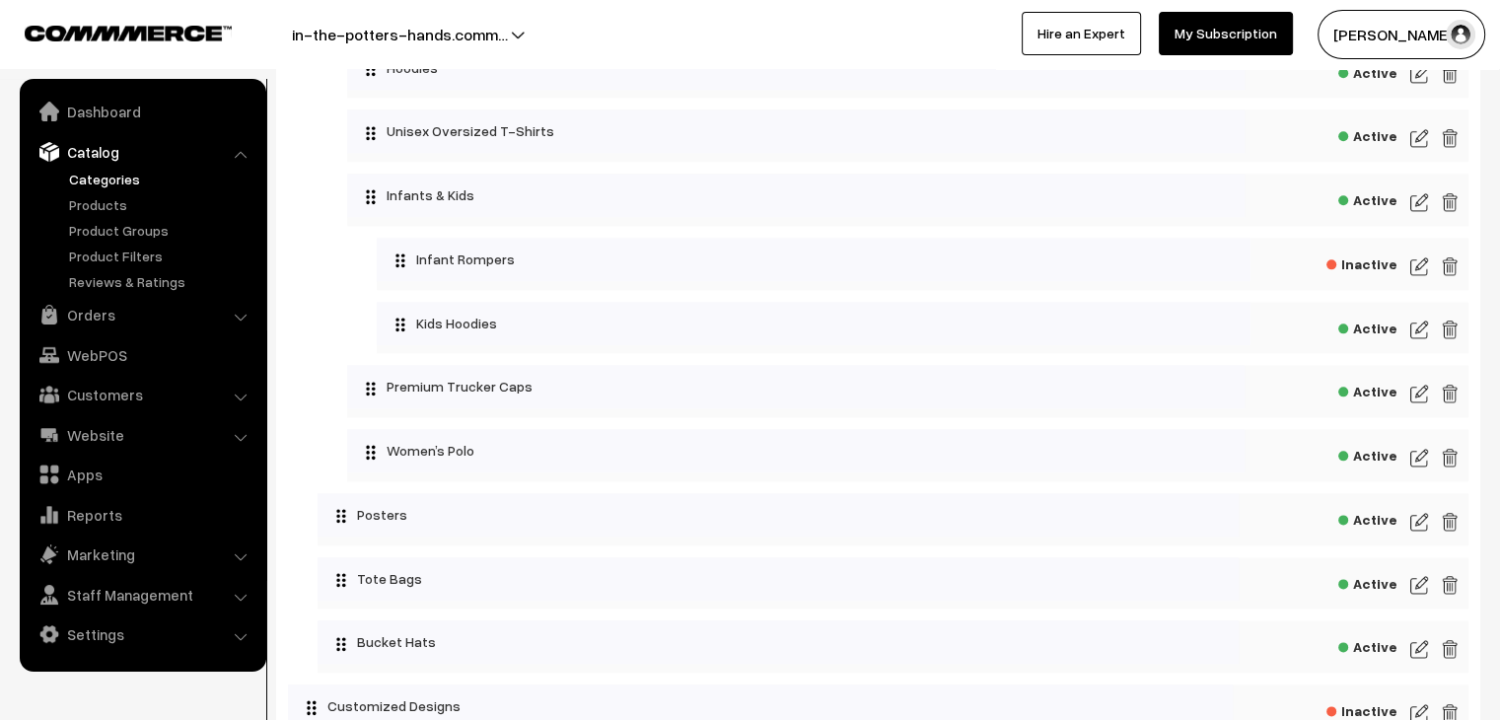
scroll to position [2465, 0]
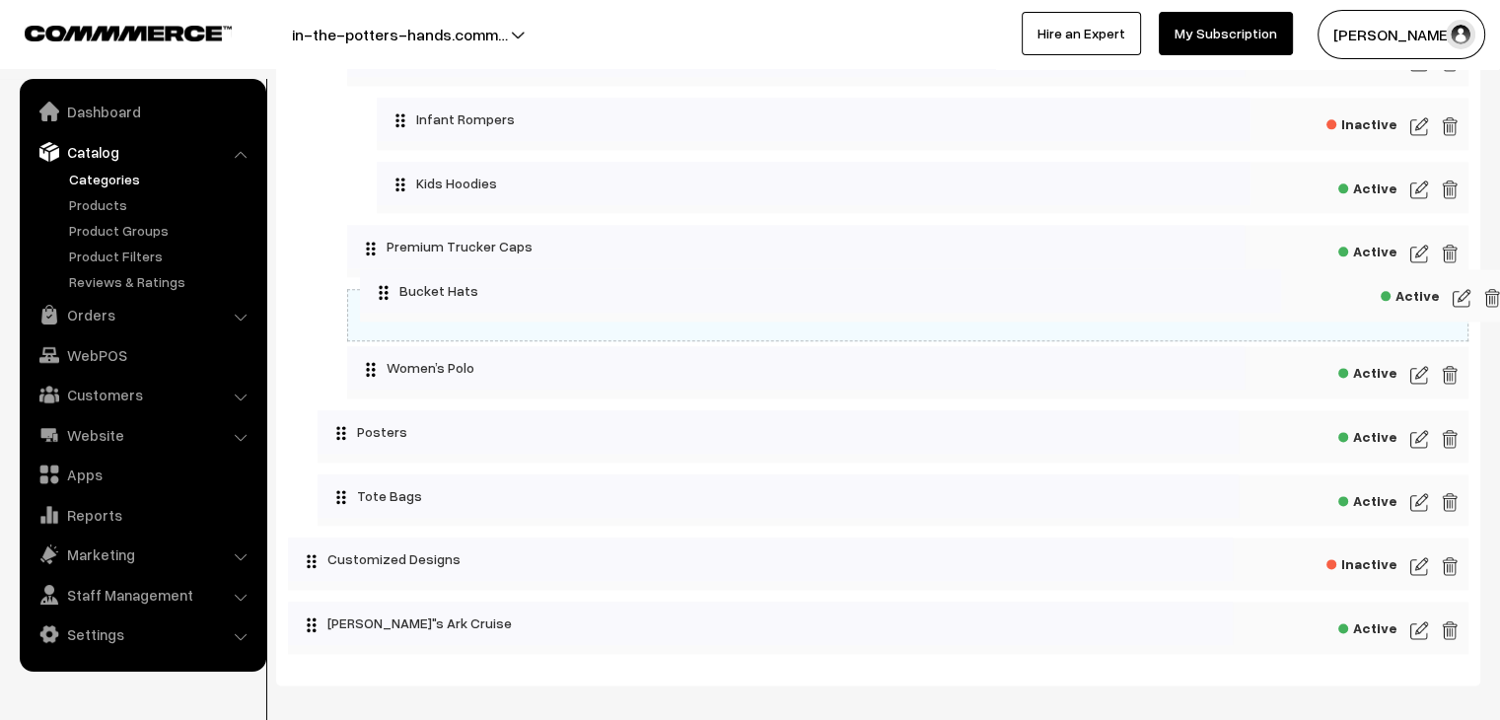
drag, startPoint x: 364, startPoint y: 510, endPoint x: 408, endPoint y: 291, distance: 223.3
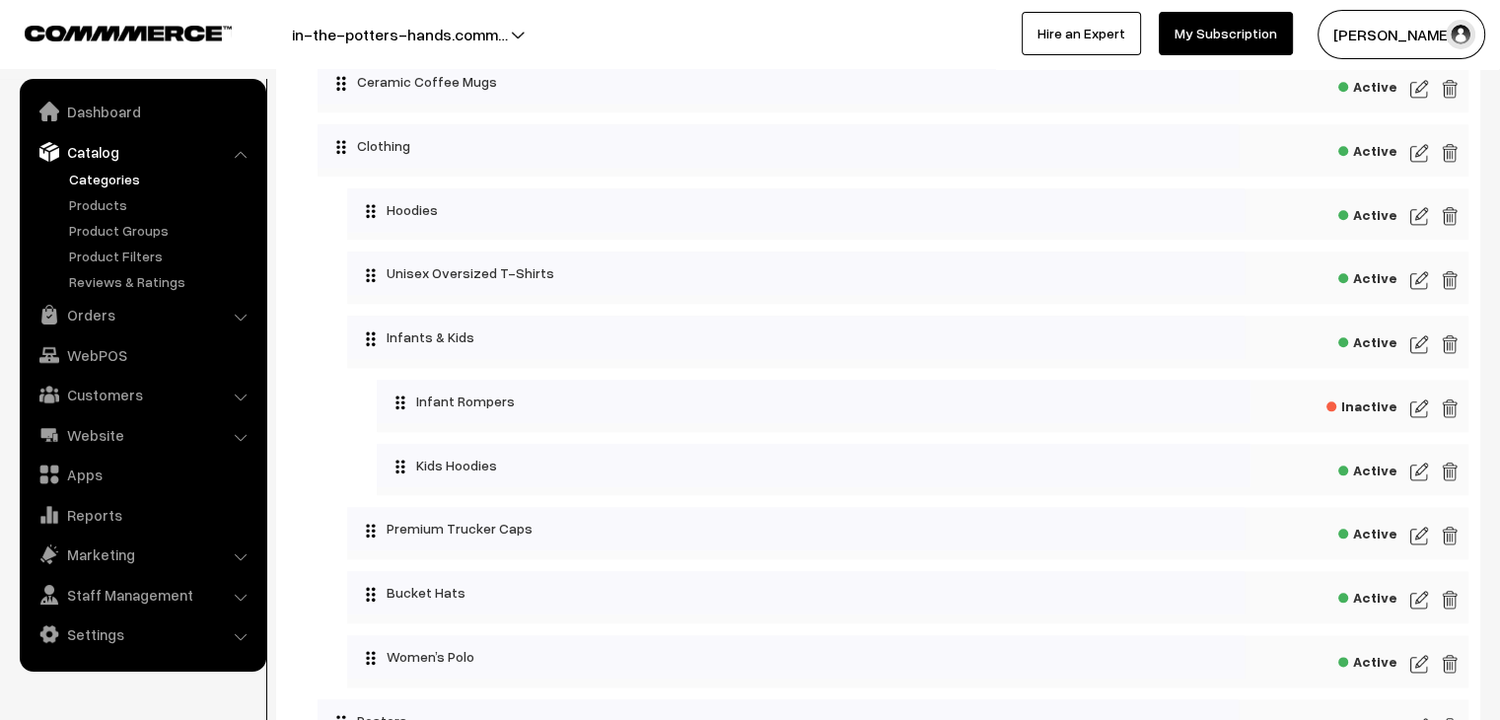
scroll to position [2182, 0]
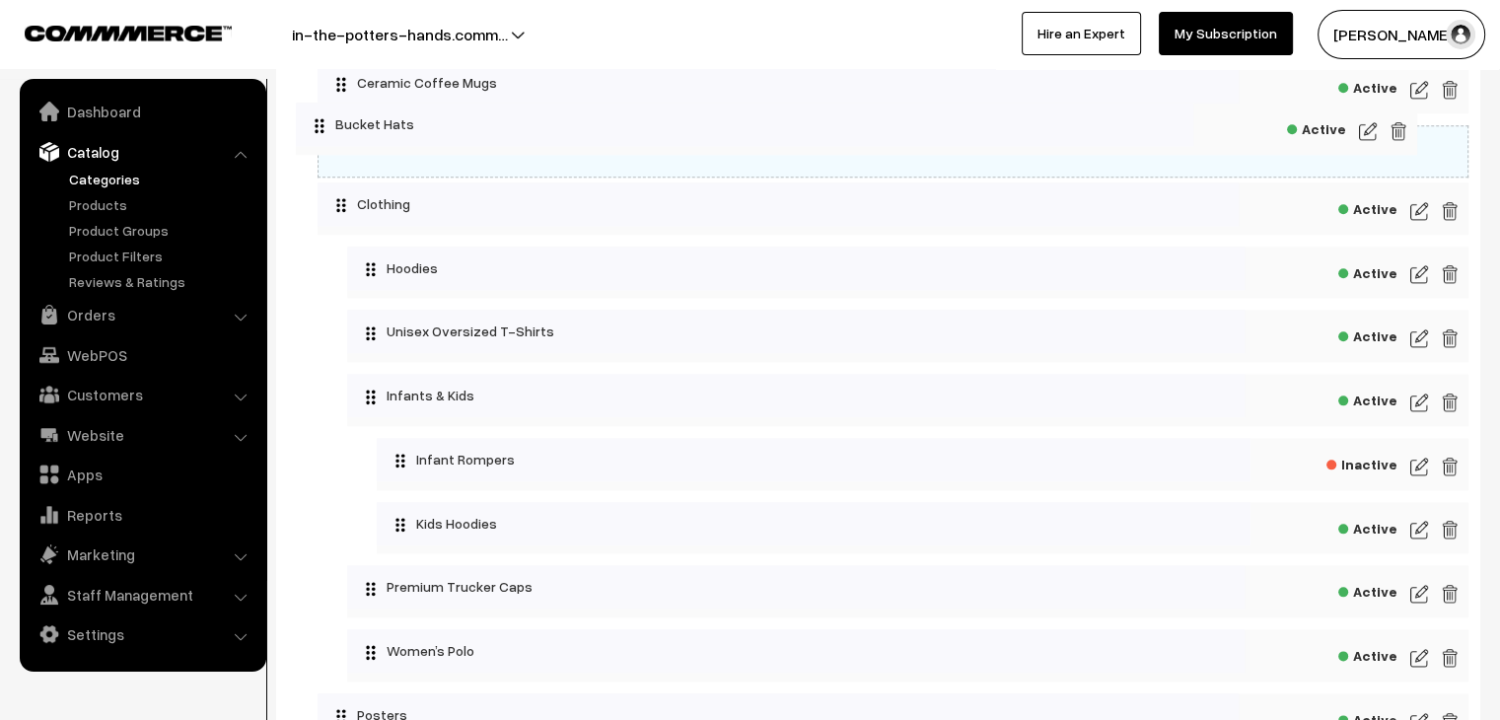
drag, startPoint x: 473, startPoint y: 601, endPoint x: 423, endPoint y: 125, distance: 478.9
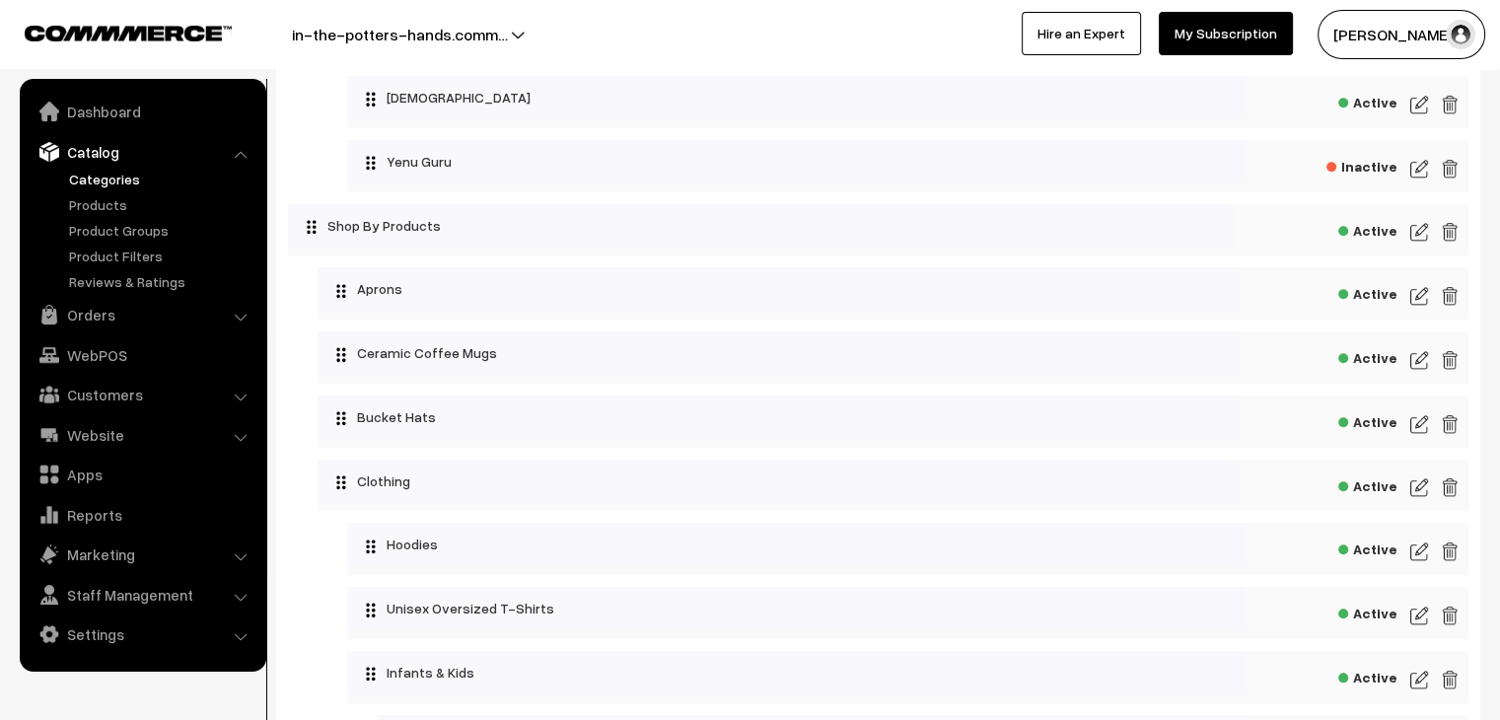
scroll to position [1901, 0]
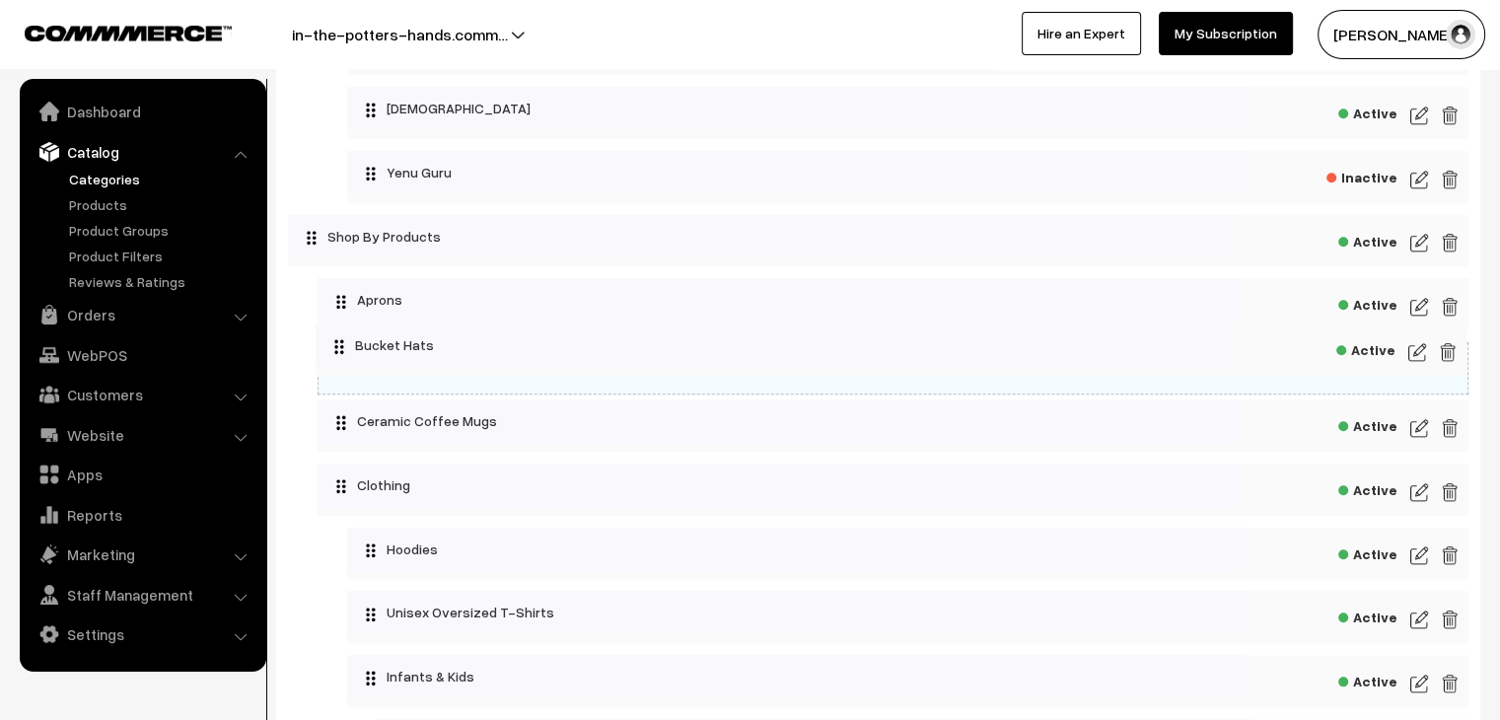
drag, startPoint x: 435, startPoint y: 443, endPoint x: 434, endPoint y: 355, distance: 87.8
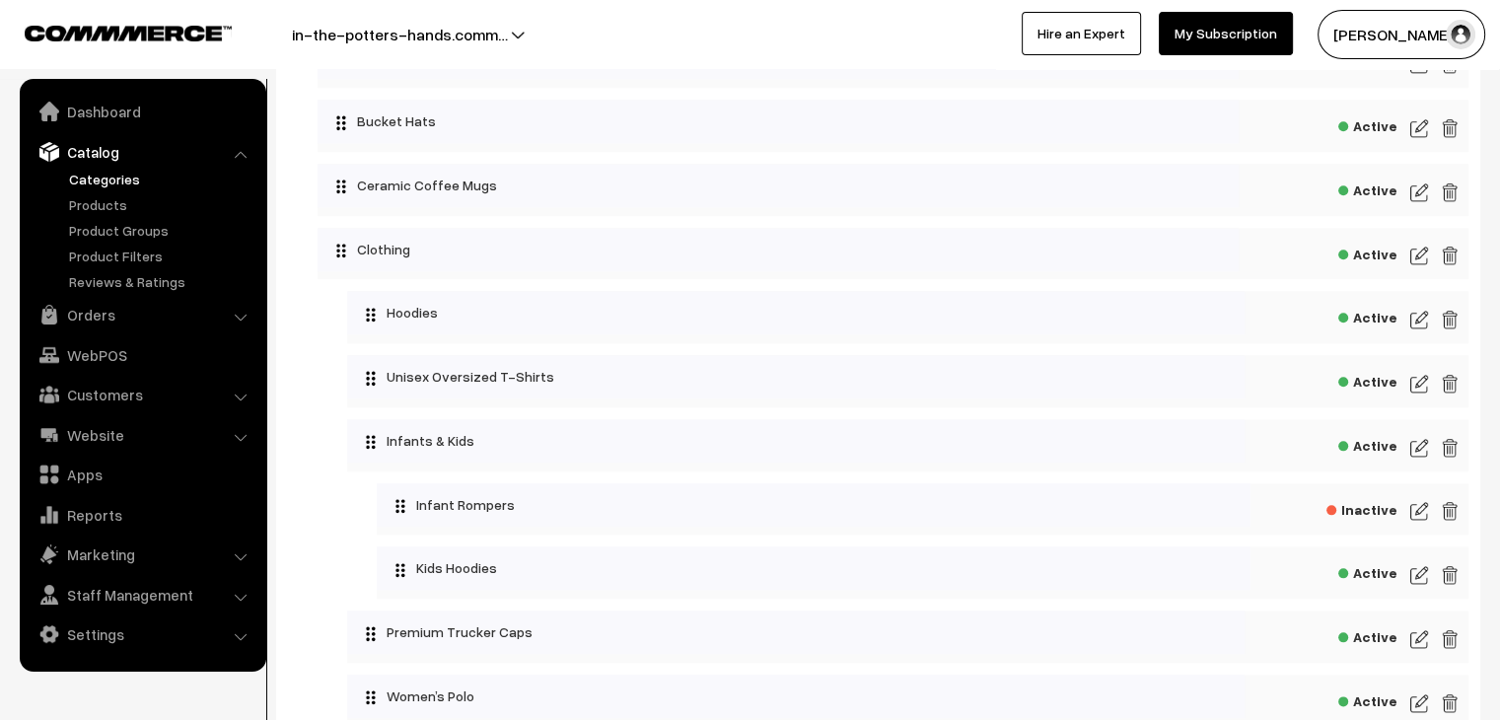
scroll to position [2142, 0]
click at [1412, 138] on img at bounding box center [1419, 129] width 18 height 24
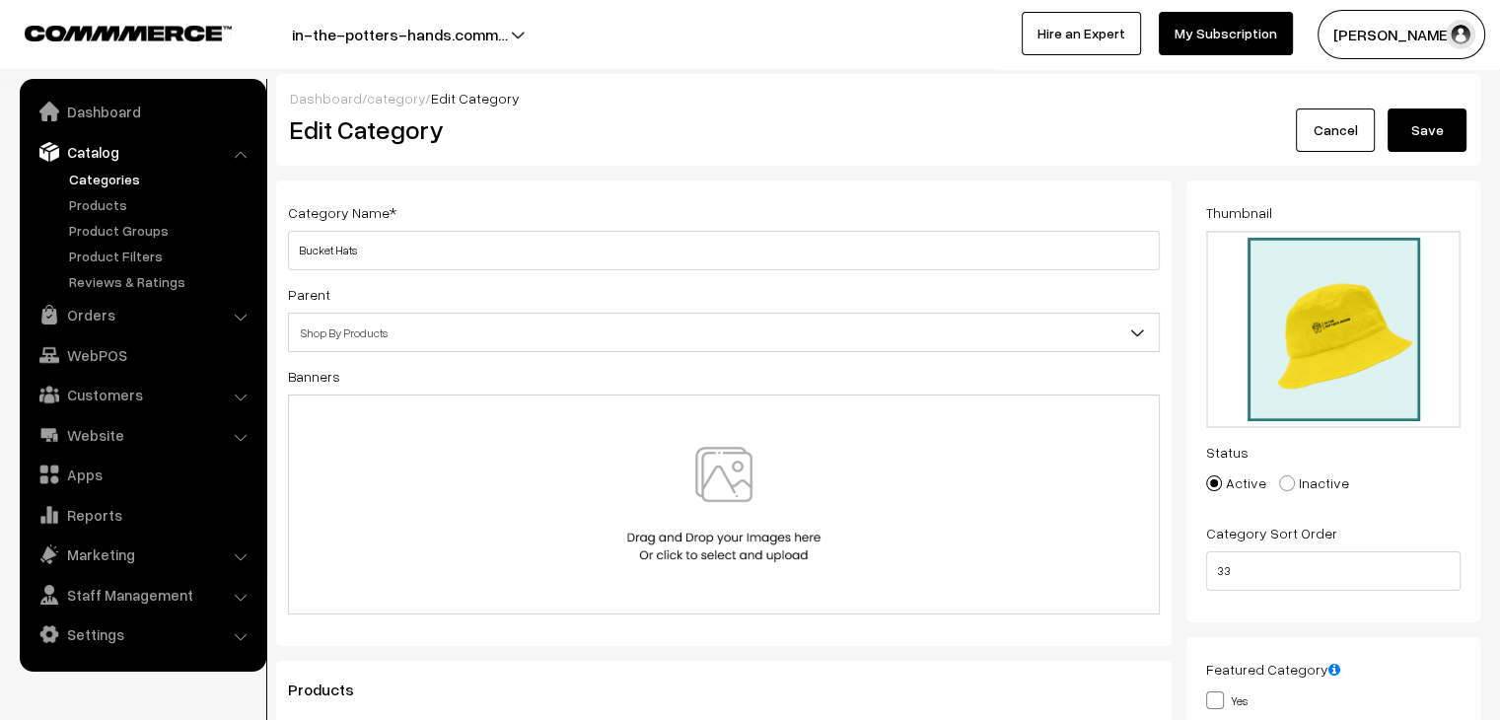
type input "C:\fakepath\Bucket hat.png"
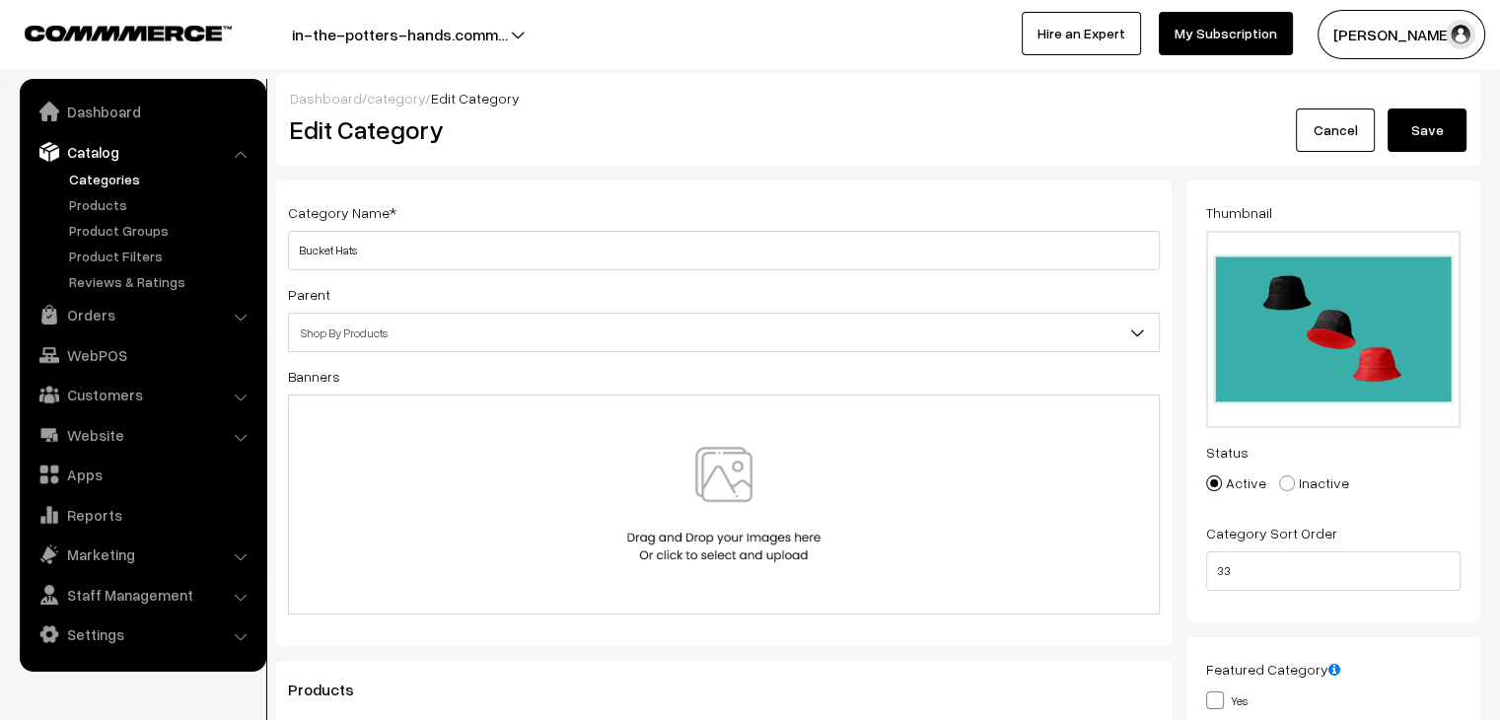
click at [1447, 133] on button "Save" at bounding box center [1426, 129] width 79 height 43
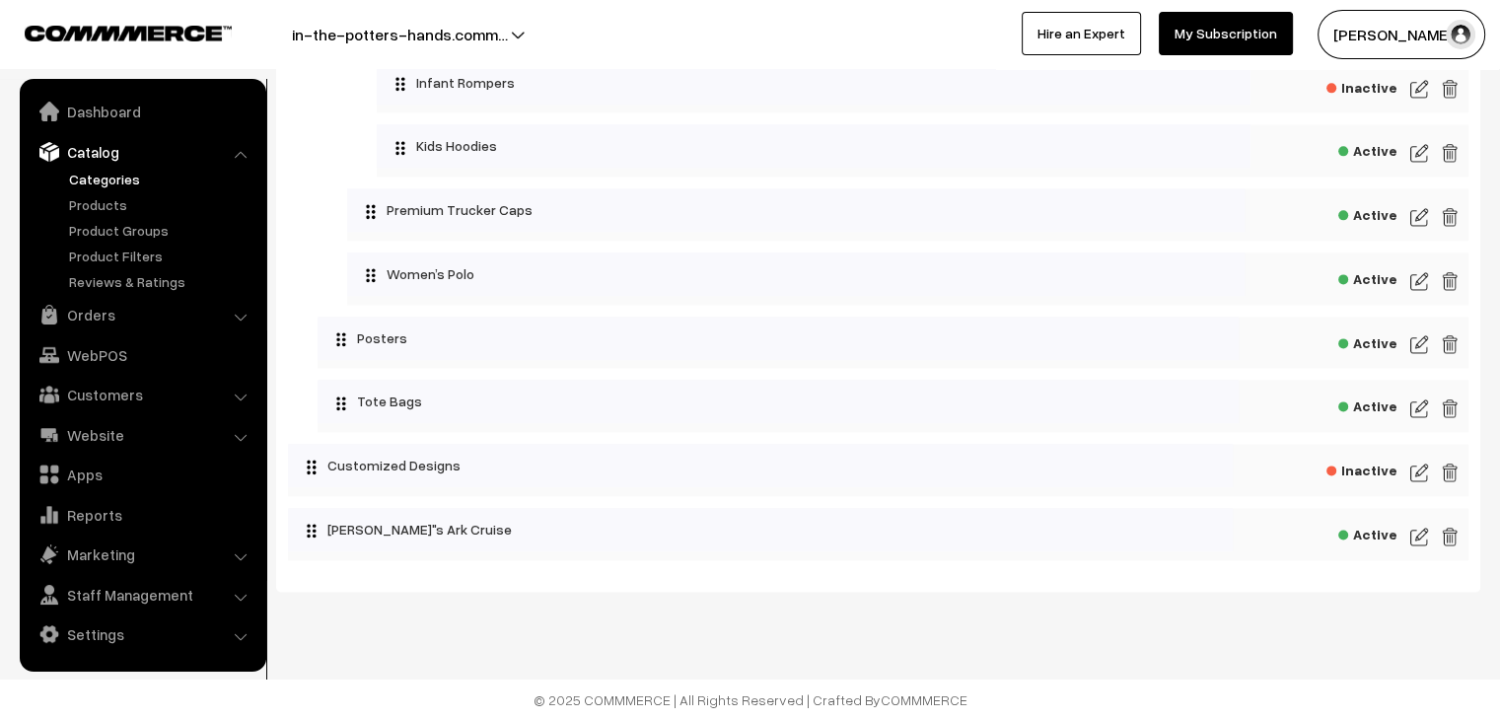
scroll to position [2567, 0]
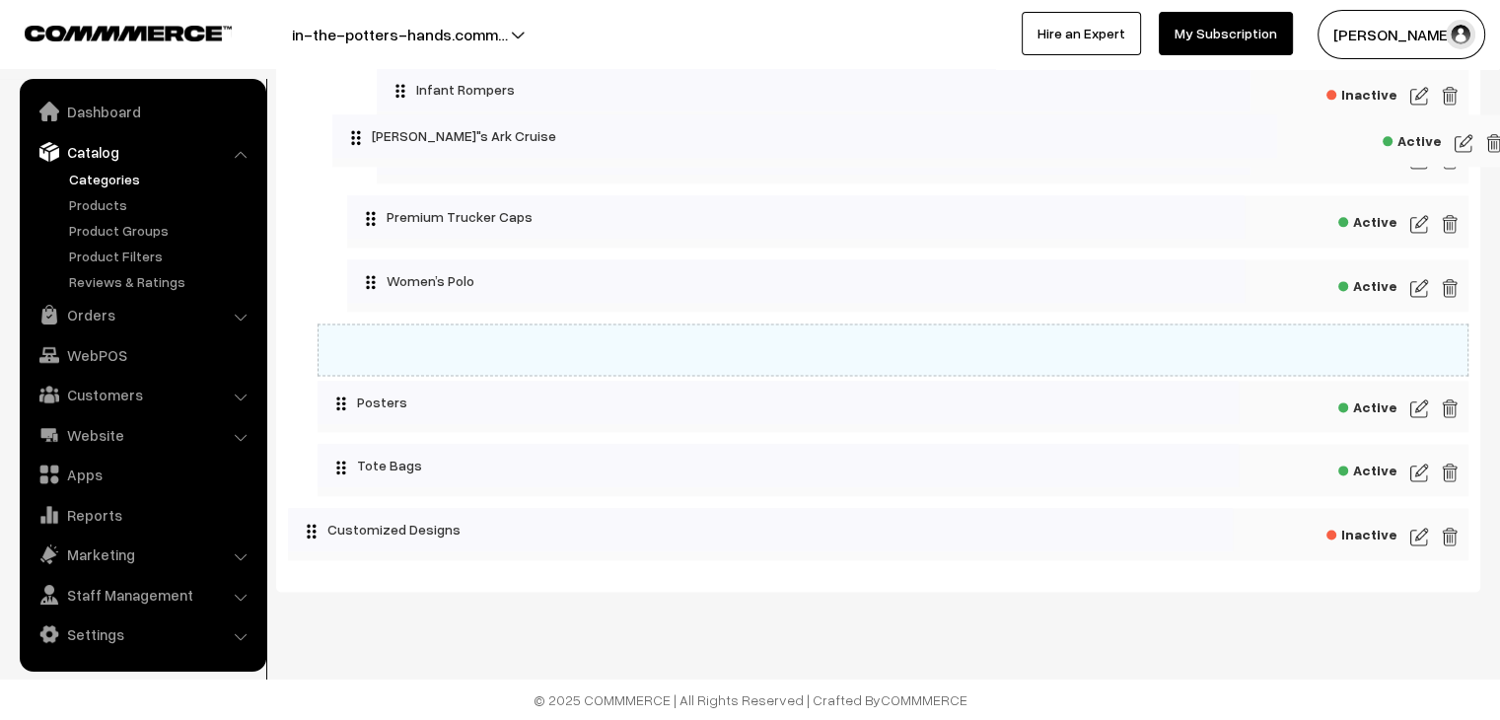
drag, startPoint x: 316, startPoint y: 534, endPoint x: 343, endPoint y: 117, distance: 418.0
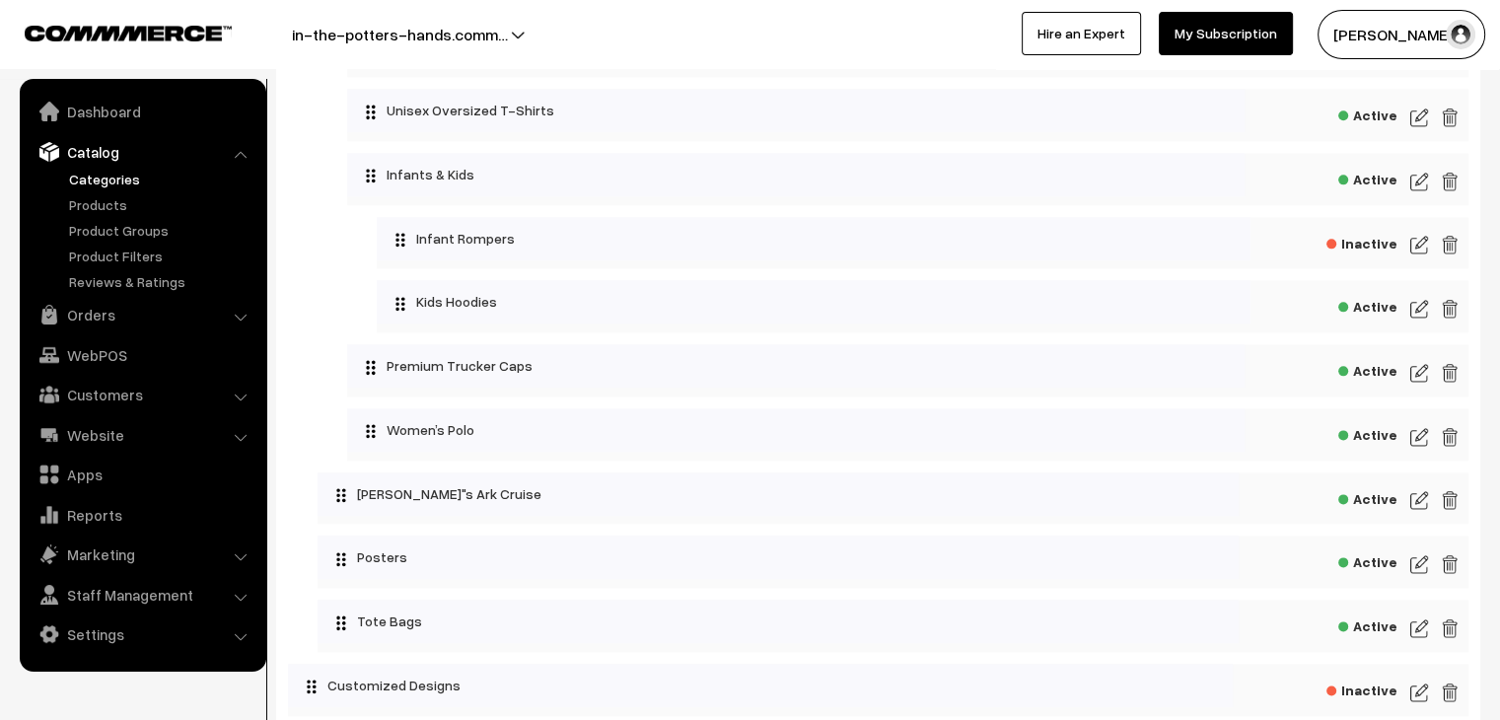
scroll to position [2413, 0]
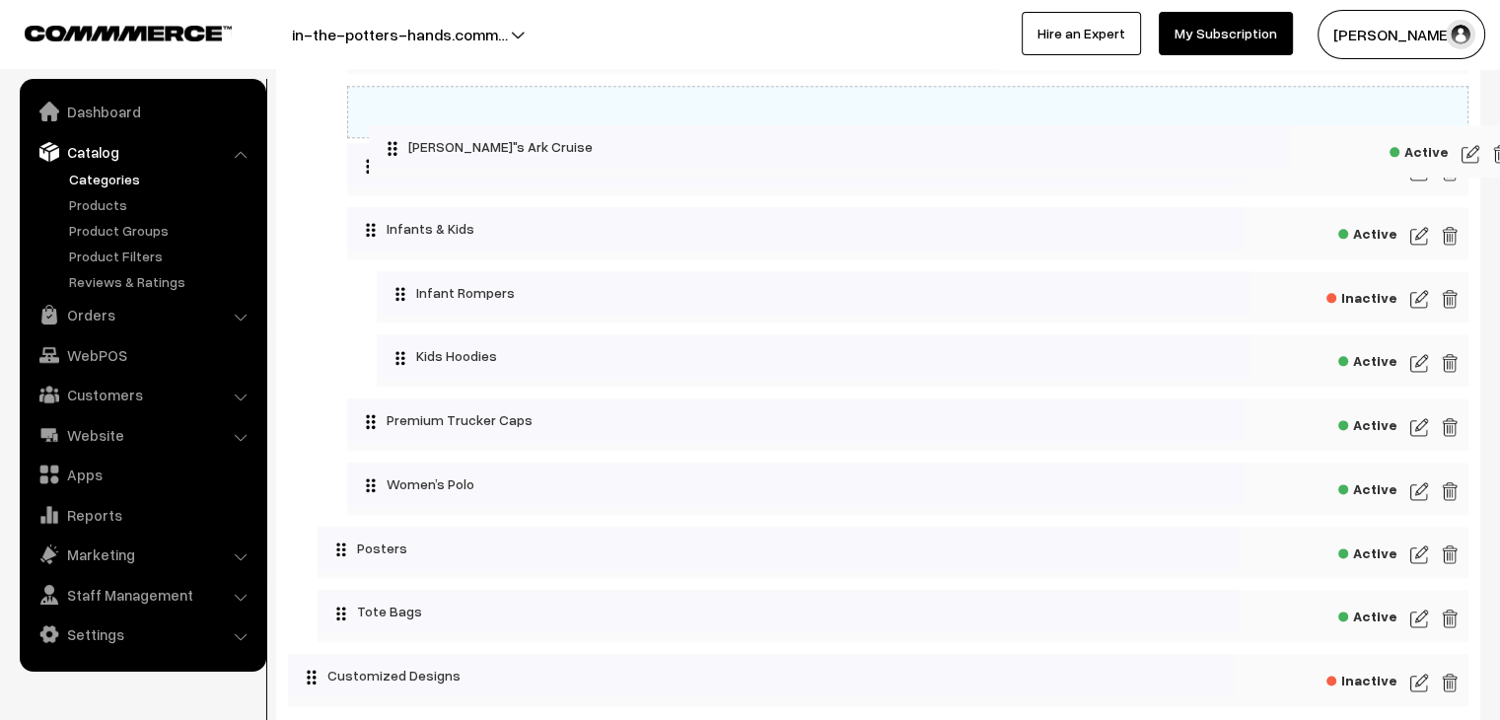
drag, startPoint x: 349, startPoint y: 498, endPoint x: 400, endPoint y: 147, distance: 354.7
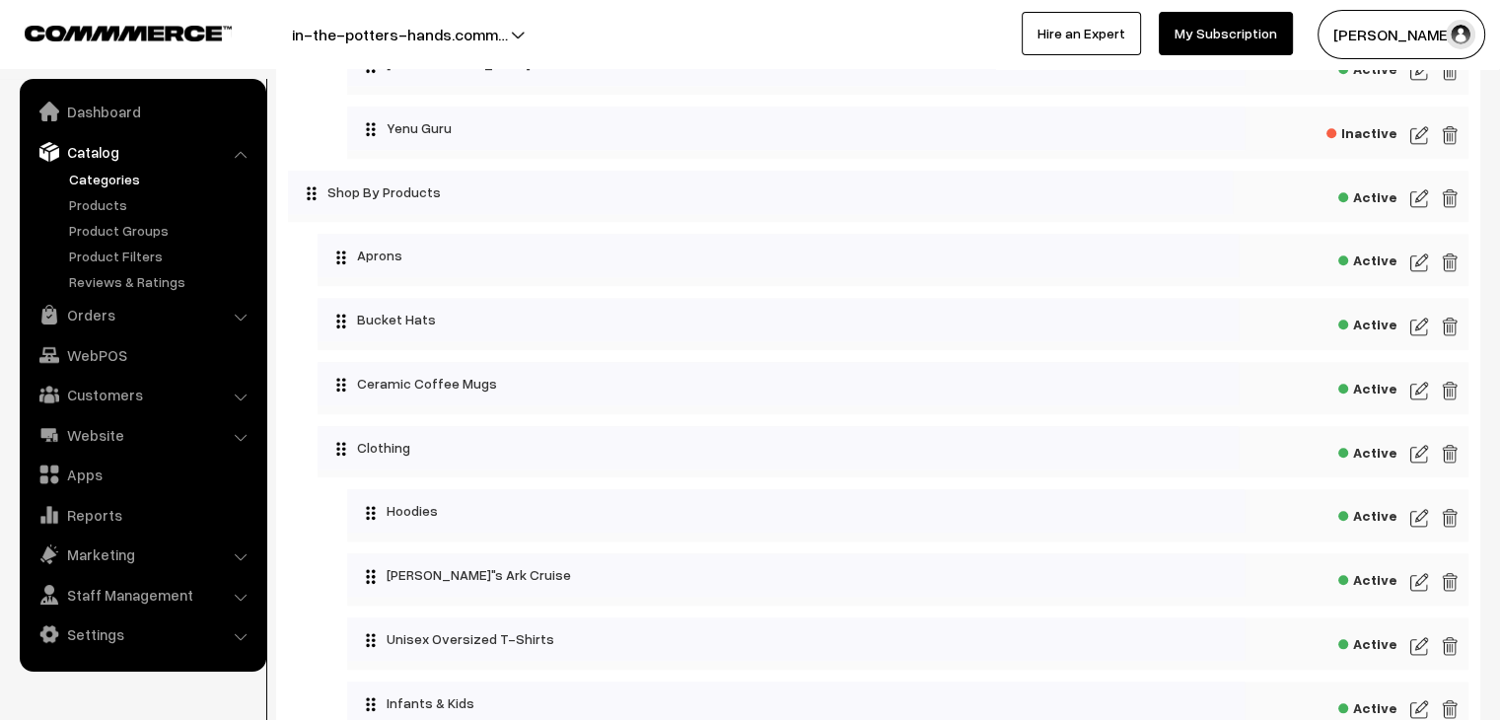
scroll to position [1943, 0]
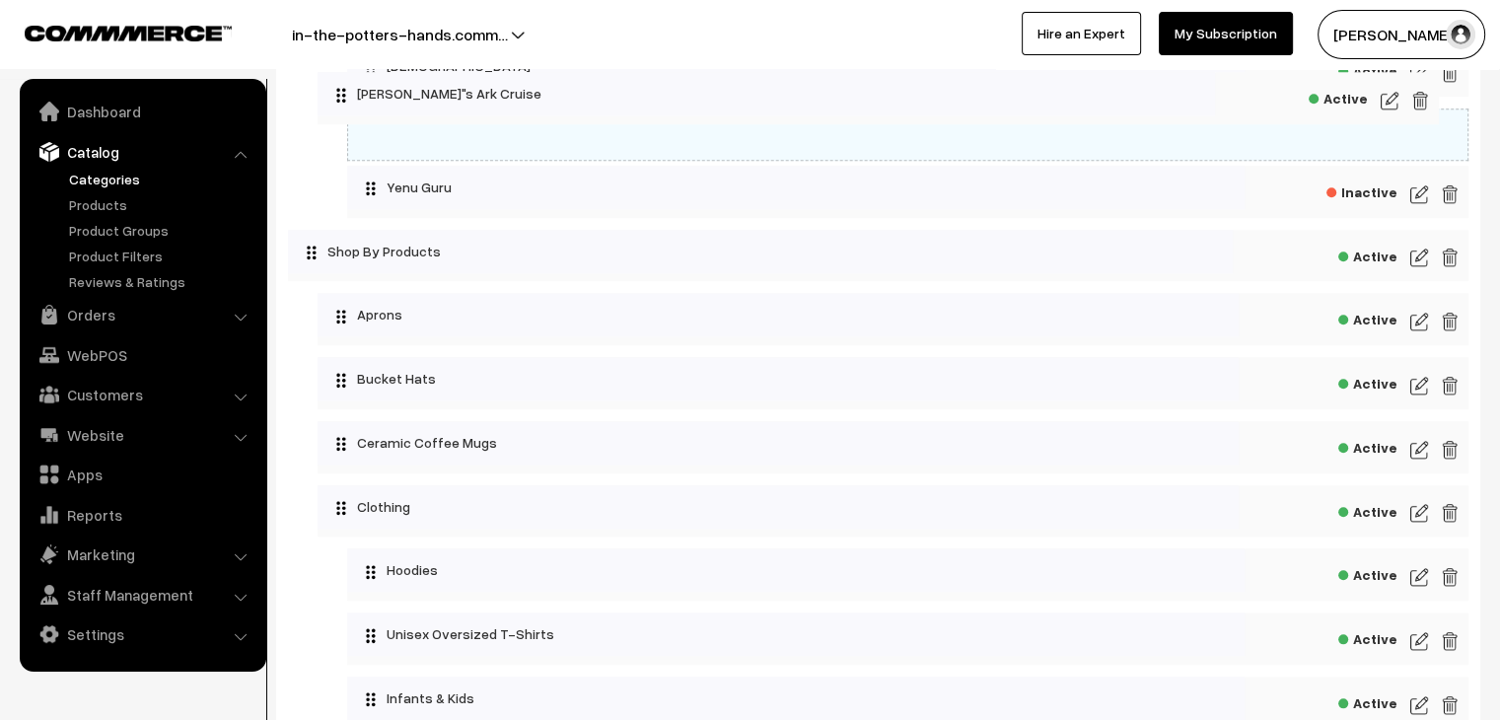
drag, startPoint x: 379, startPoint y: 590, endPoint x: 351, endPoint y: 96, distance: 494.7
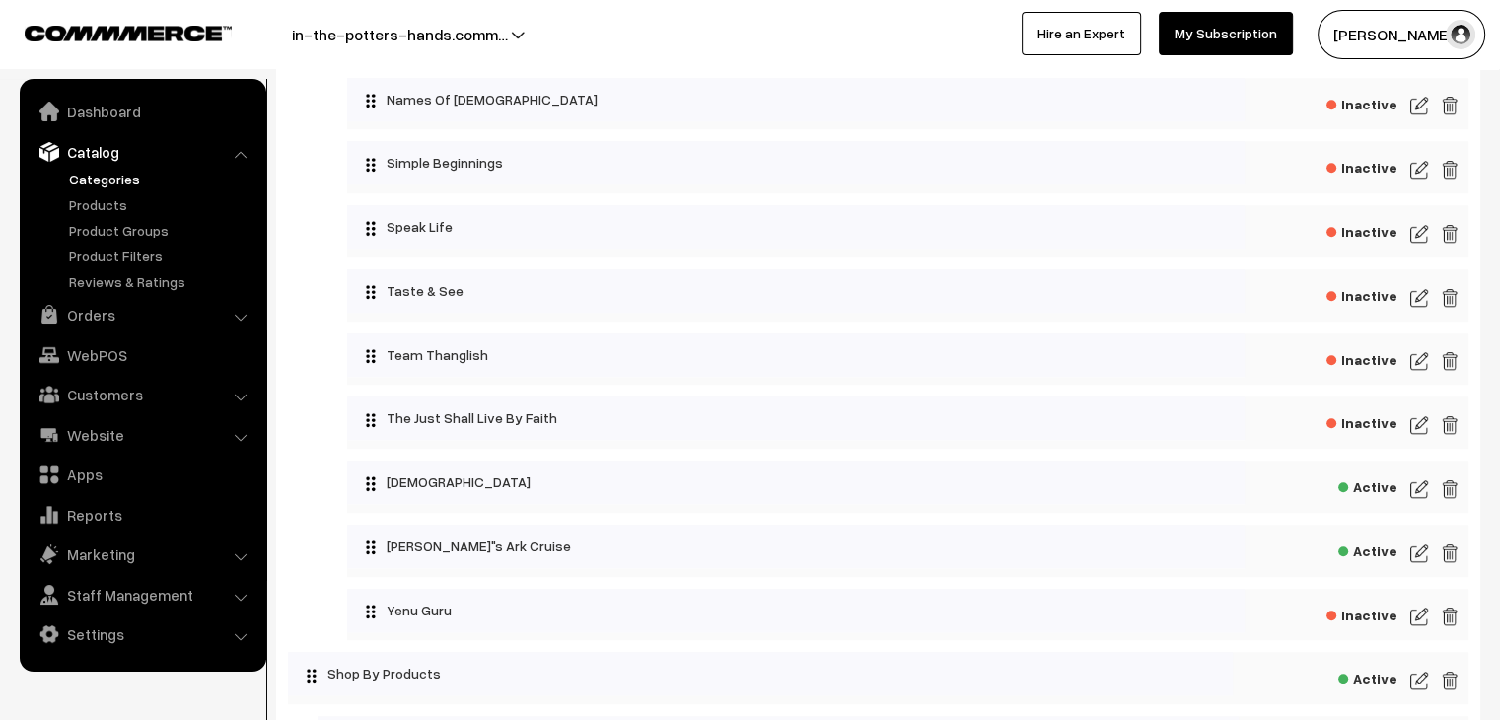
scroll to position [1525, 0]
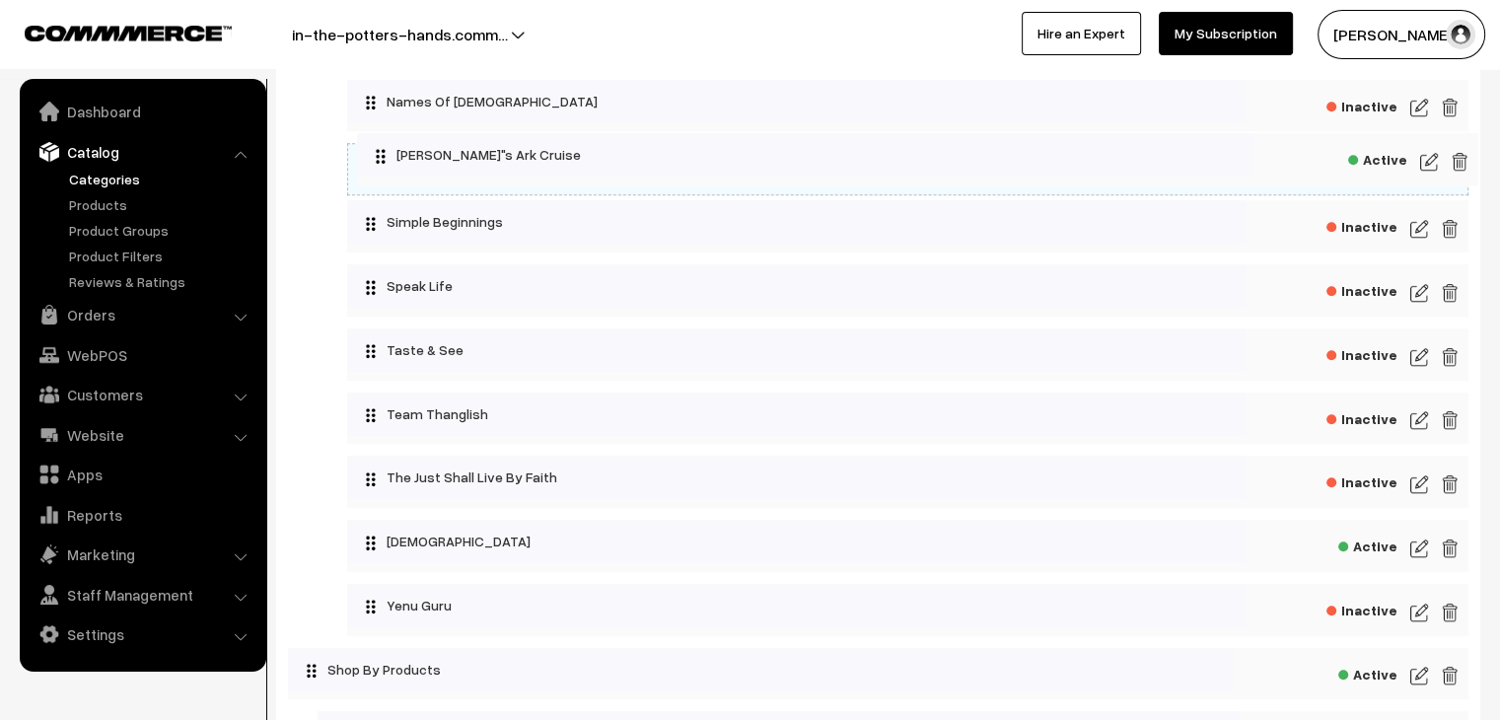
drag, startPoint x: 371, startPoint y: 552, endPoint x: 364, endPoint y: 139, distance: 413.2
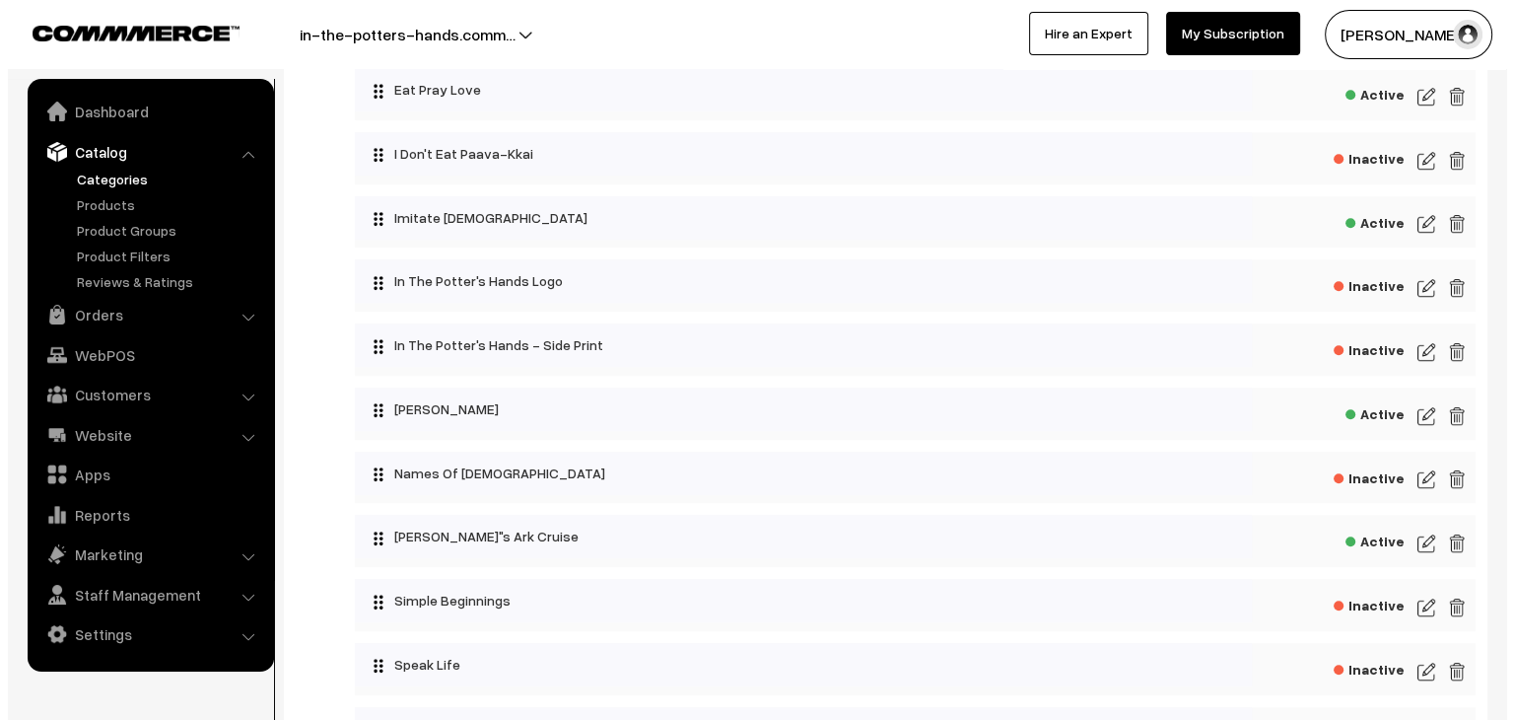
scroll to position [1155, 0]
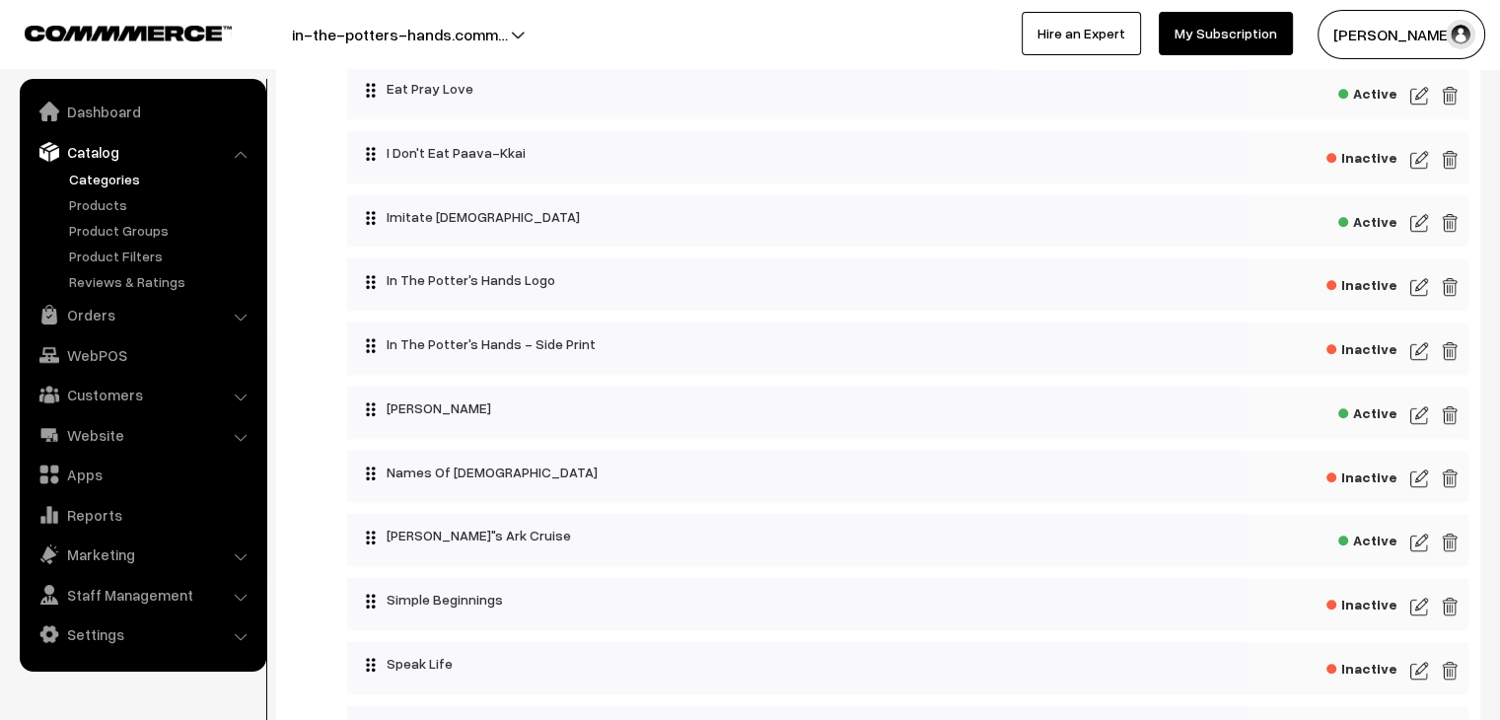
click at [1389, 287] on span "Inactive" at bounding box center [1361, 282] width 71 height 25
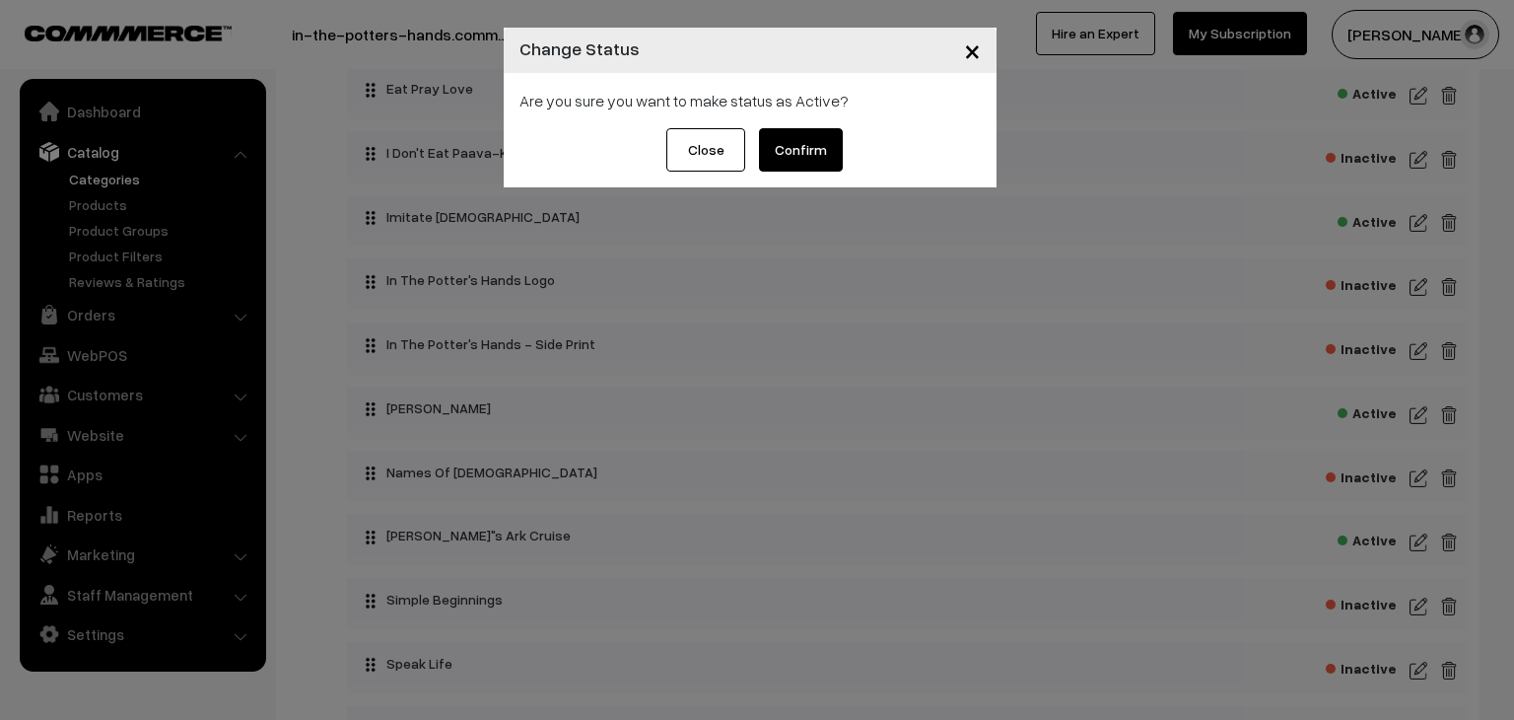
click at [848, 149] on div "Close Confirm" at bounding box center [750, 157] width 493 height 59
click at [820, 149] on button "Confirm" at bounding box center [801, 149] width 84 height 43
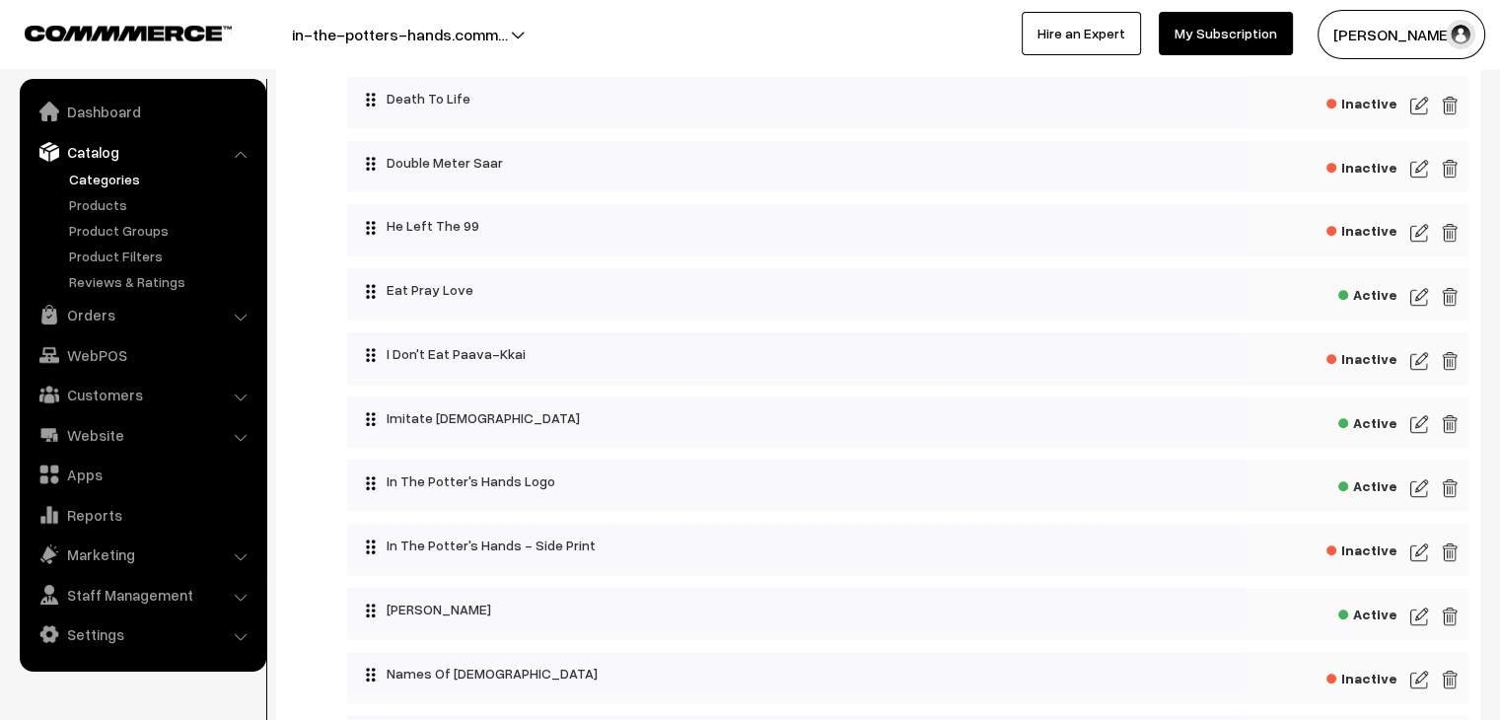
scroll to position [954, 0]
click at [1421, 489] on img at bounding box center [1419, 487] width 18 height 24
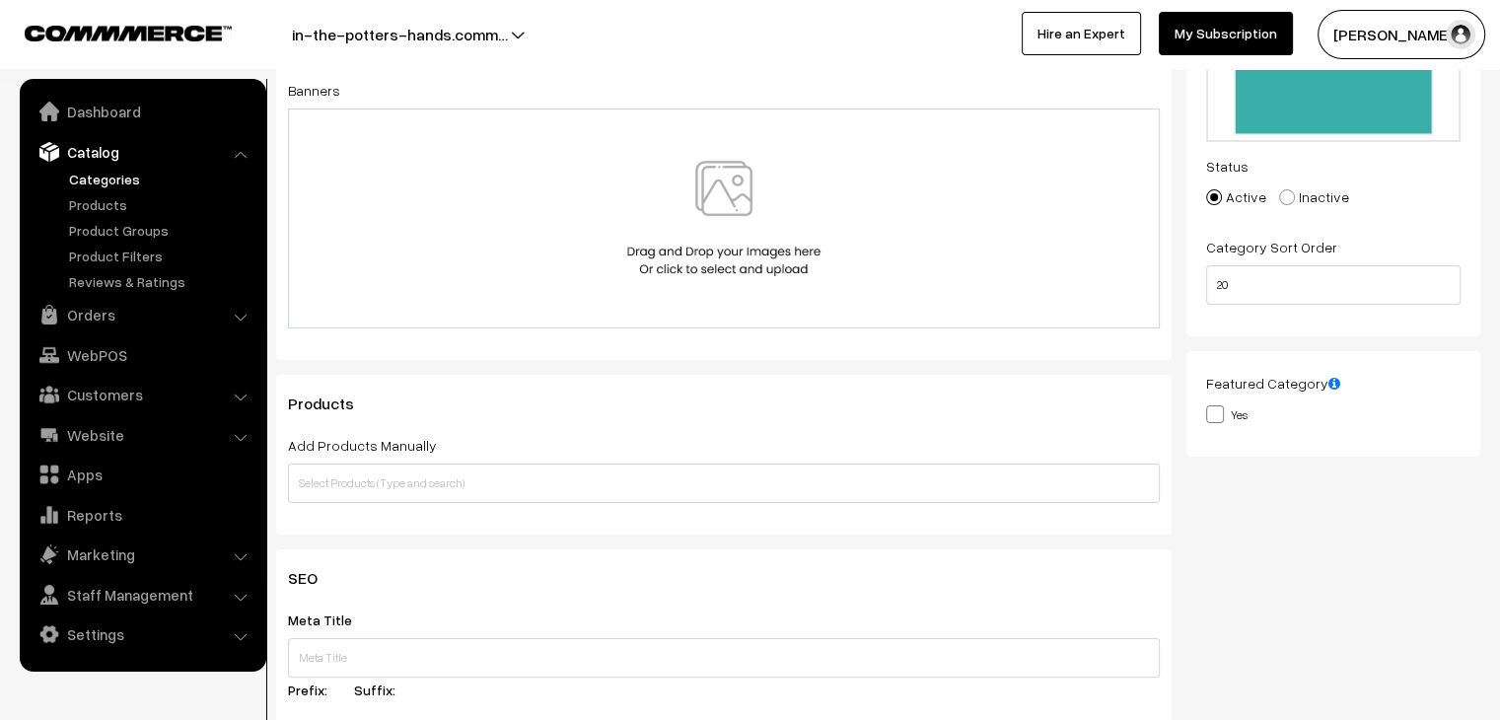
scroll to position [343, 0]
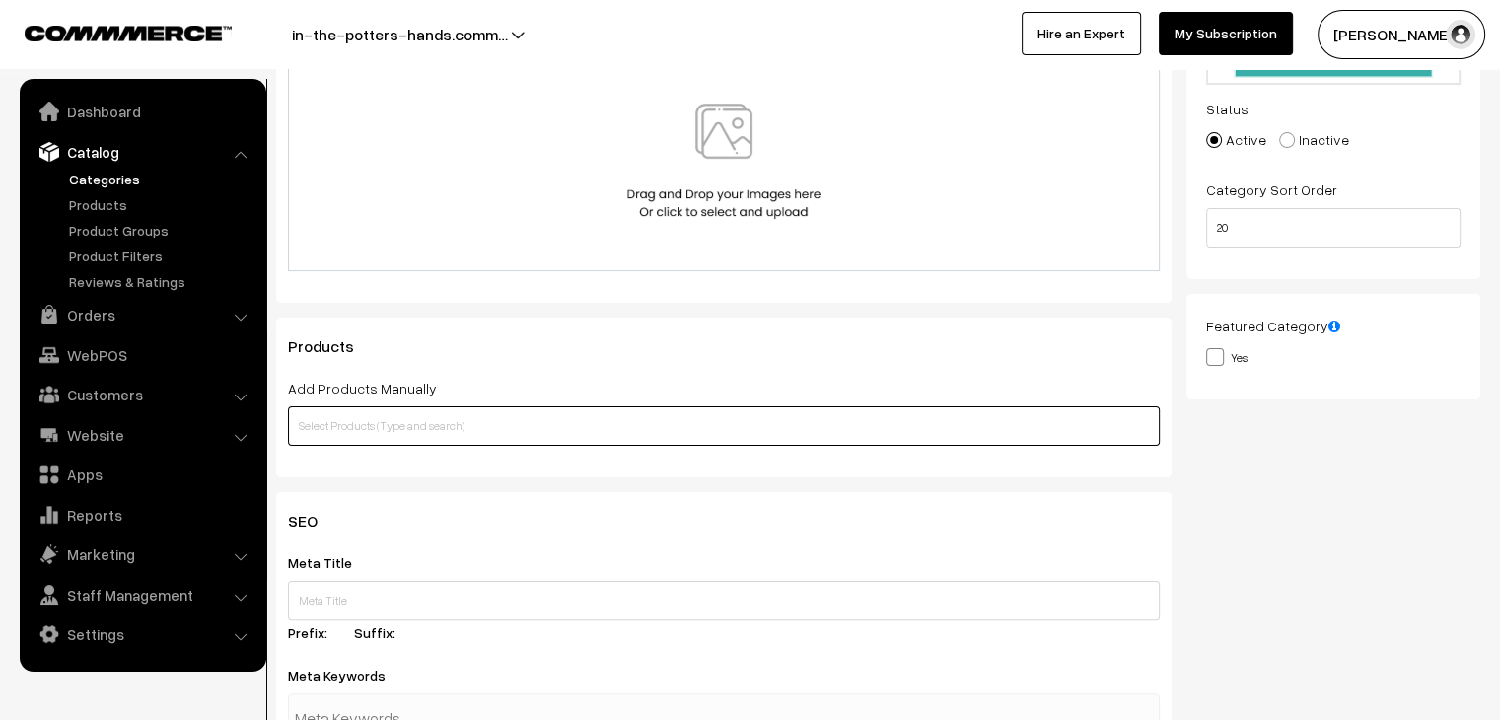
click at [705, 420] on input "text" at bounding box center [724, 425] width 872 height 39
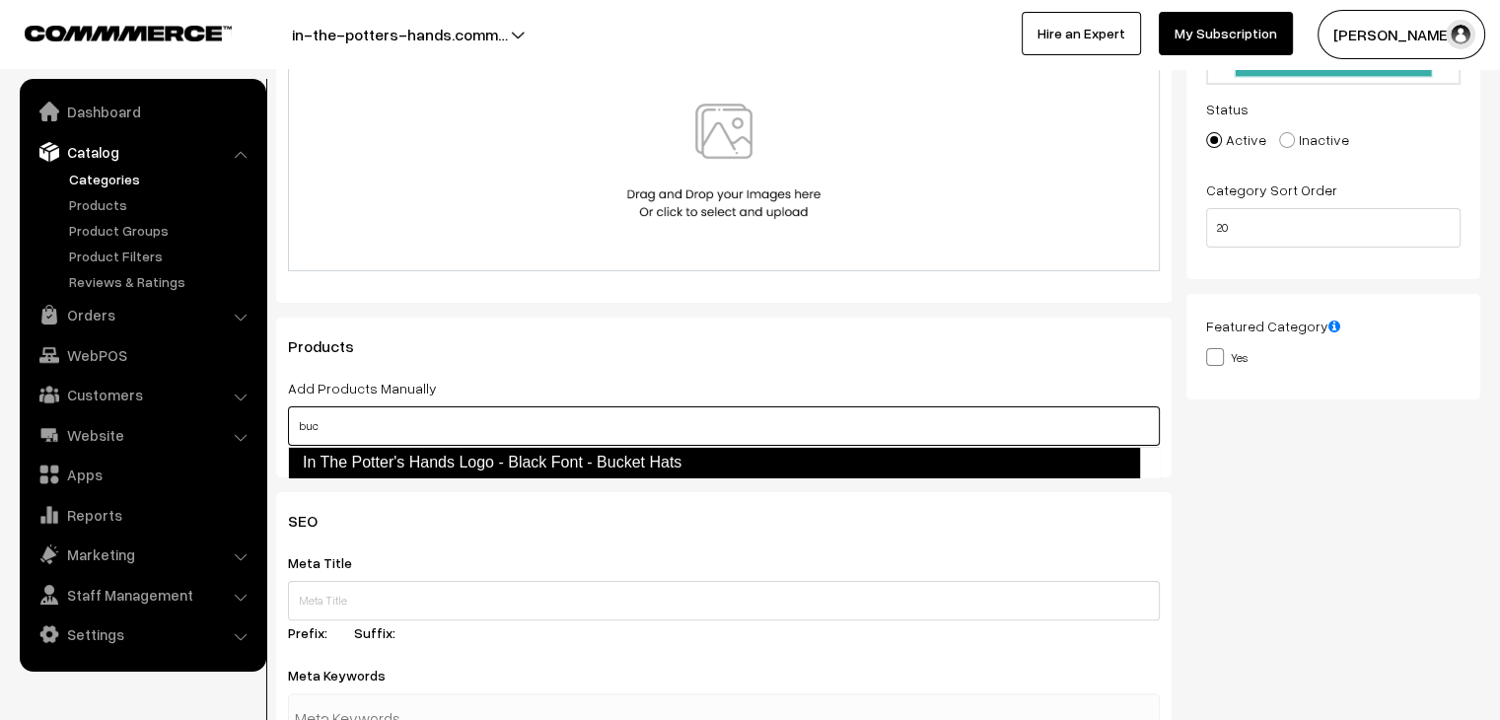
click at [669, 461] on link "In The Potter's Hands Logo - Black Font - Bucket Hats" at bounding box center [714, 463] width 852 height 32
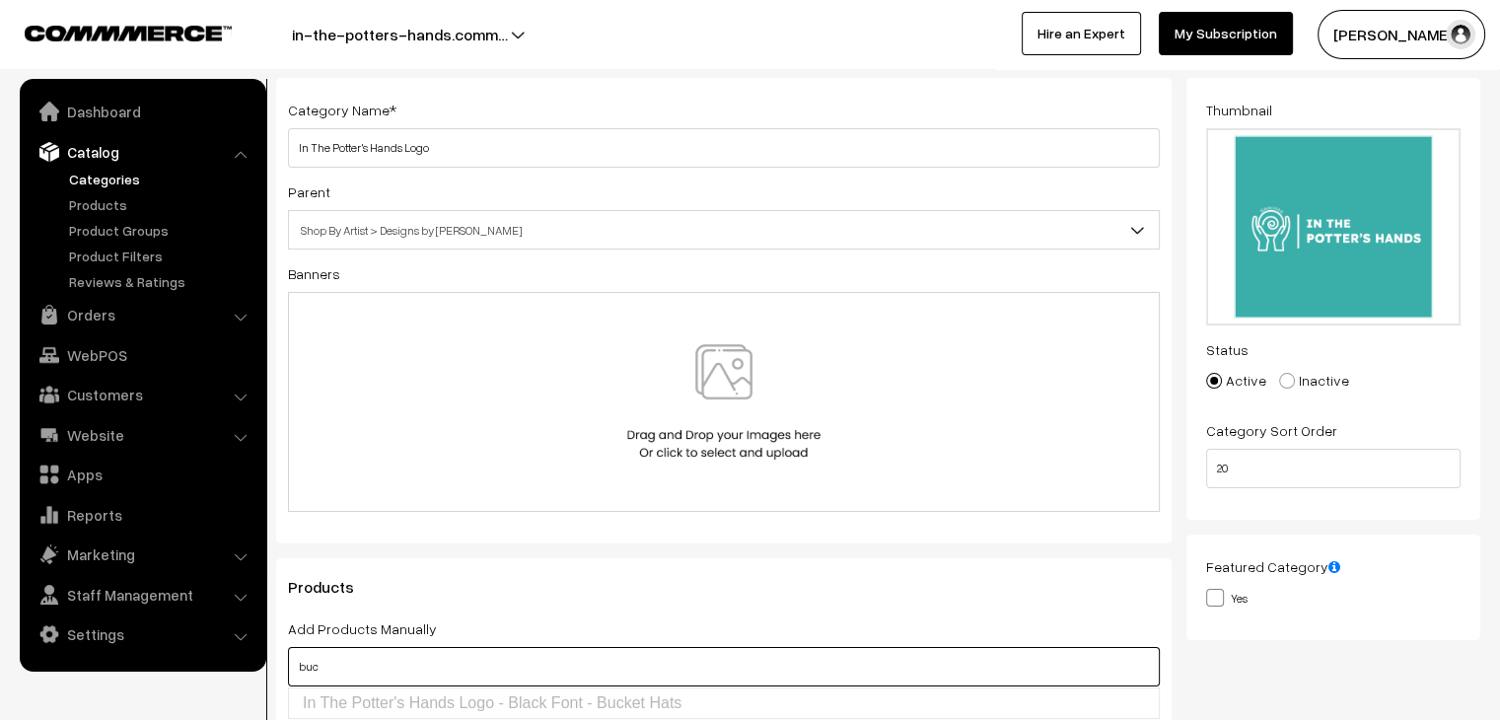
scroll to position [0, 0]
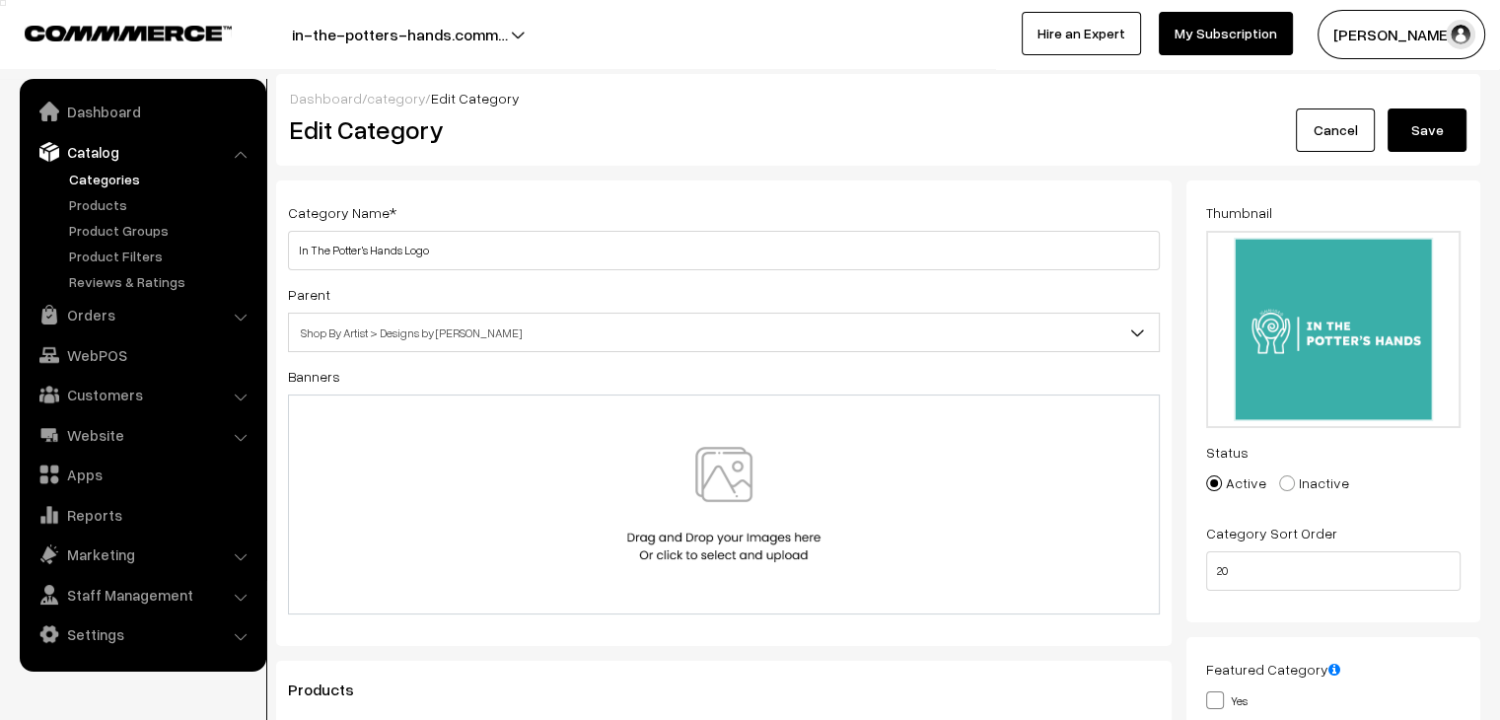
type input "buc"
click at [1418, 143] on button "Save" at bounding box center [1426, 129] width 79 height 43
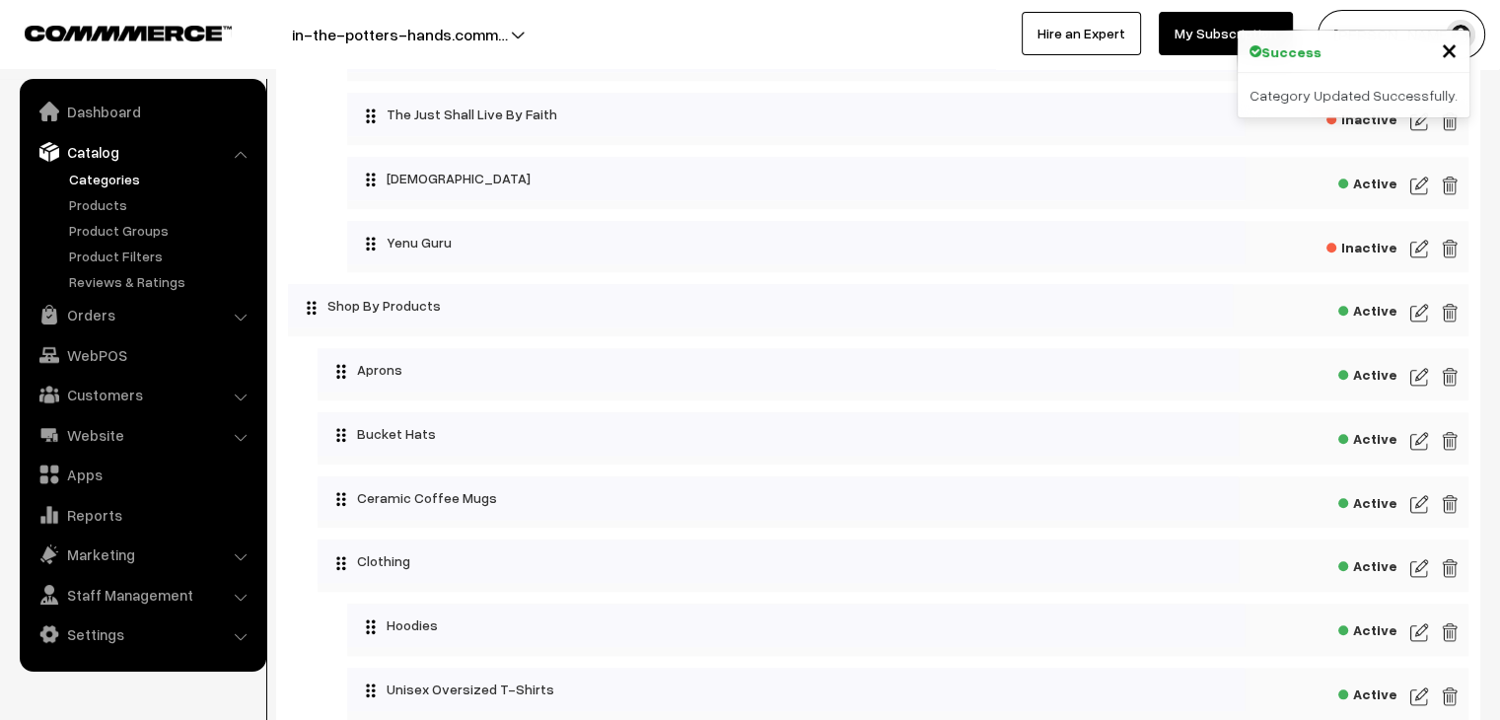
scroll to position [1927, 0]
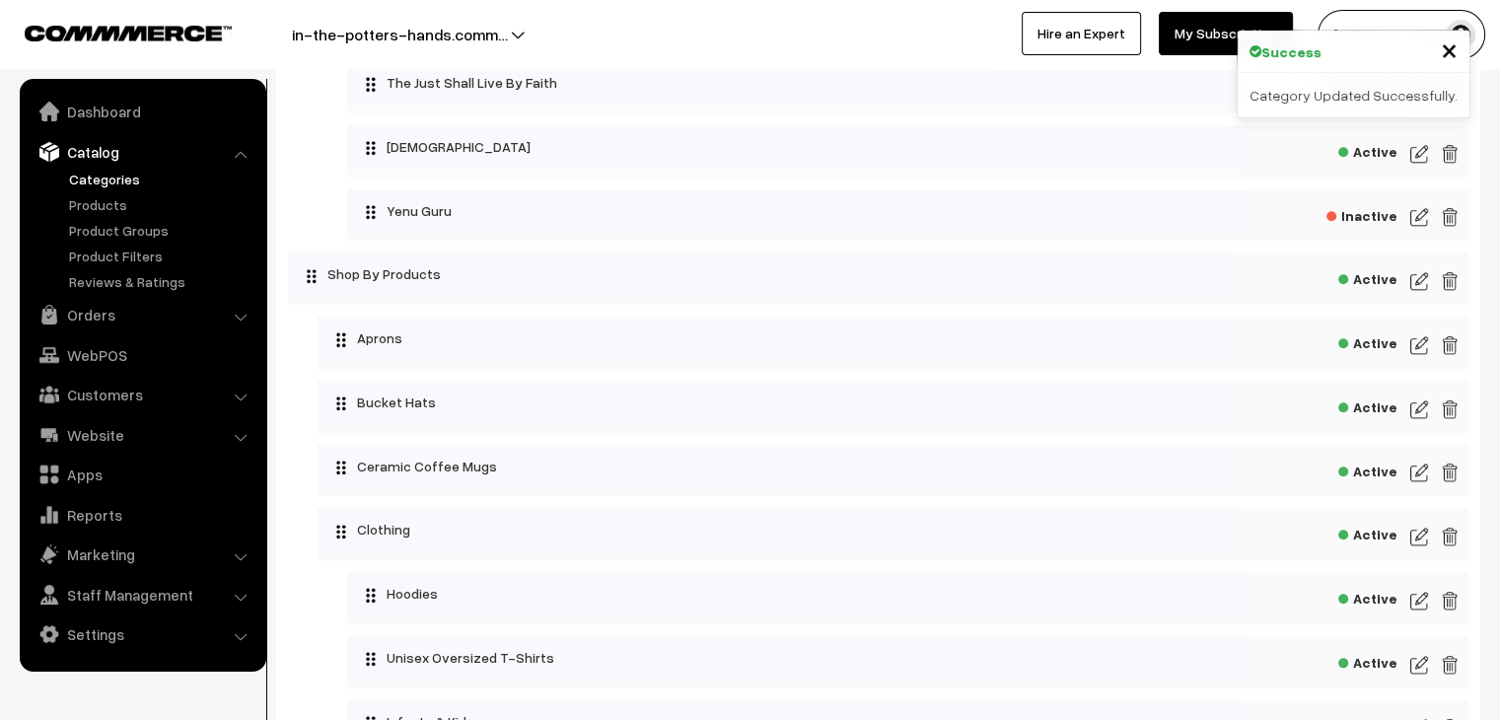
click at [1420, 415] on img at bounding box center [1419, 409] width 18 height 24
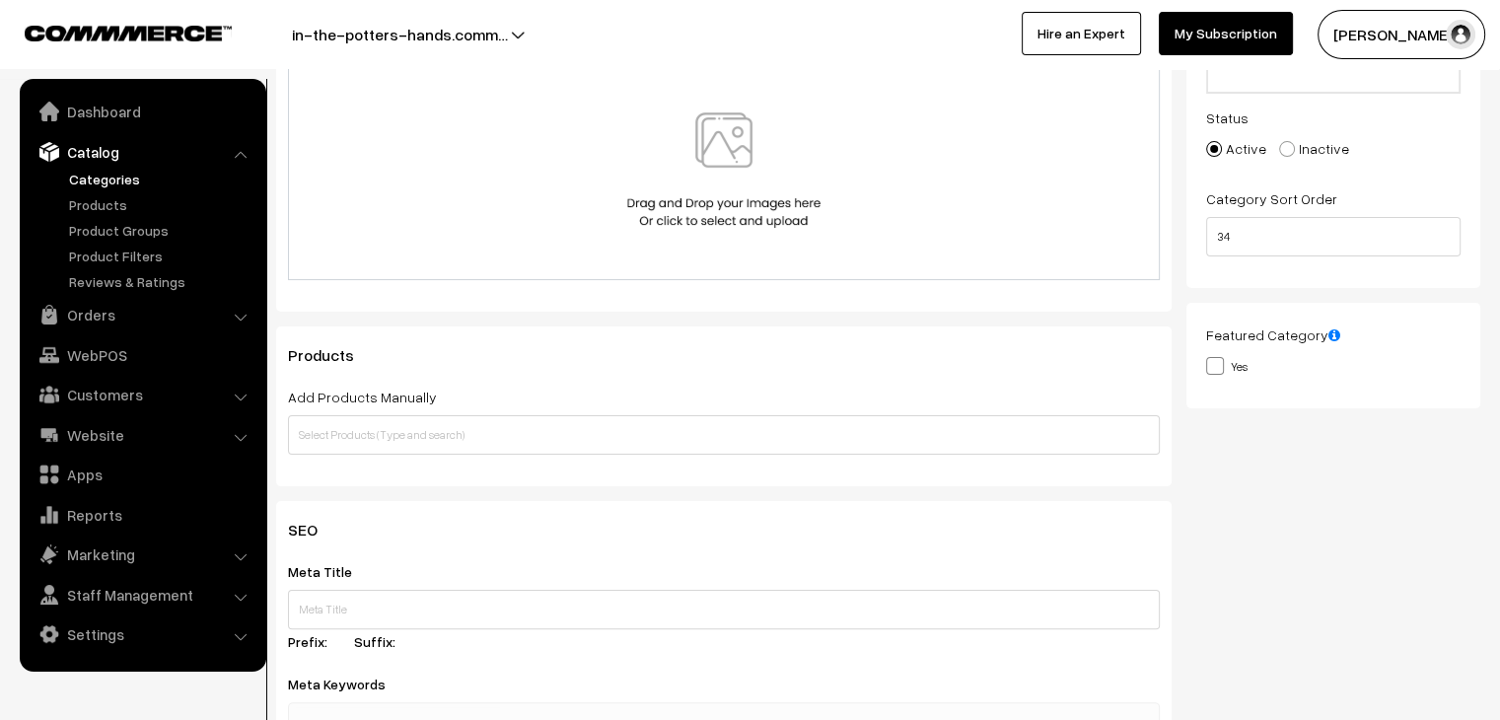
scroll to position [343, 0]
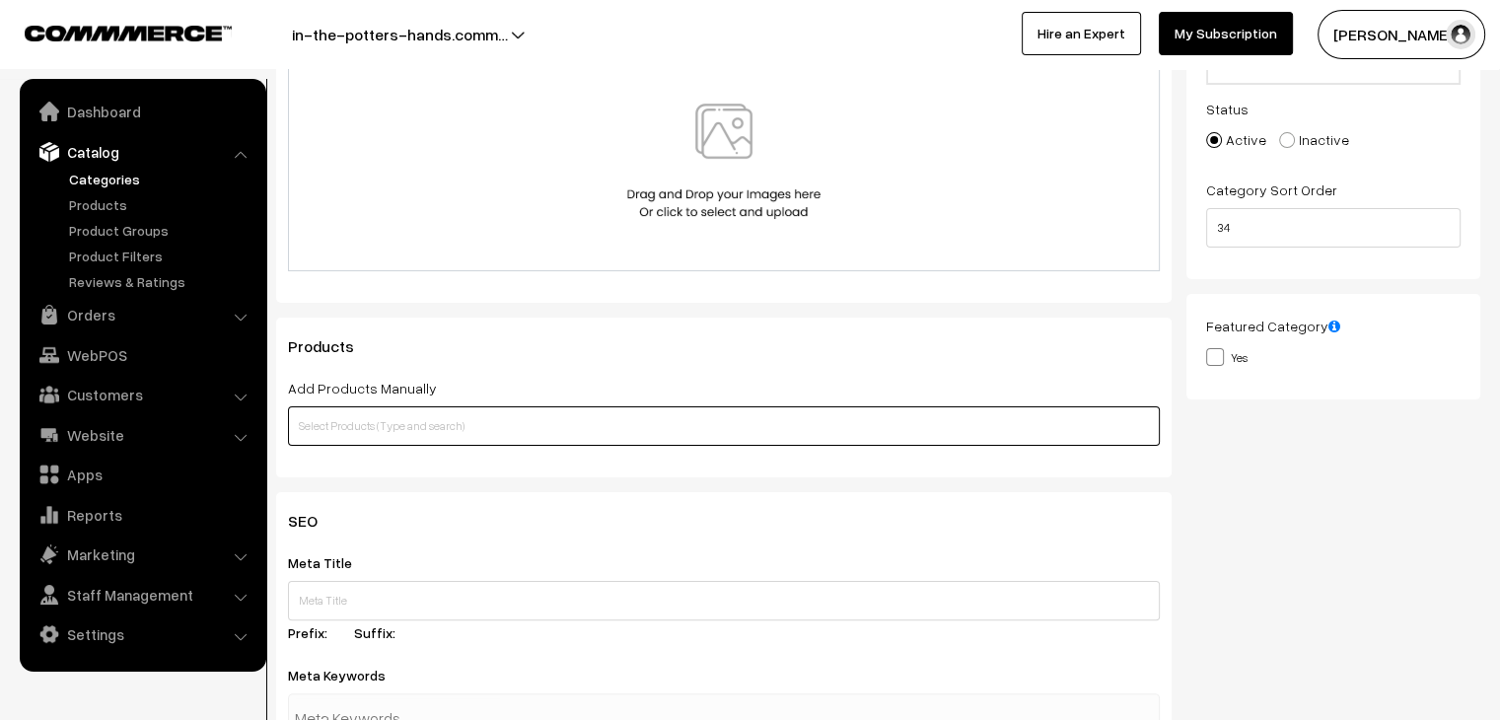
click at [505, 426] on input "text" at bounding box center [724, 425] width 872 height 39
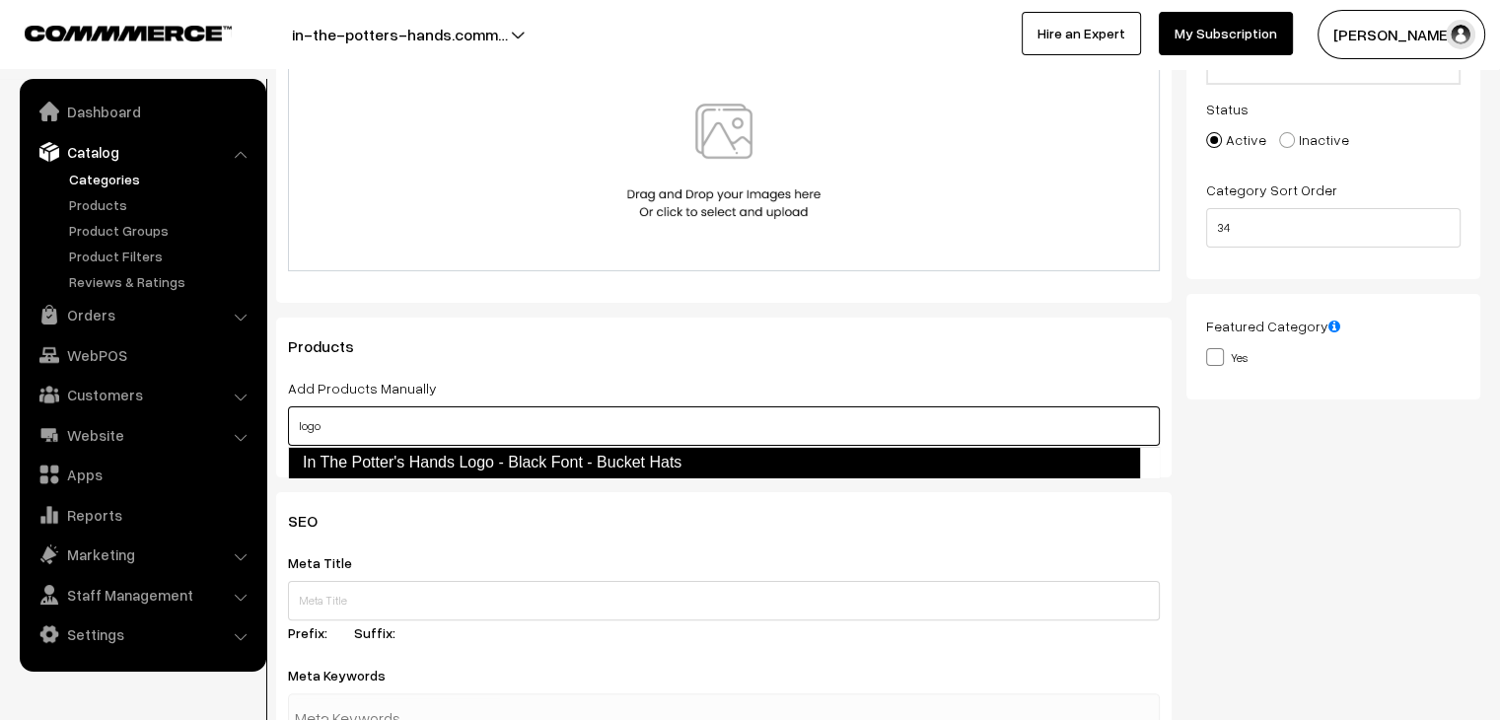
click at [508, 462] on link "In The Potter's Hands Logo - Black Font - Bucket Hats" at bounding box center [714, 463] width 852 height 32
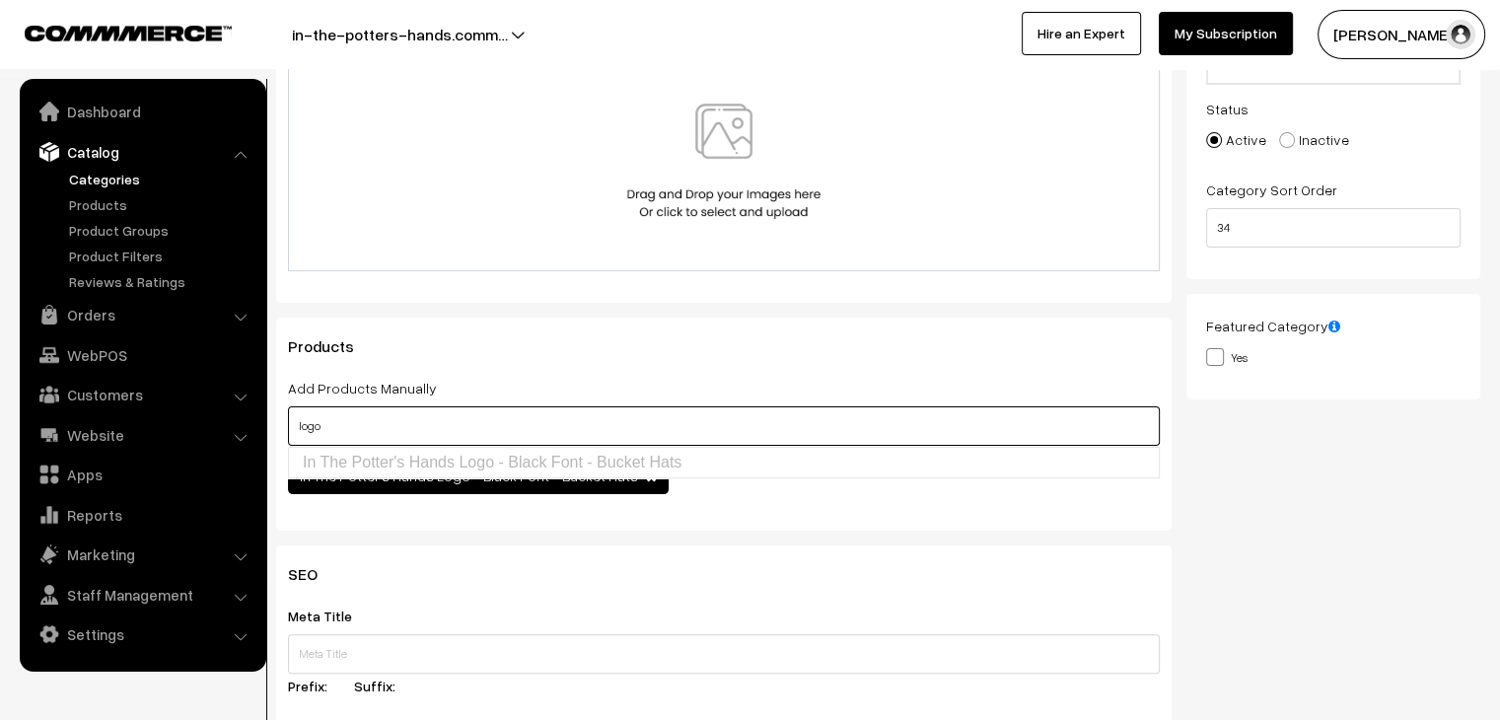
scroll to position [0, 0]
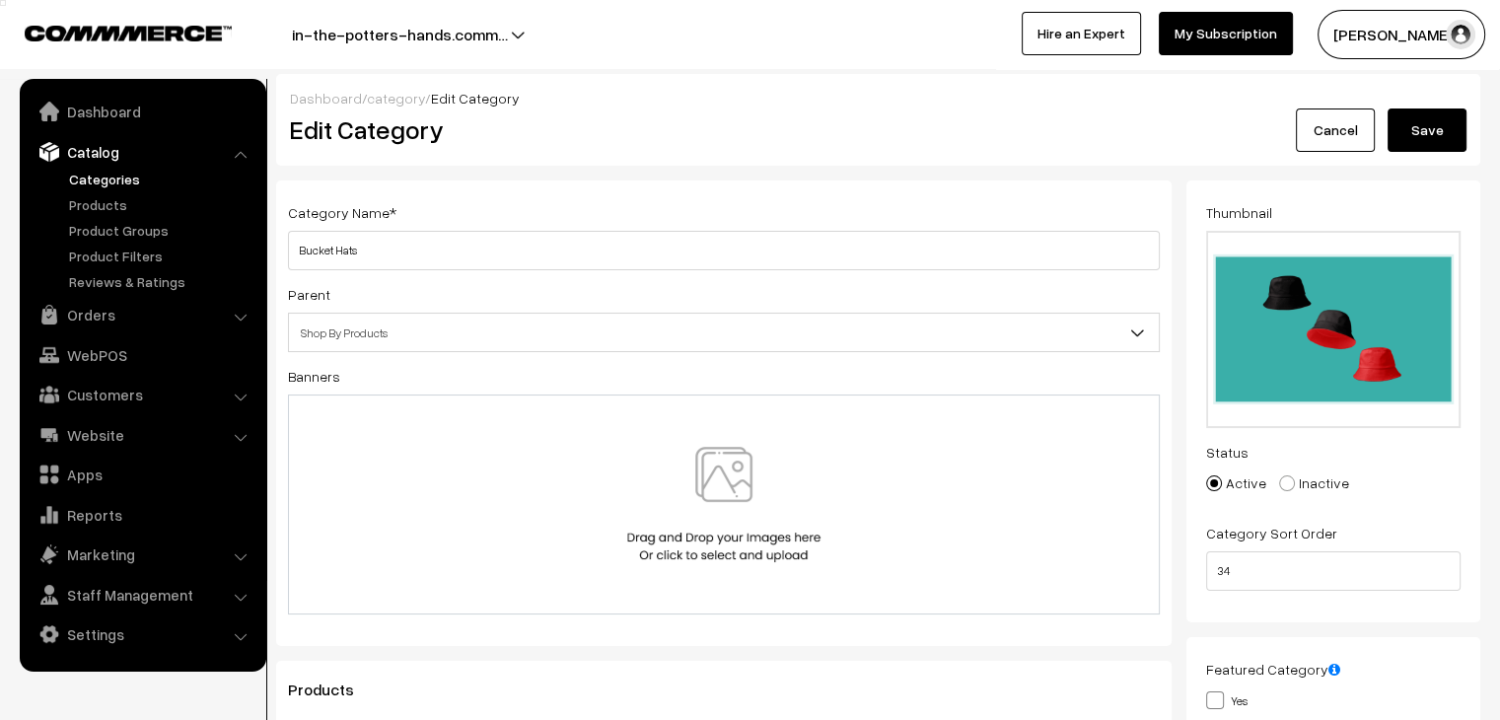
type input "logo"
click at [1440, 126] on button "Save" at bounding box center [1426, 129] width 79 height 43
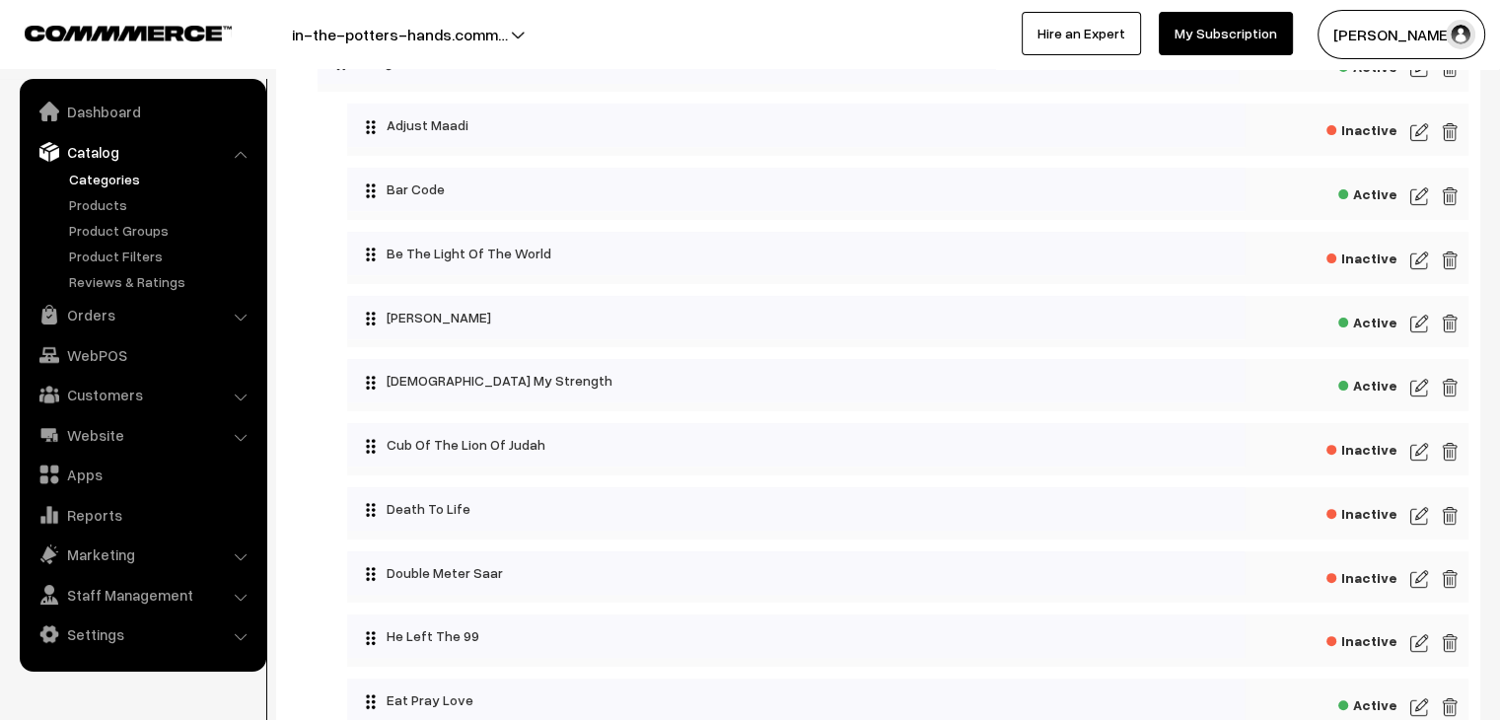
scroll to position [544, 0]
click at [1419, 197] on img at bounding box center [1419, 195] width 18 height 24
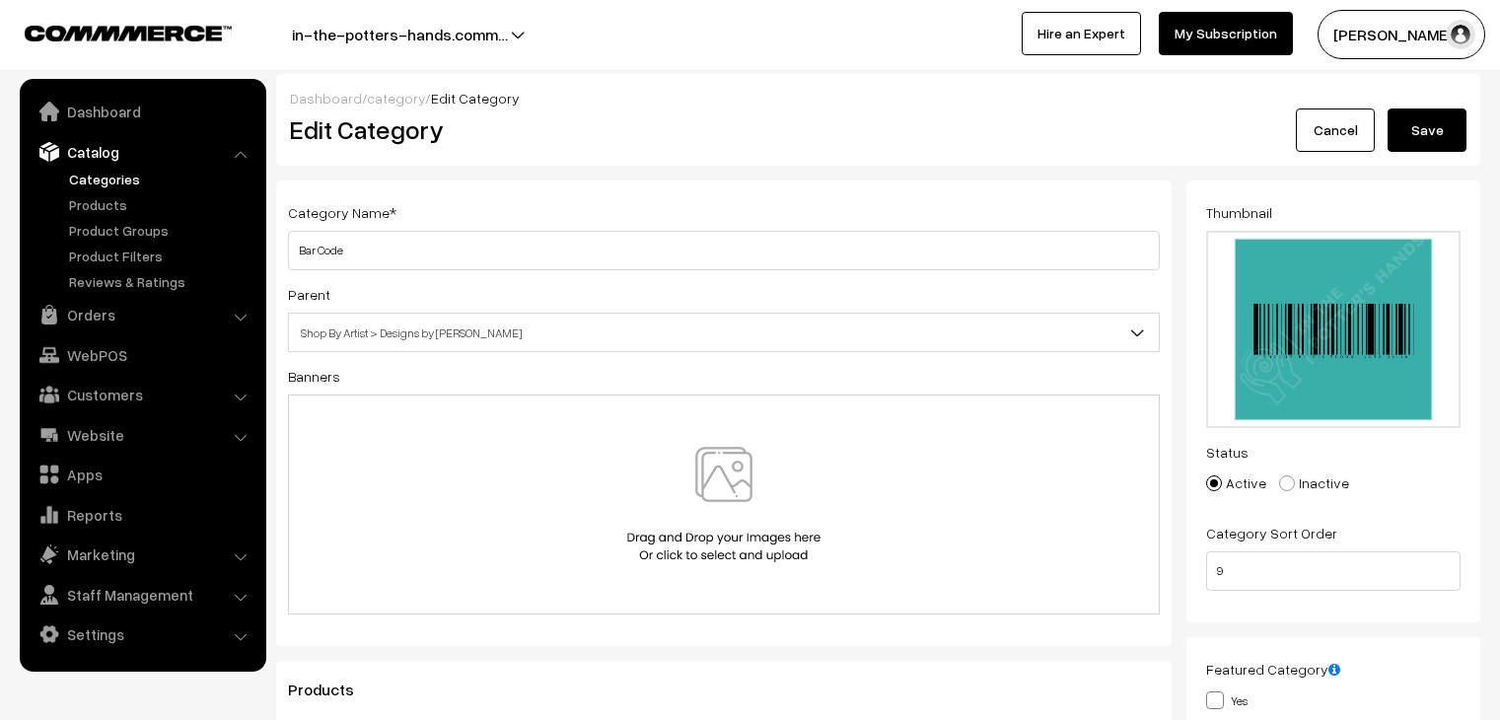
scroll to position [502, 0]
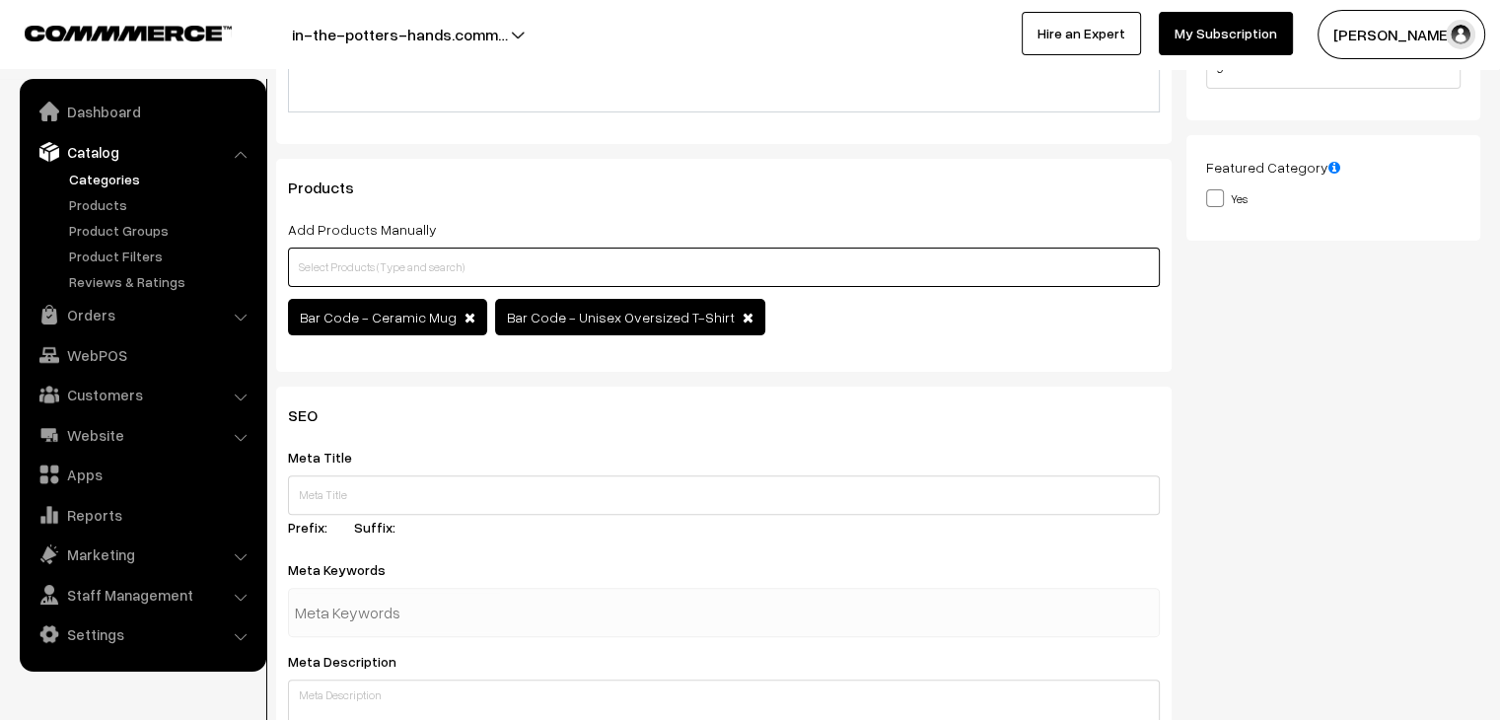
click at [760, 259] on input "text" at bounding box center [724, 266] width 872 height 39
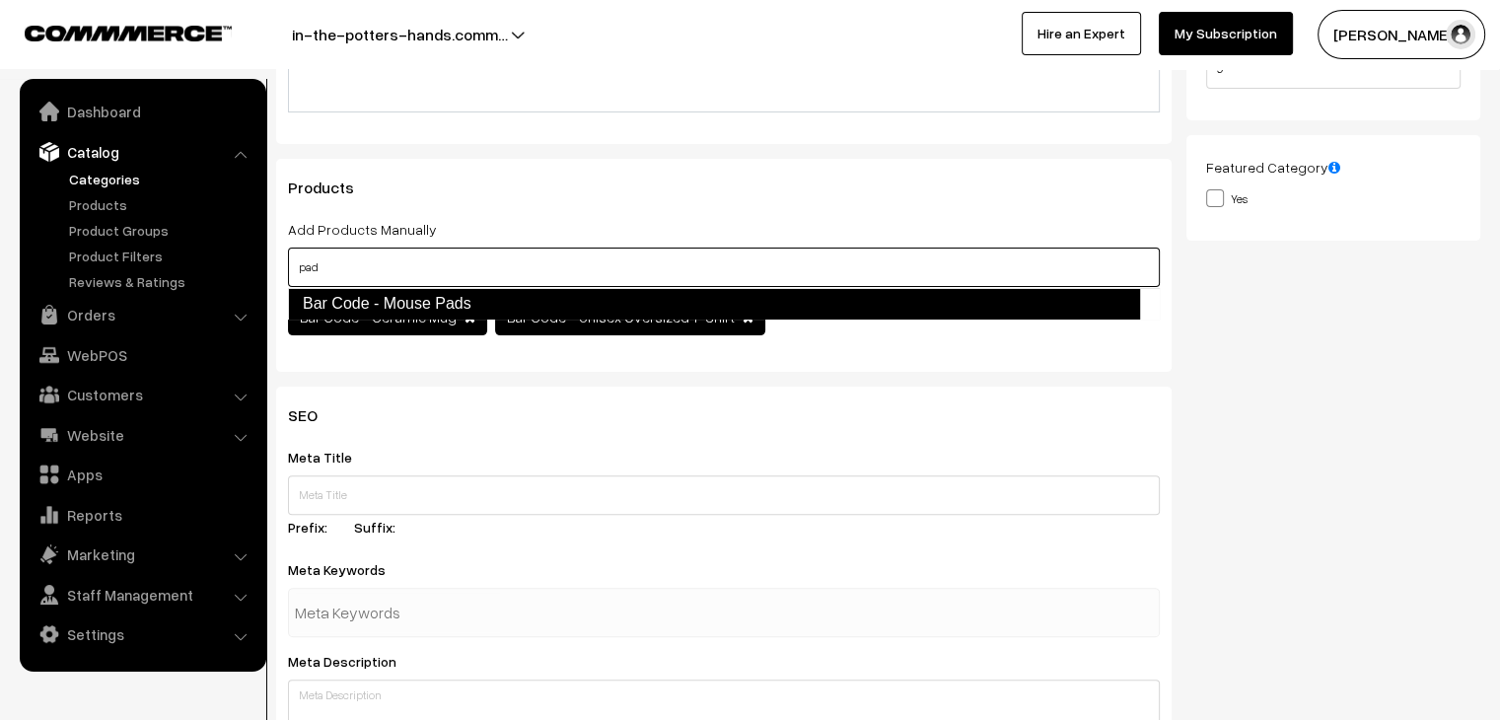
click at [582, 310] on link "Bar Code - Mouse Pads" at bounding box center [714, 304] width 852 height 32
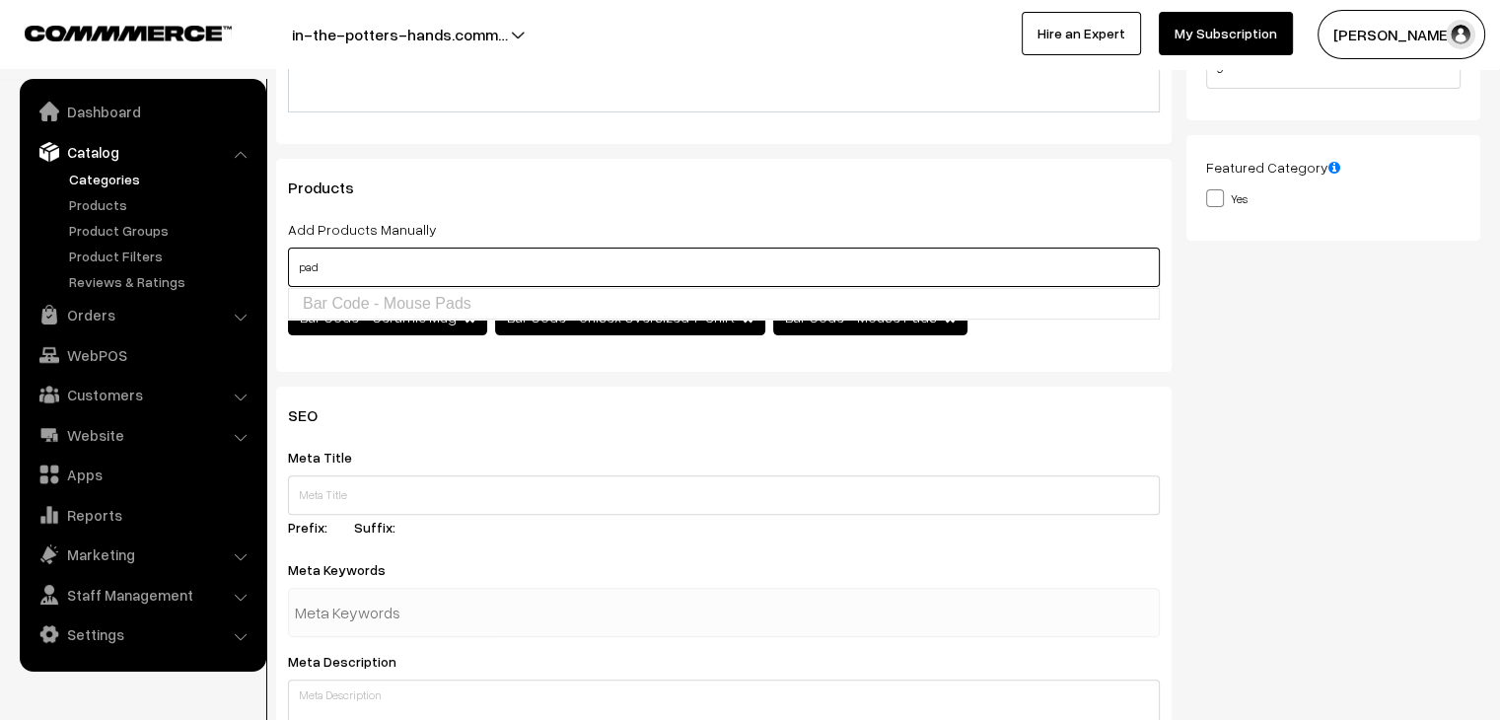
type input "pad"
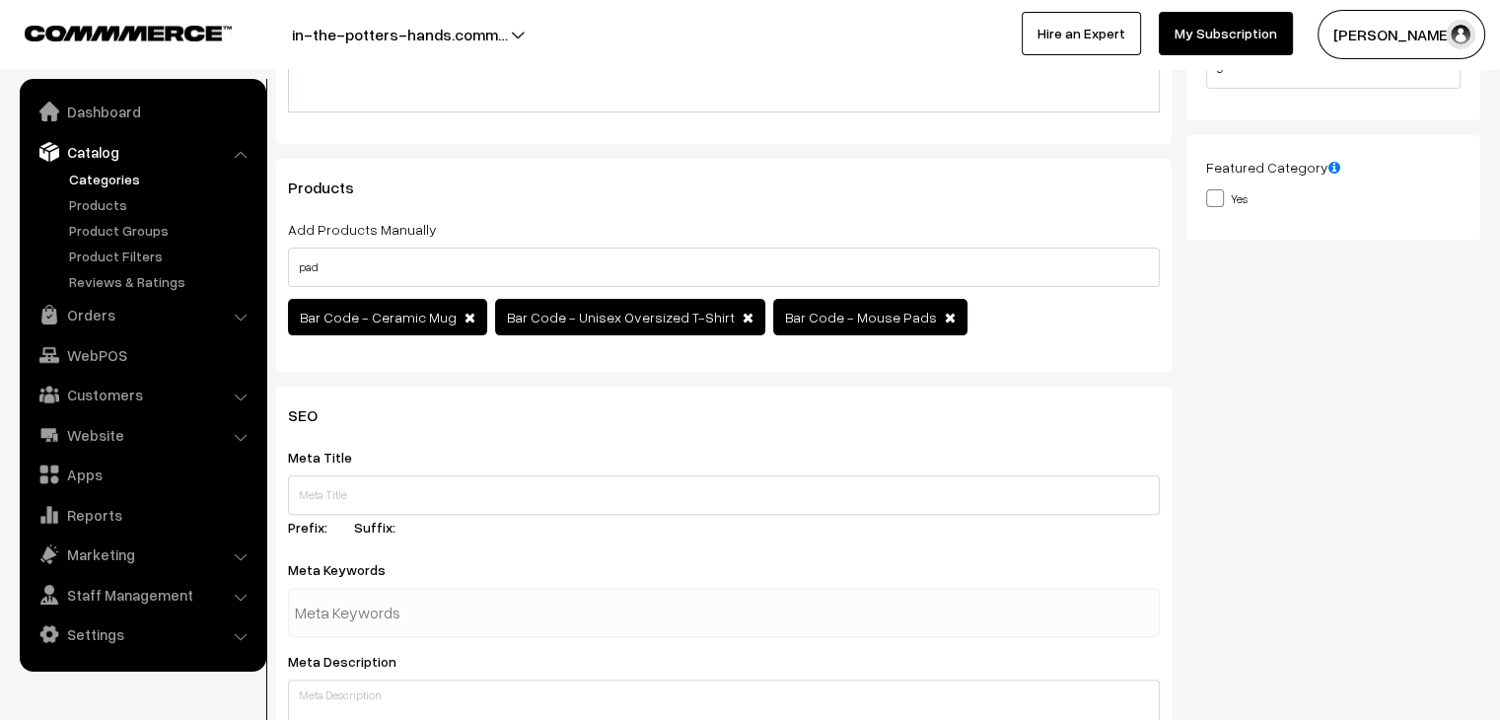
click at [1033, 371] on div "Products Add Products Manually pad Bar Code - Ceramic Mug Bar Code - Mouse Pads" at bounding box center [723, 265] width 895 height 213
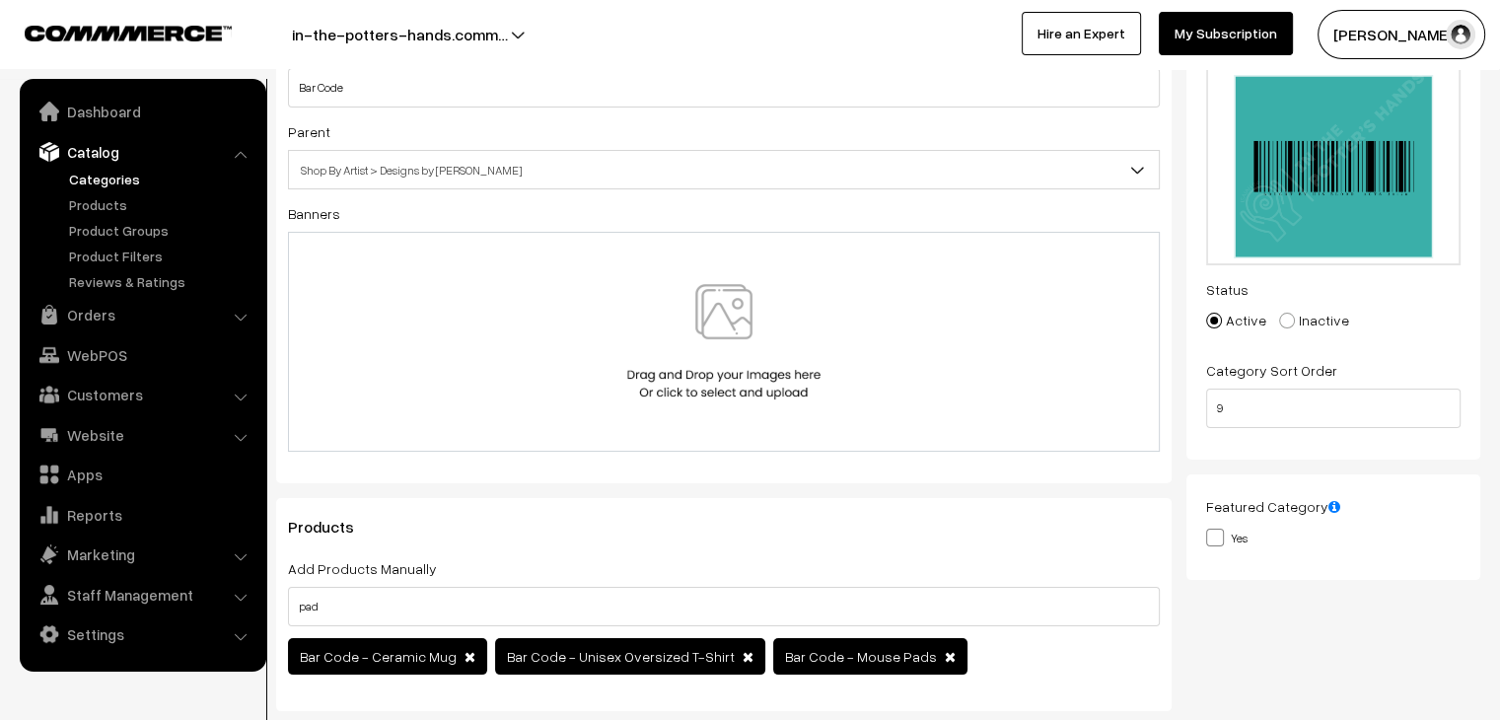
scroll to position [0, 0]
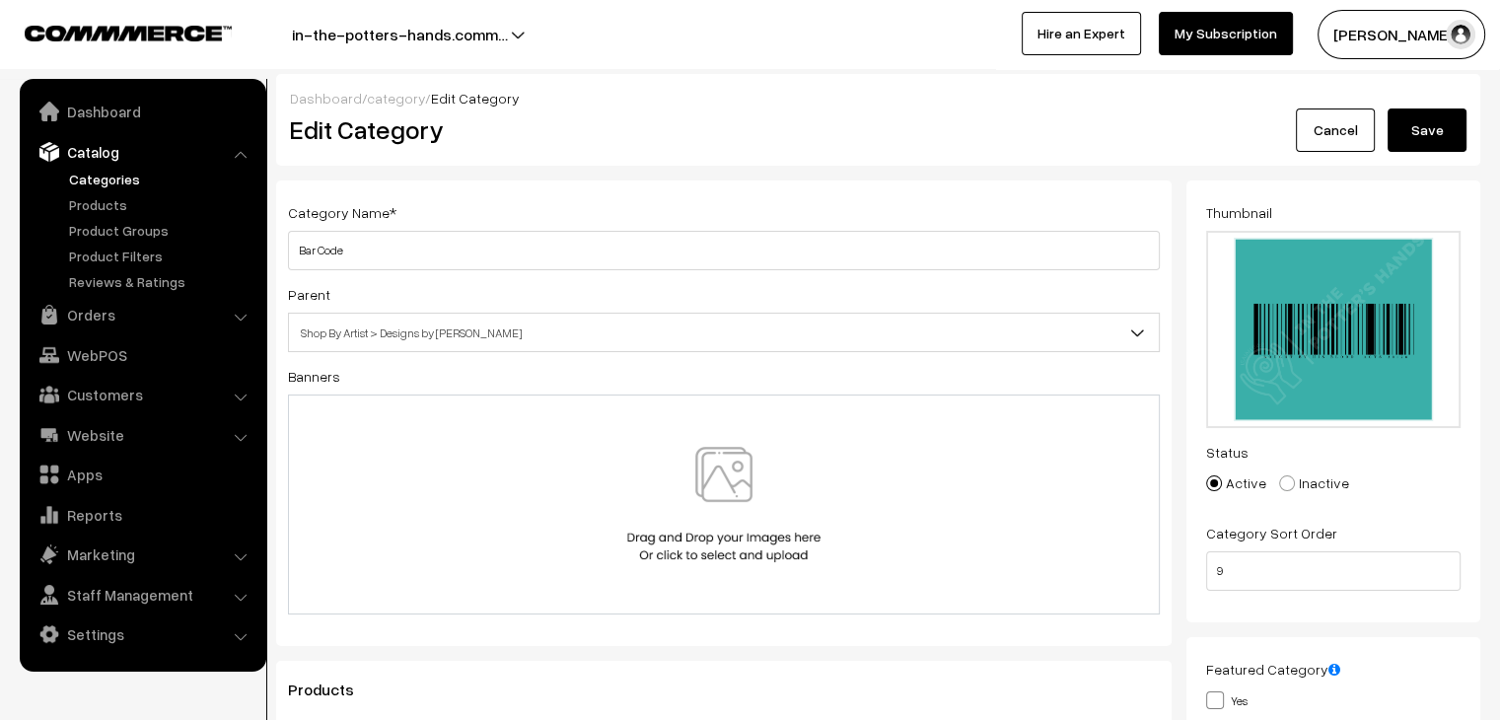
click at [1428, 130] on button "Save" at bounding box center [1426, 129] width 79 height 43
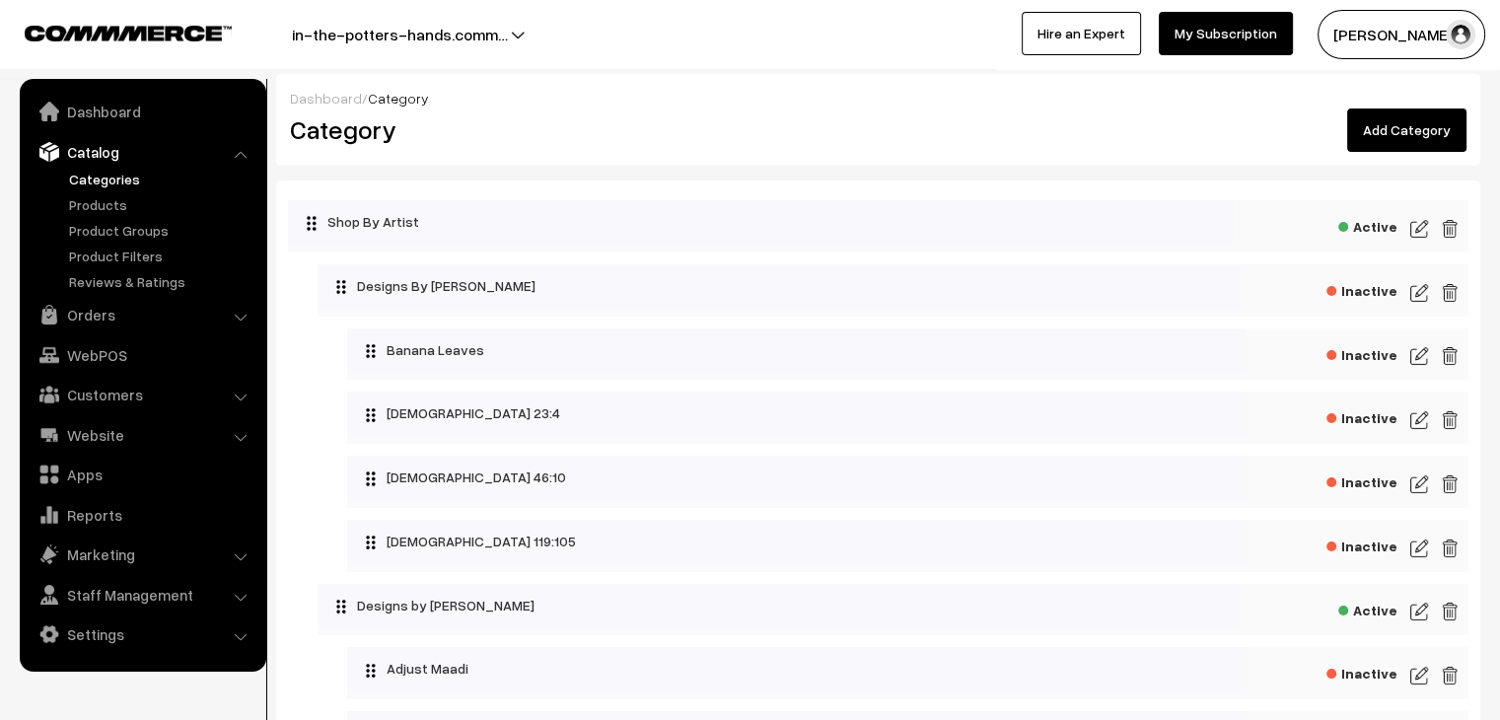
click at [1409, 143] on link "Add Category" at bounding box center [1406, 129] width 119 height 43
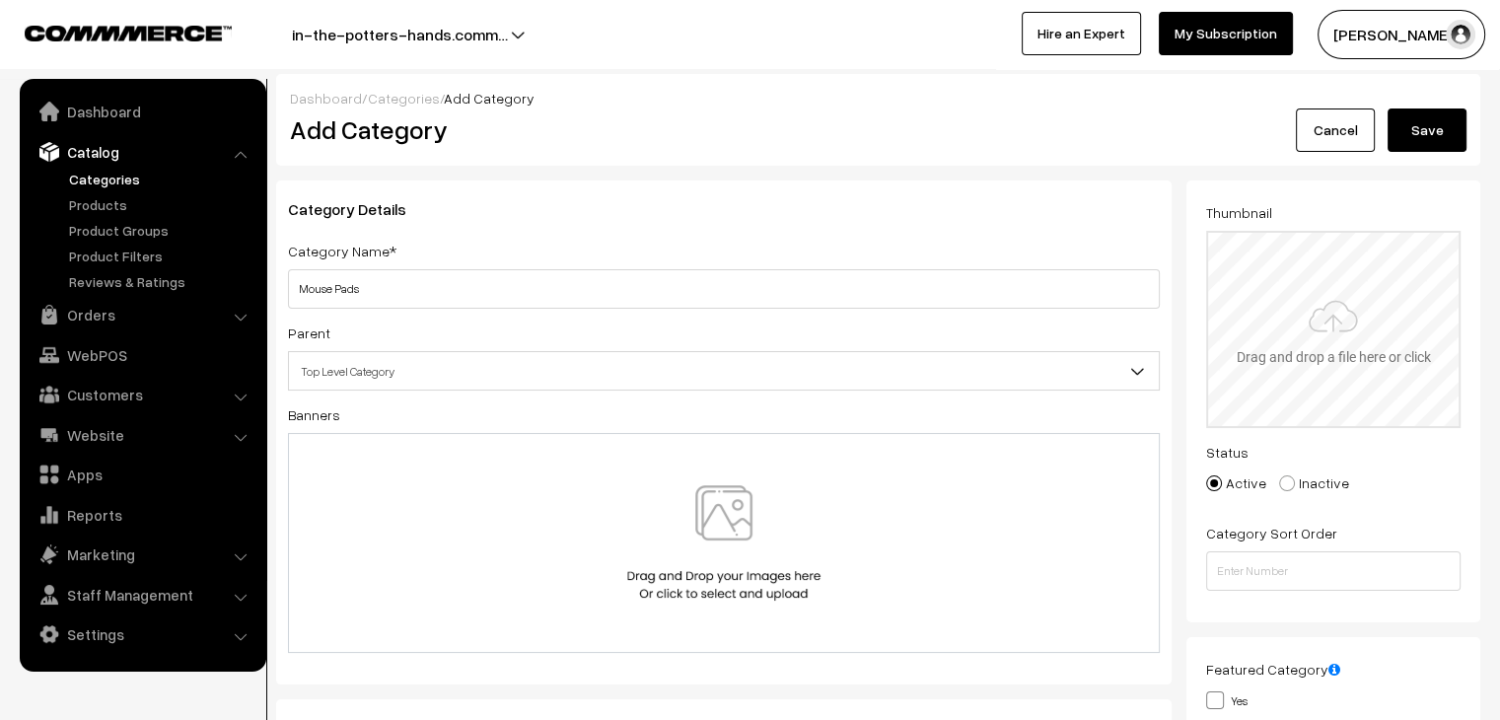
type input "Mouse Pads"
click at [1352, 351] on input "file" at bounding box center [1333, 329] width 250 height 193
type input "C:\fakepath\mouse pas.png"
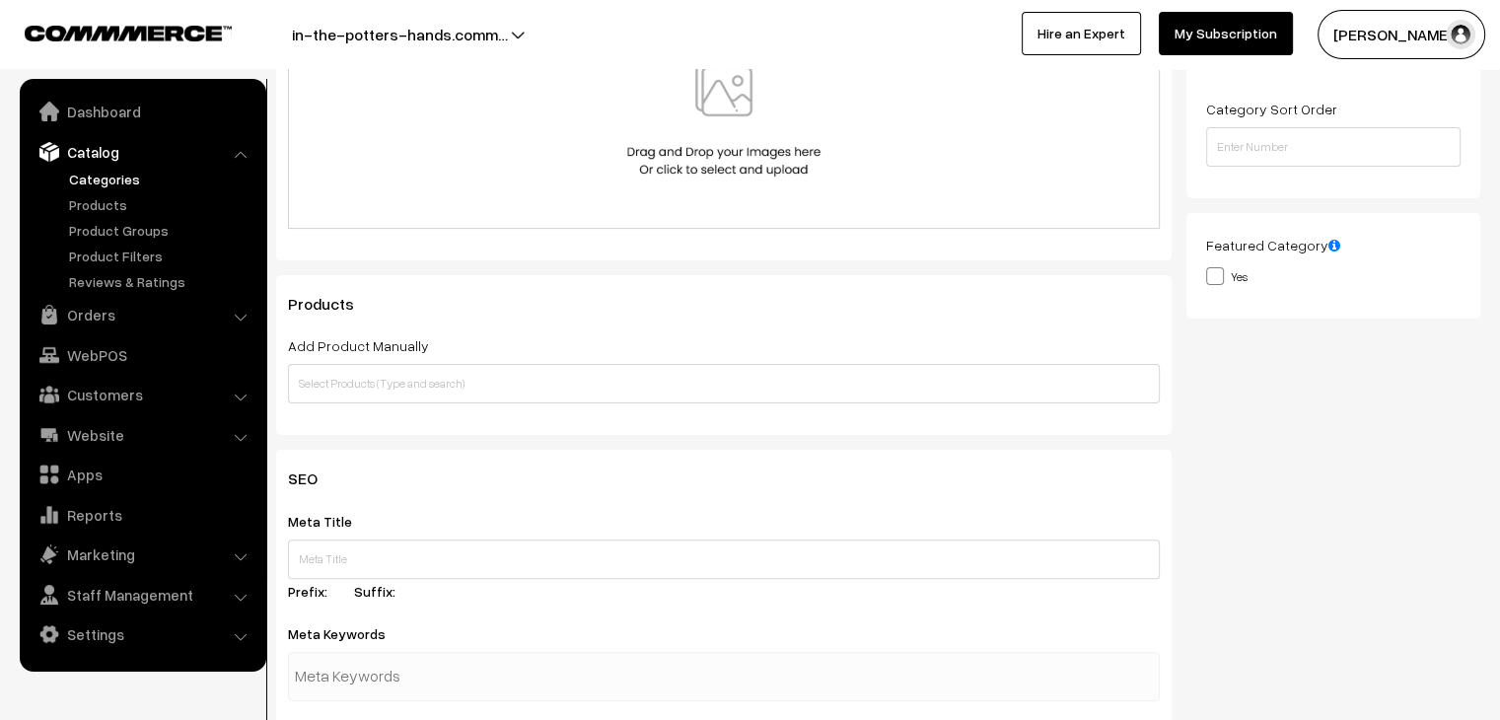
scroll to position [425, 0]
click at [765, 390] on input "text" at bounding box center [724, 382] width 872 height 39
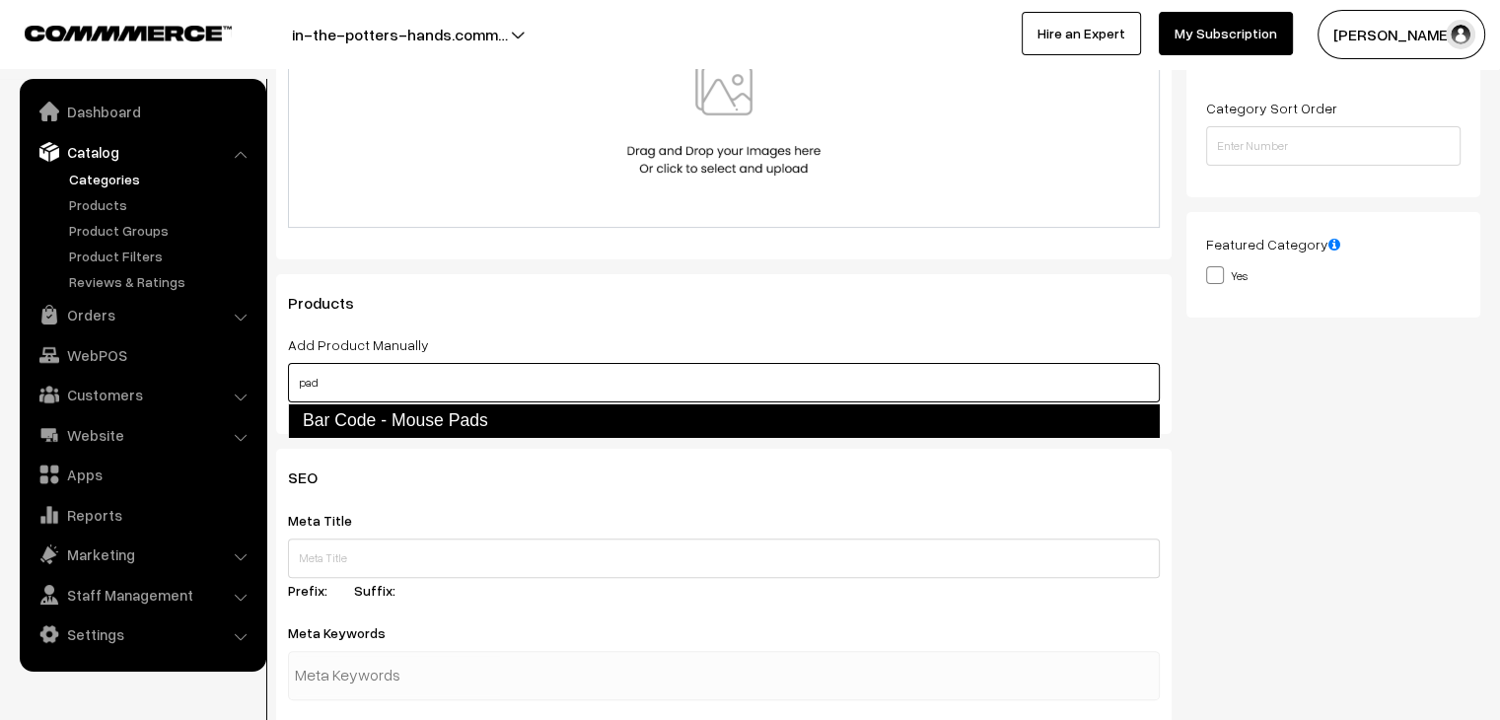
click at [643, 417] on link "Bar Code - Mouse Pads" at bounding box center [724, 420] width 872 height 34
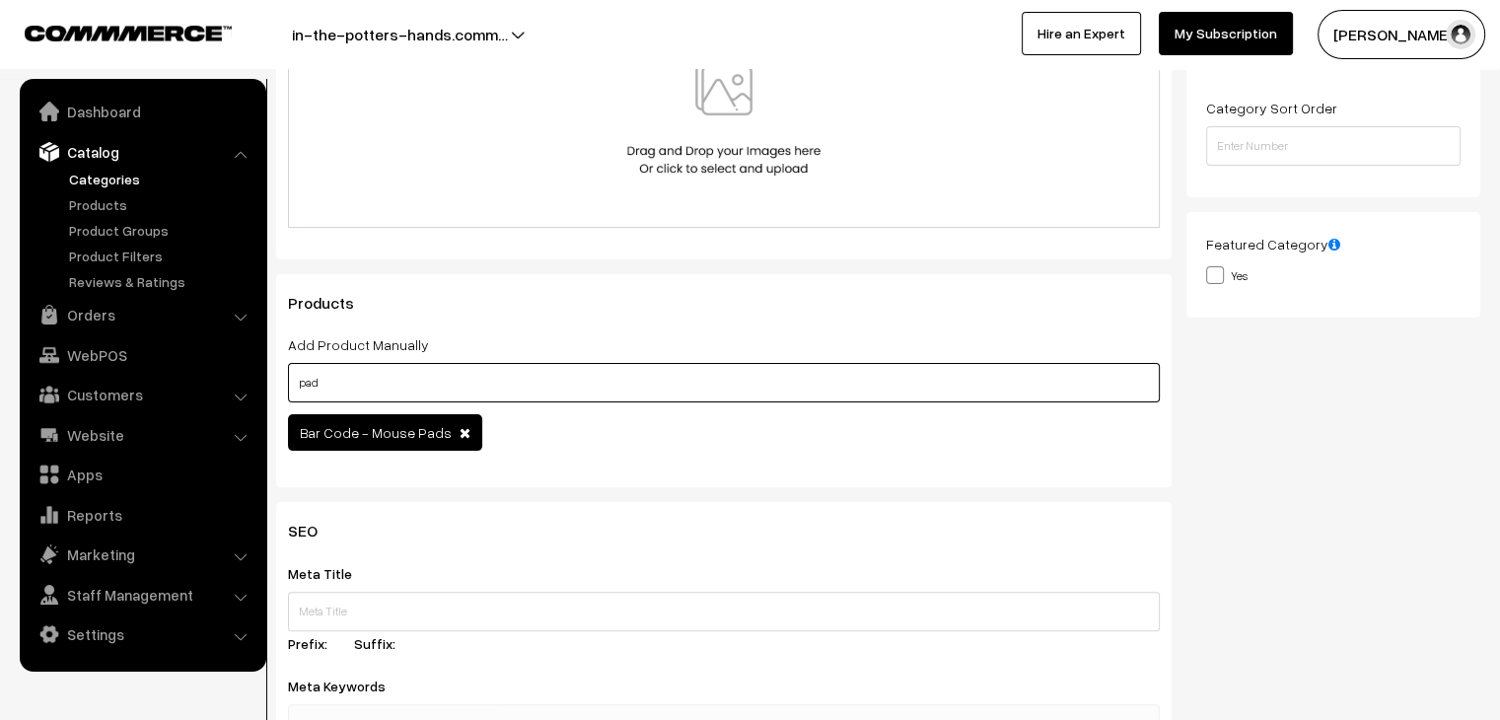
scroll to position [0, 0]
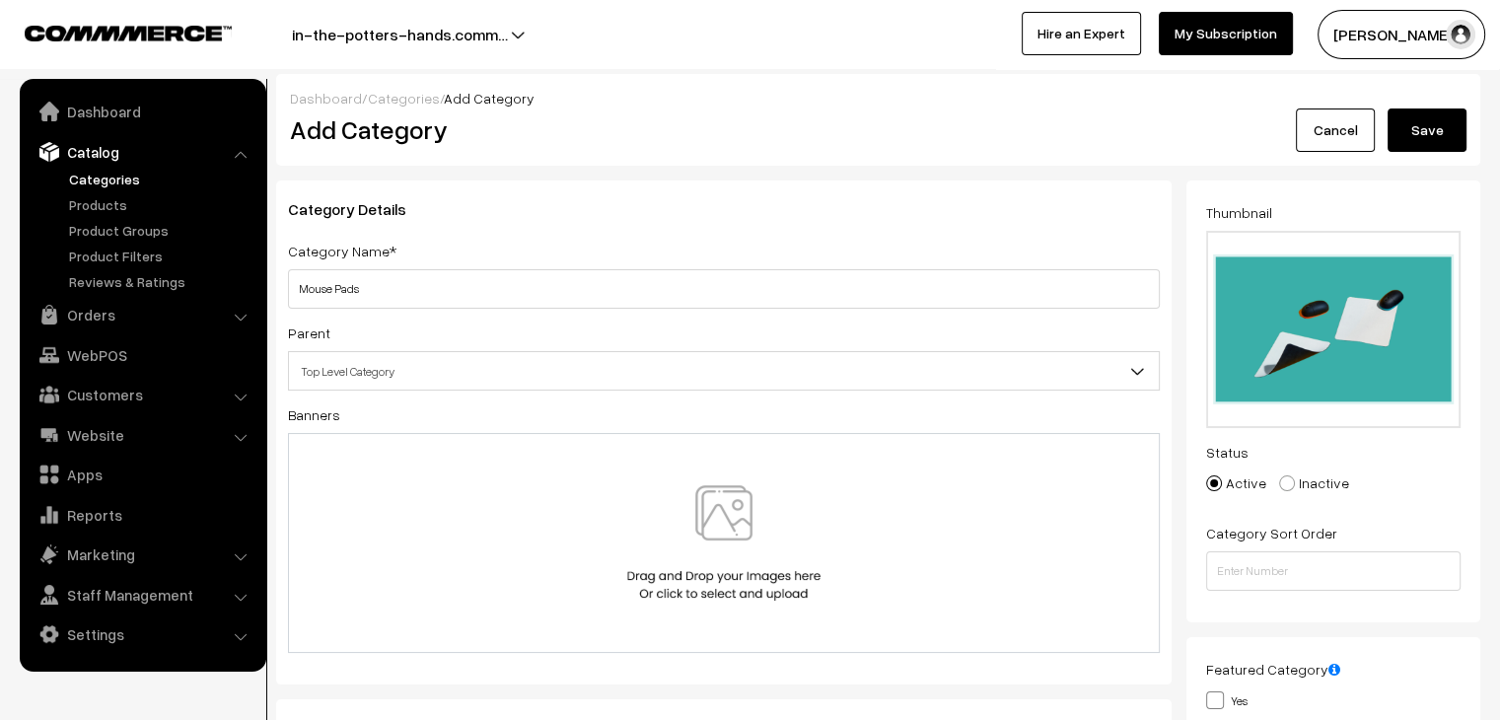
type input "pad"
click at [1414, 147] on button "Save" at bounding box center [1426, 129] width 79 height 43
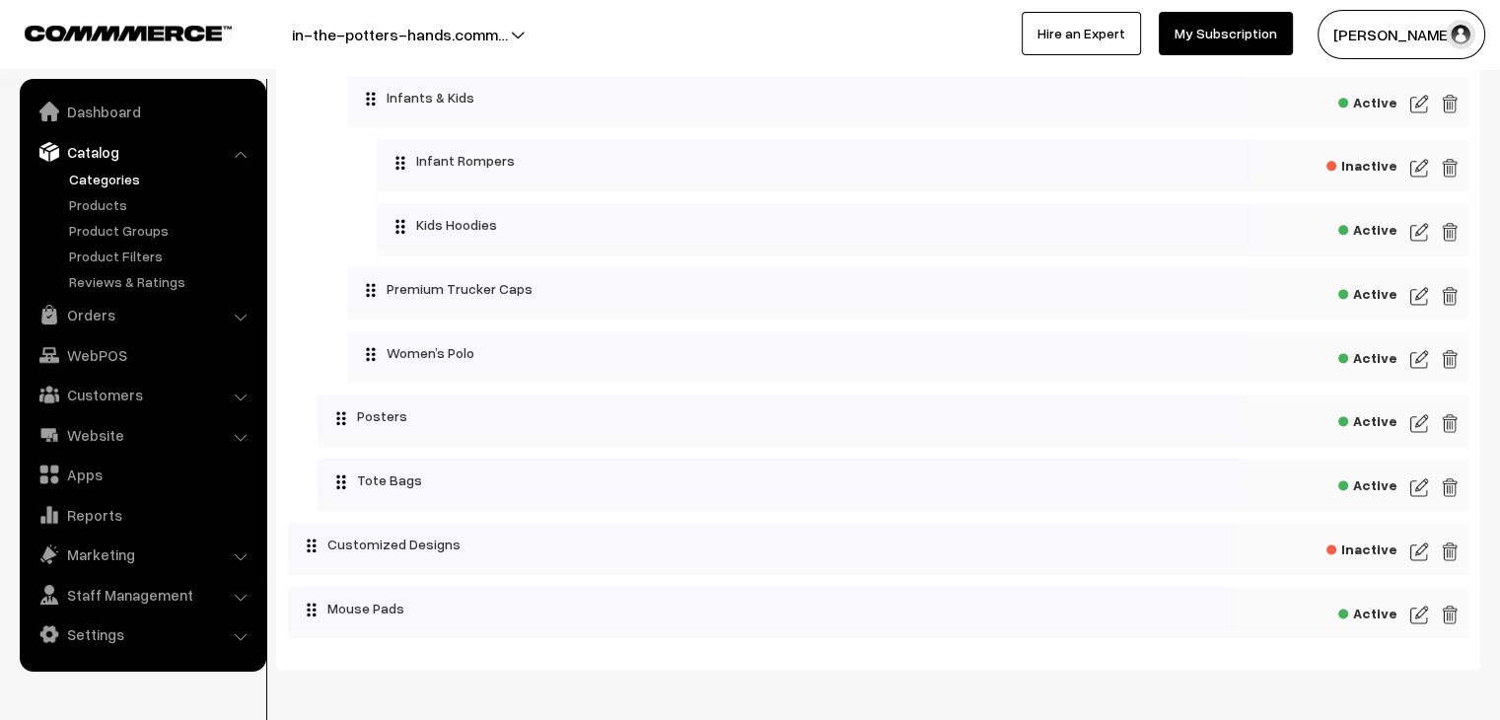
scroll to position [2552, 0]
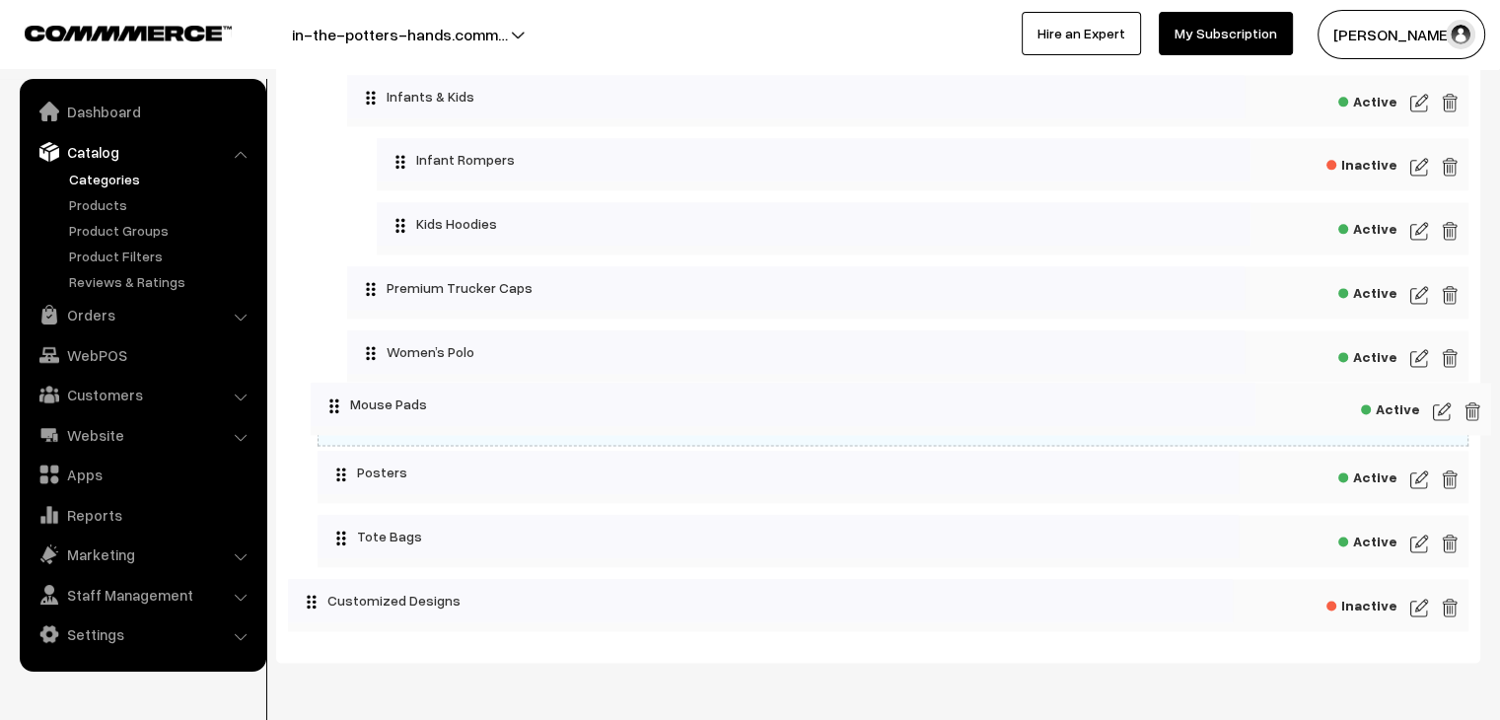
drag, startPoint x: 317, startPoint y: 613, endPoint x: 340, endPoint y: 402, distance: 212.2
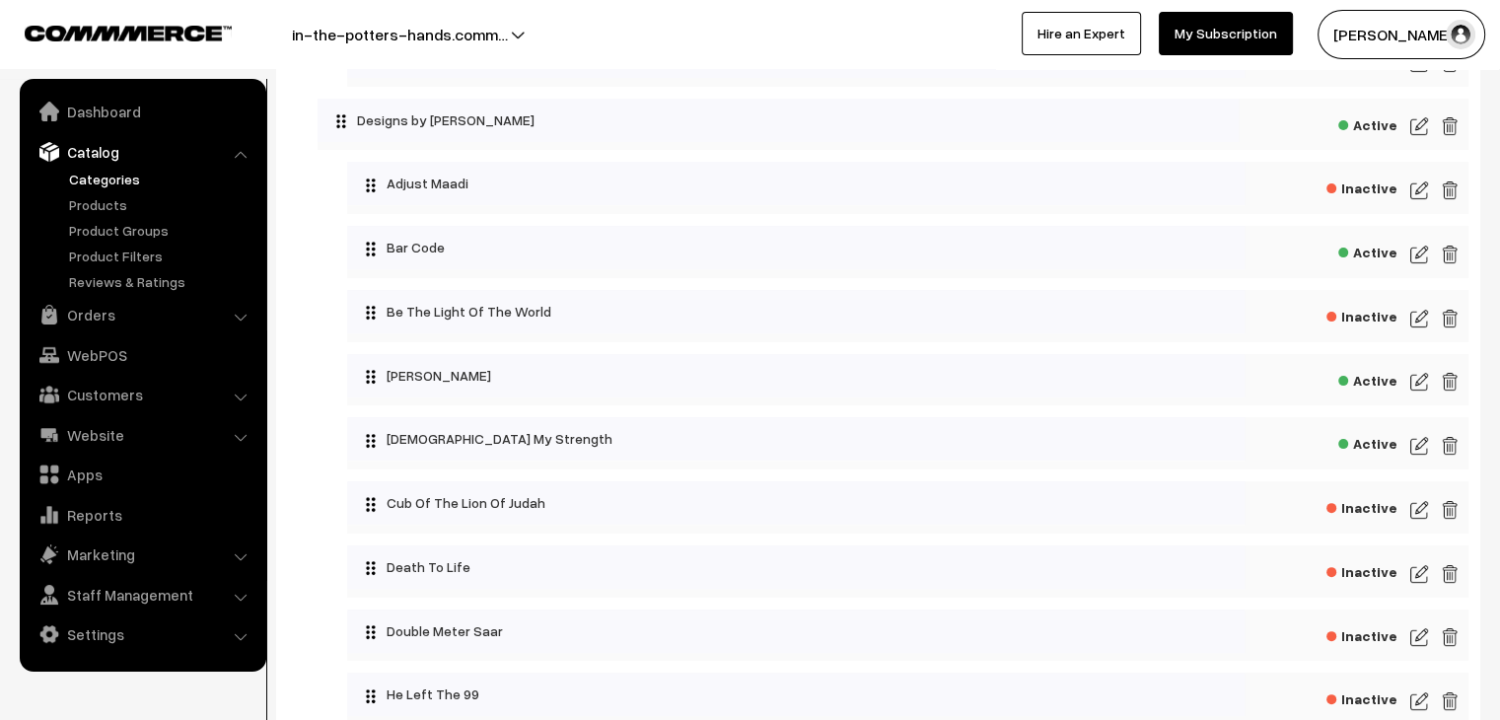
scroll to position [0, 0]
